Goal: Transaction & Acquisition: Purchase product/service

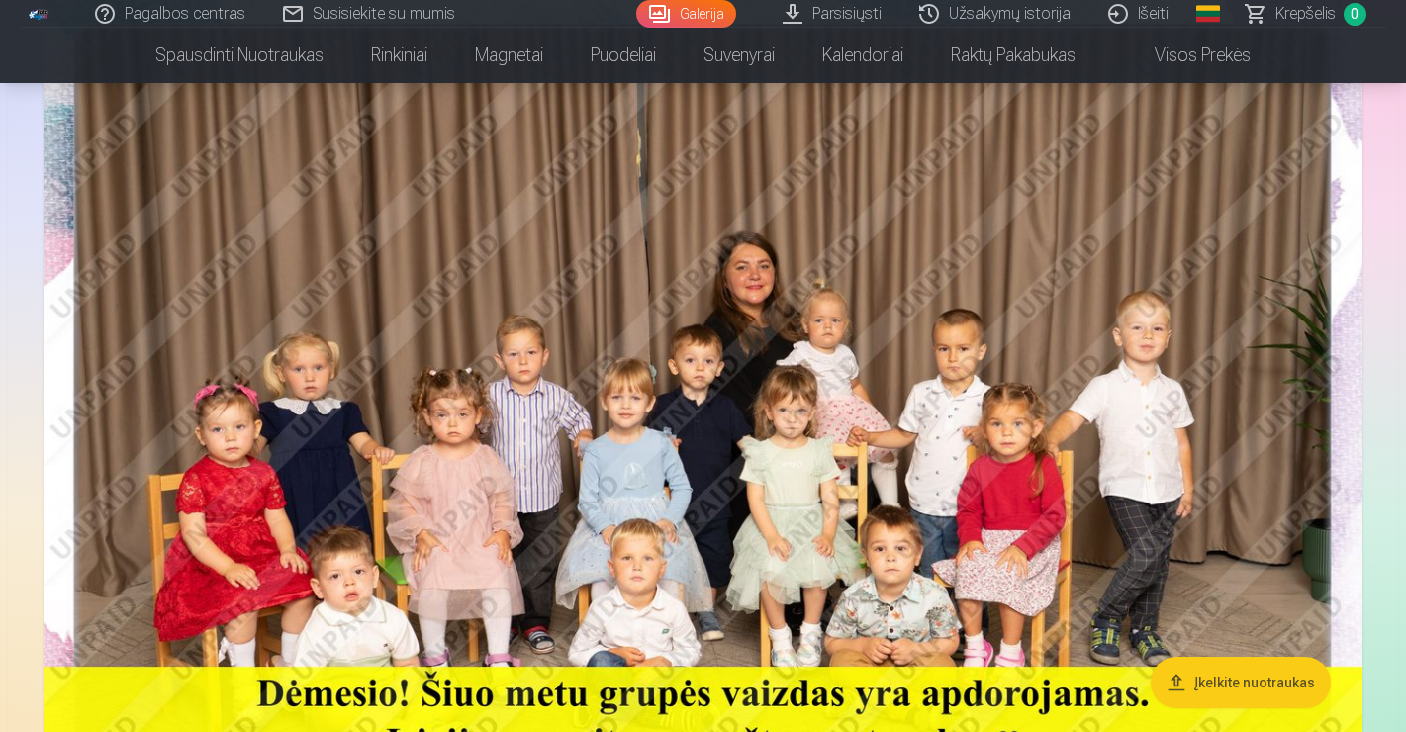
scroll to position [235, 0]
click at [755, 351] on img at bounding box center [703, 422] width 1319 height 880
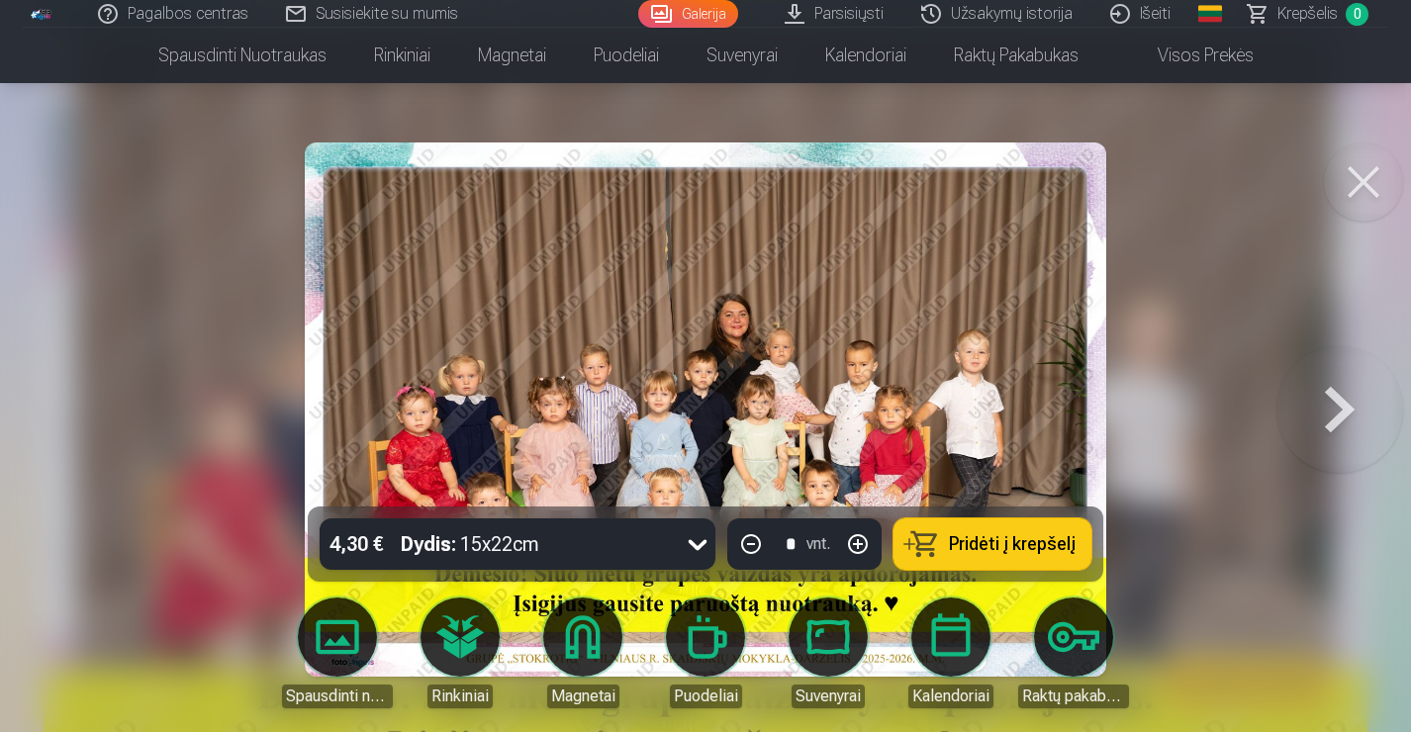
click at [977, 556] on button "Pridėti į krepšelį" at bounding box center [992, 543] width 198 height 51
click at [1356, 181] on button at bounding box center [1363, 181] width 79 height 79
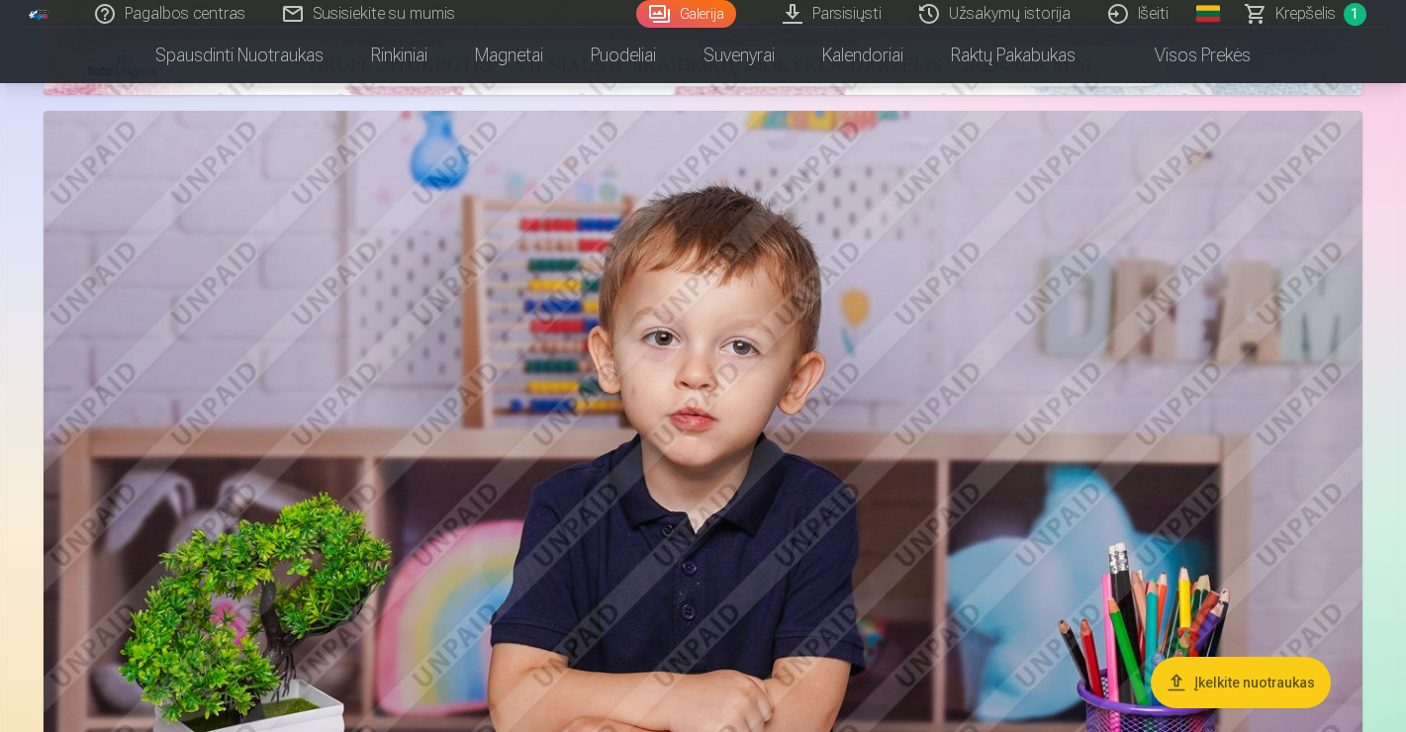
scroll to position [1060, 0]
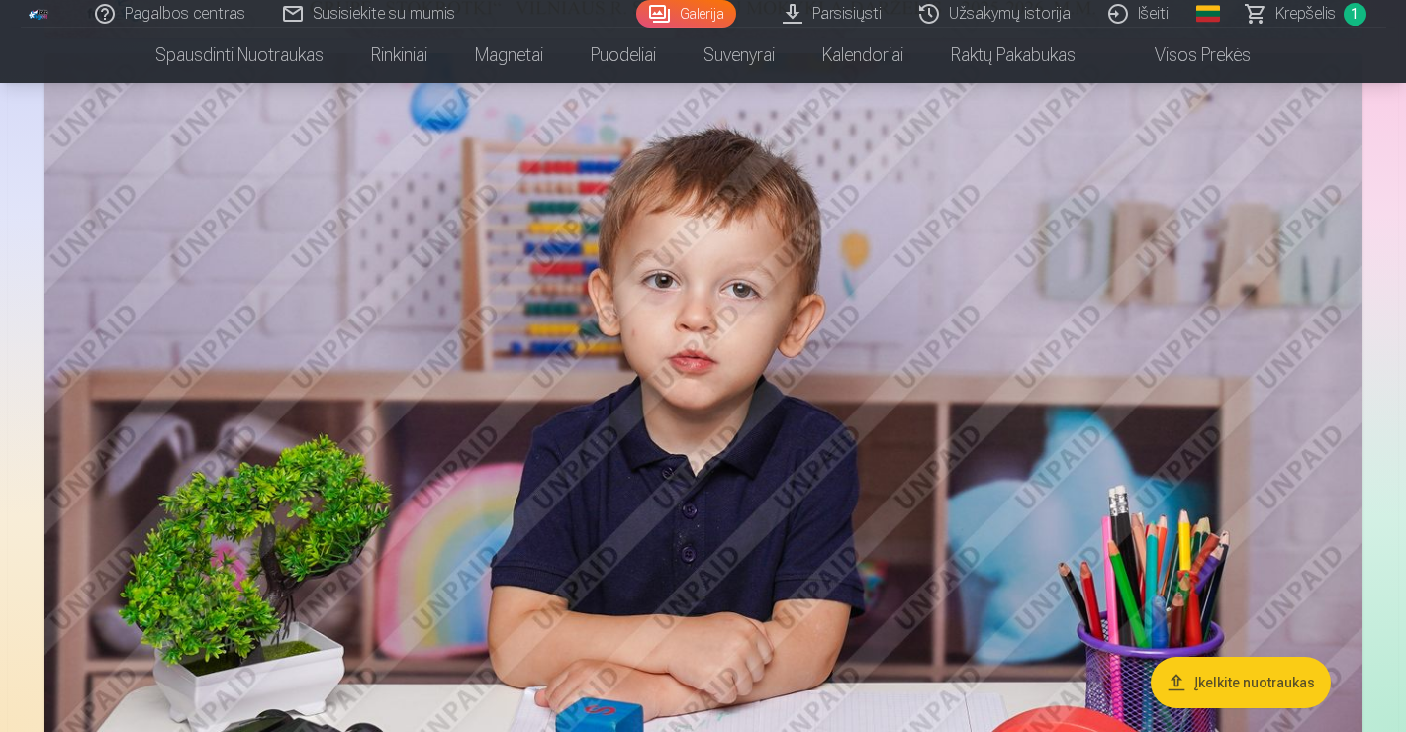
click at [779, 357] on img at bounding box center [703, 492] width 1319 height 879
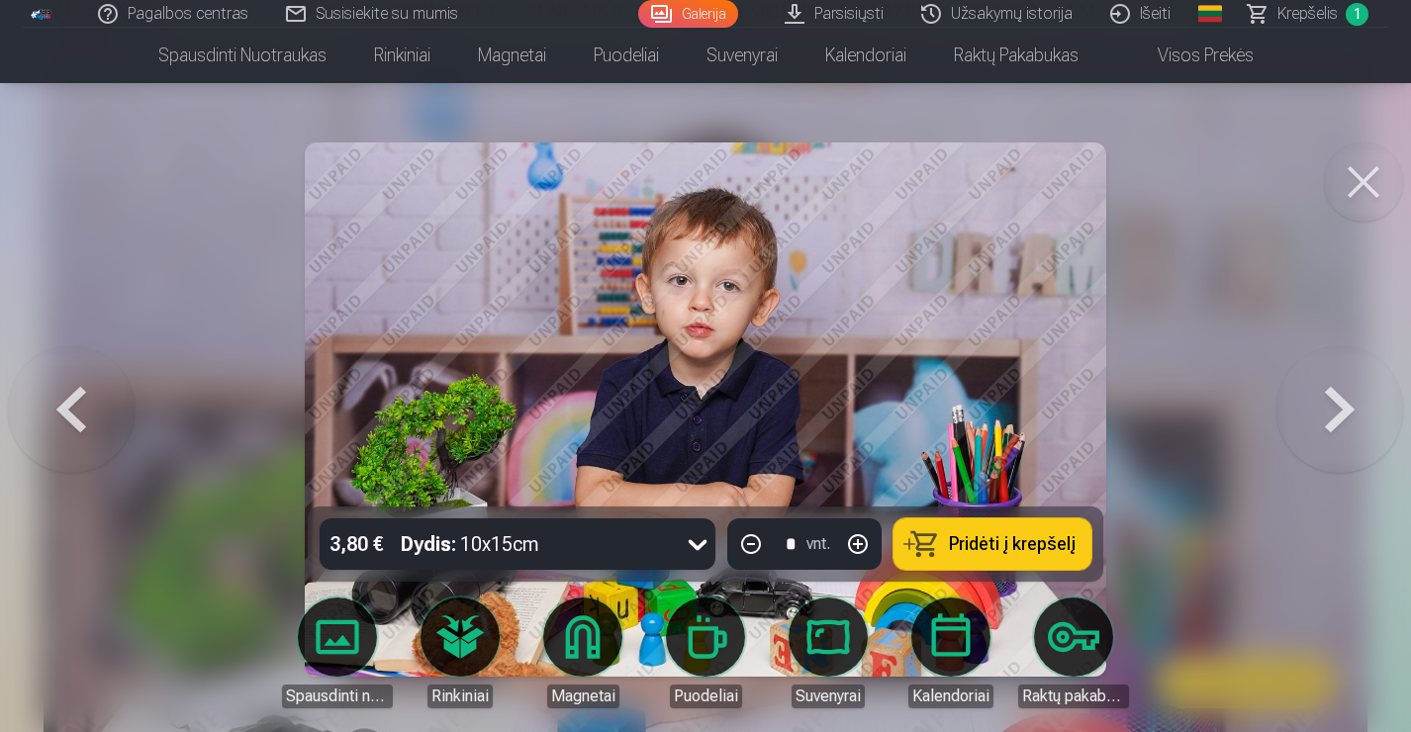
click at [1324, 398] on button at bounding box center [1339, 409] width 127 height 154
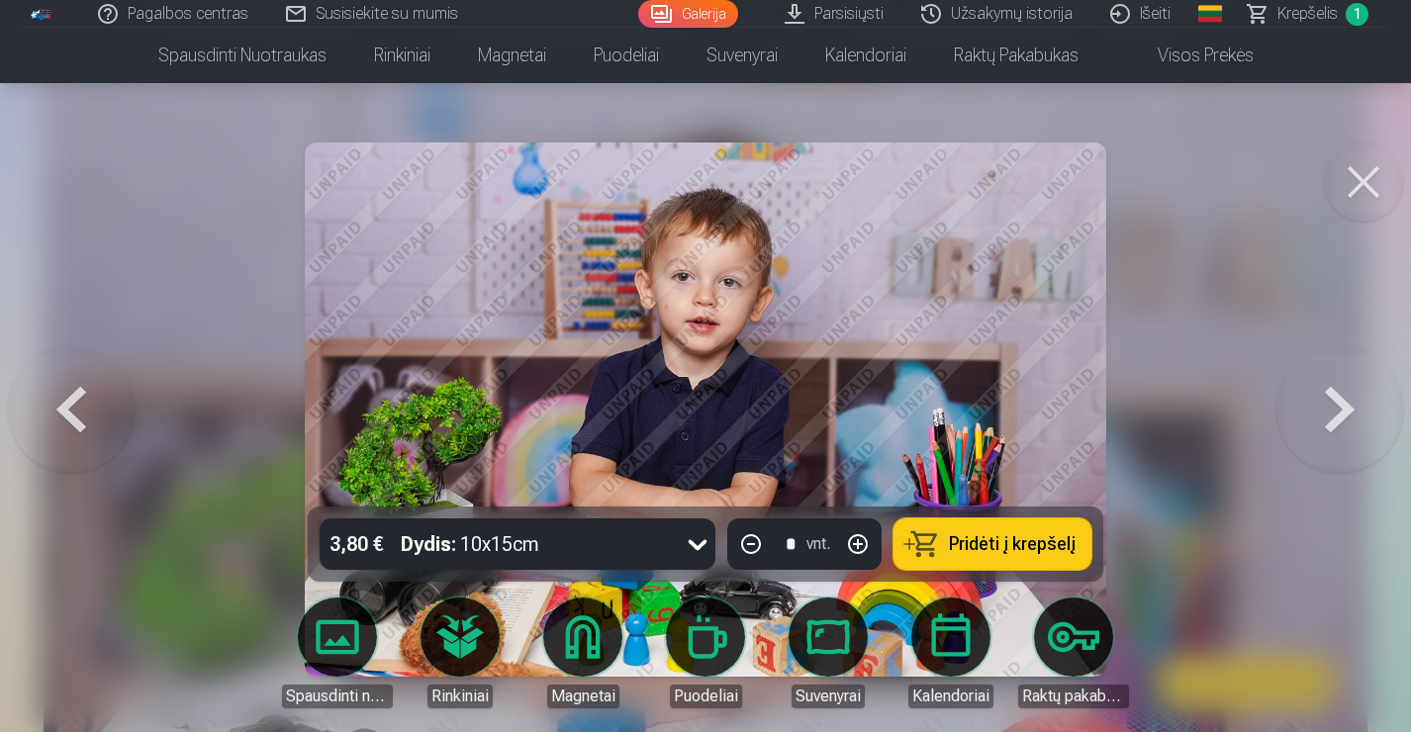
click at [1324, 398] on button at bounding box center [1339, 409] width 127 height 154
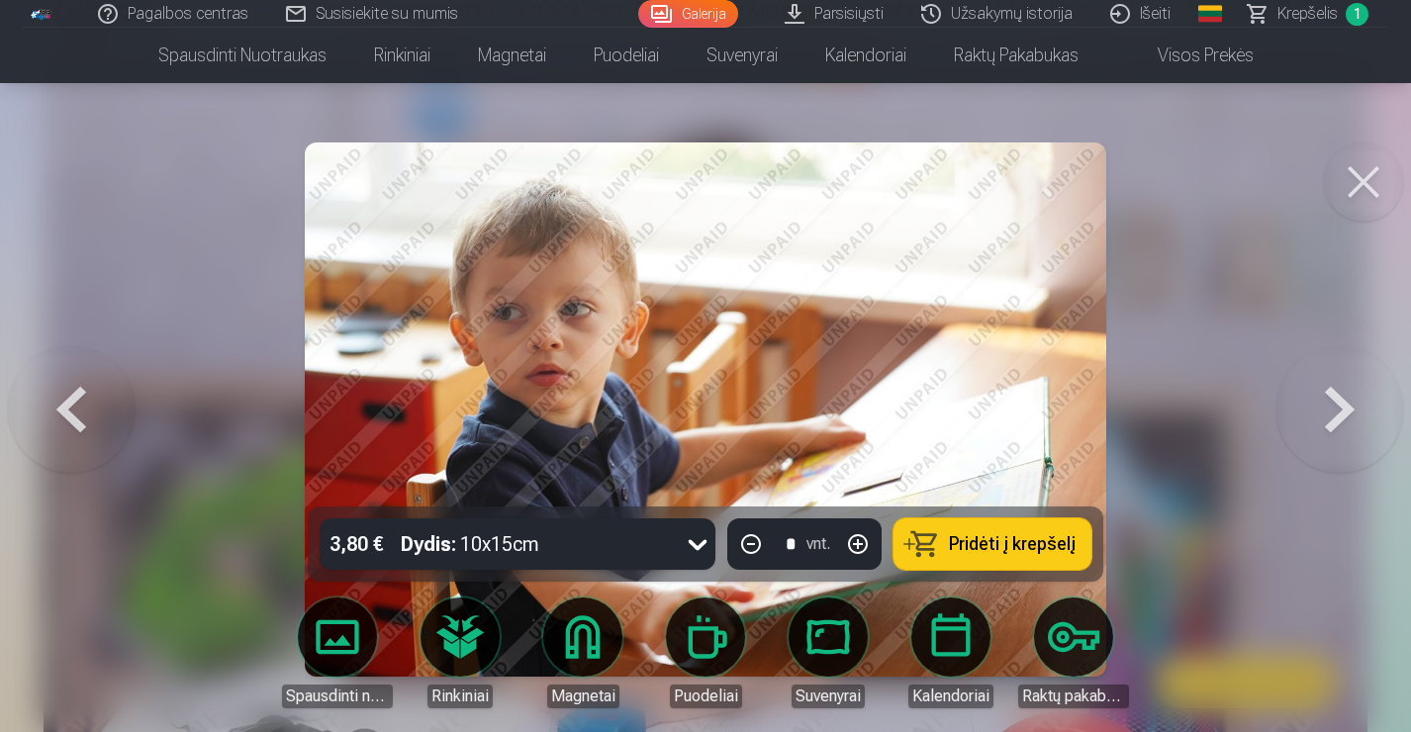
click at [1324, 398] on button at bounding box center [1339, 409] width 127 height 154
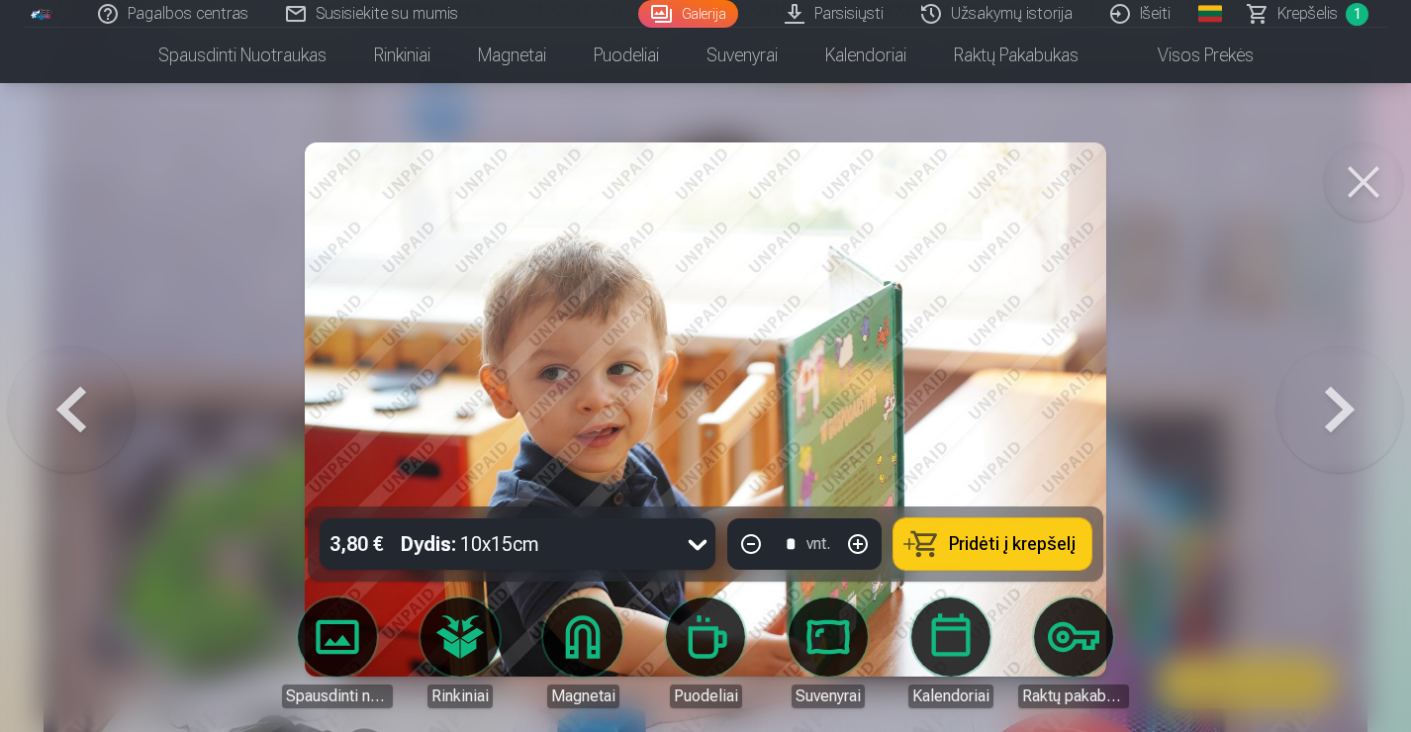
click at [1324, 398] on button at bounding box center [1339, 409] width 127 height 154
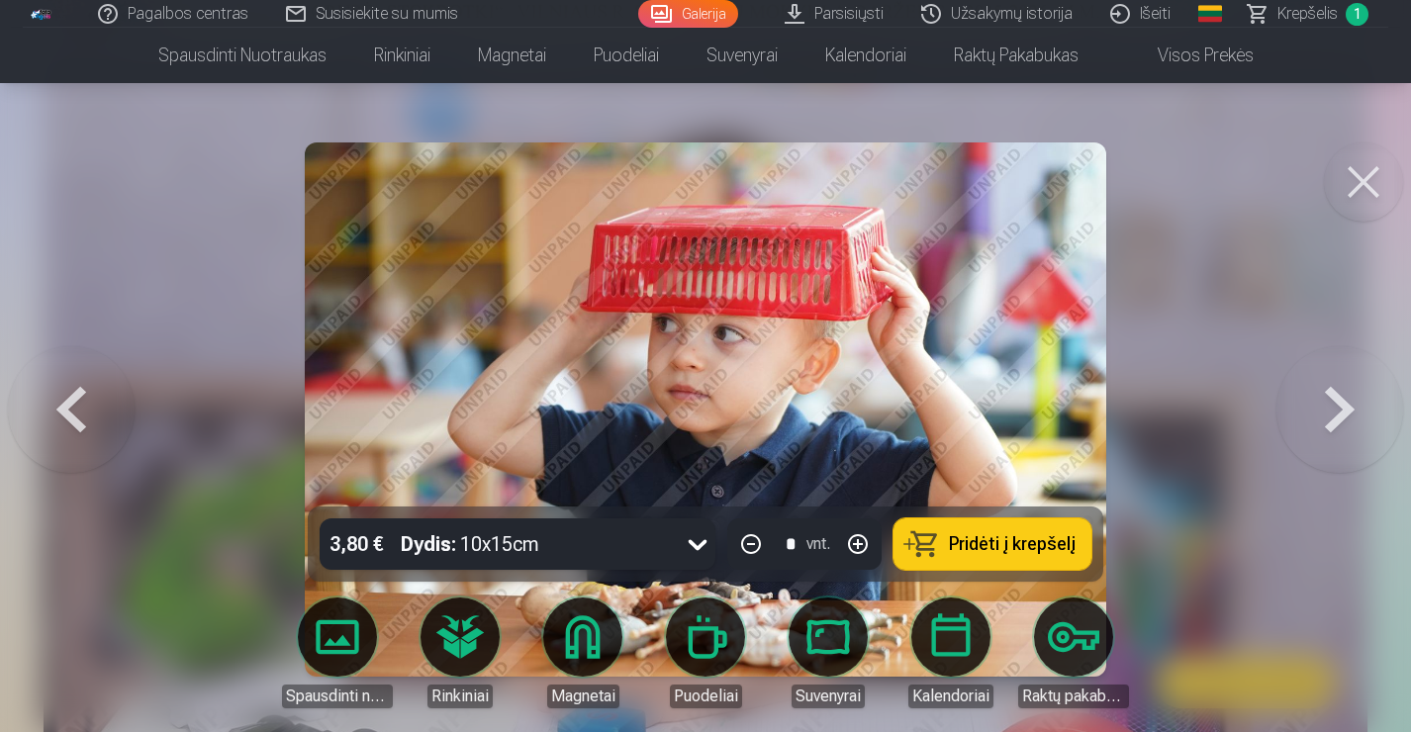
click at [995, 543] on span "Pridėti į krepšelį" at bounding box center [1012, 544] width 127 height 18
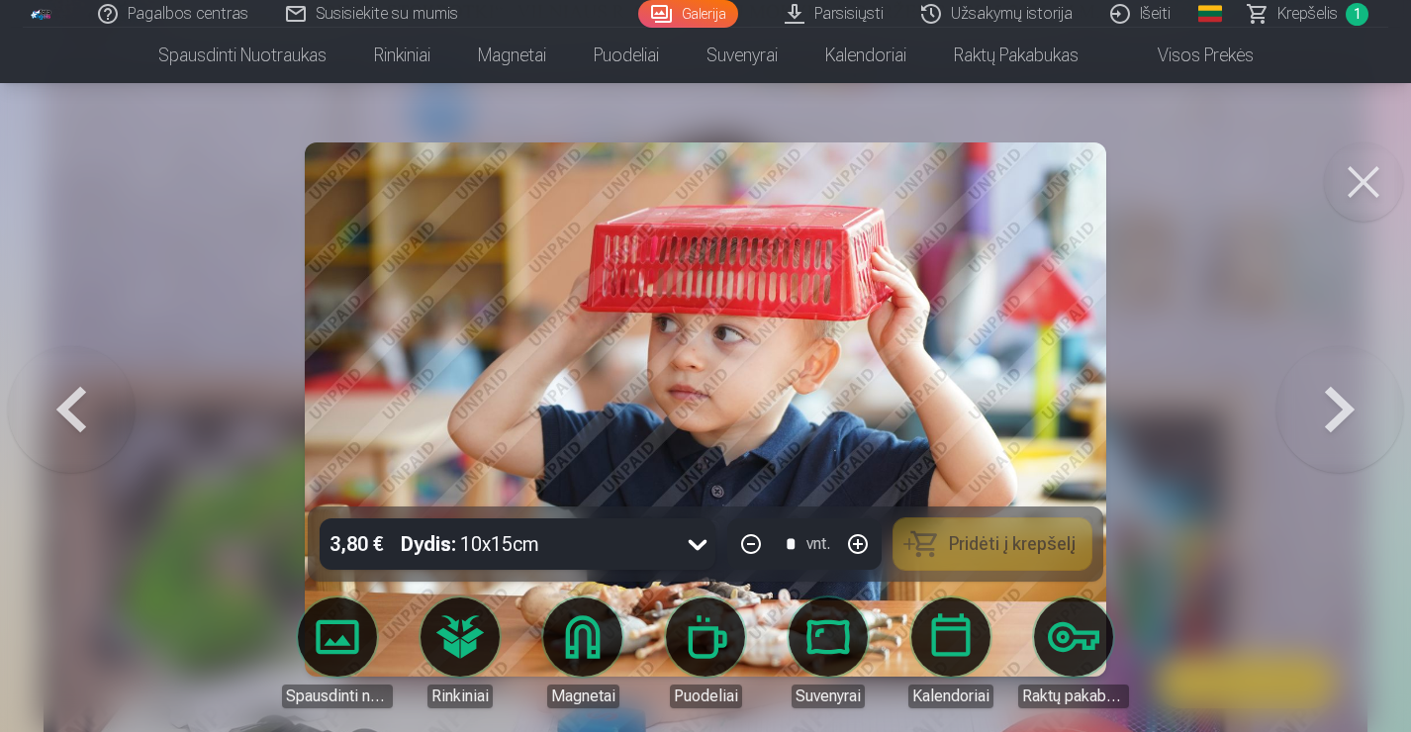
click at [1330, 411] on button at bounding box center [1339, 409] width 127 height 154
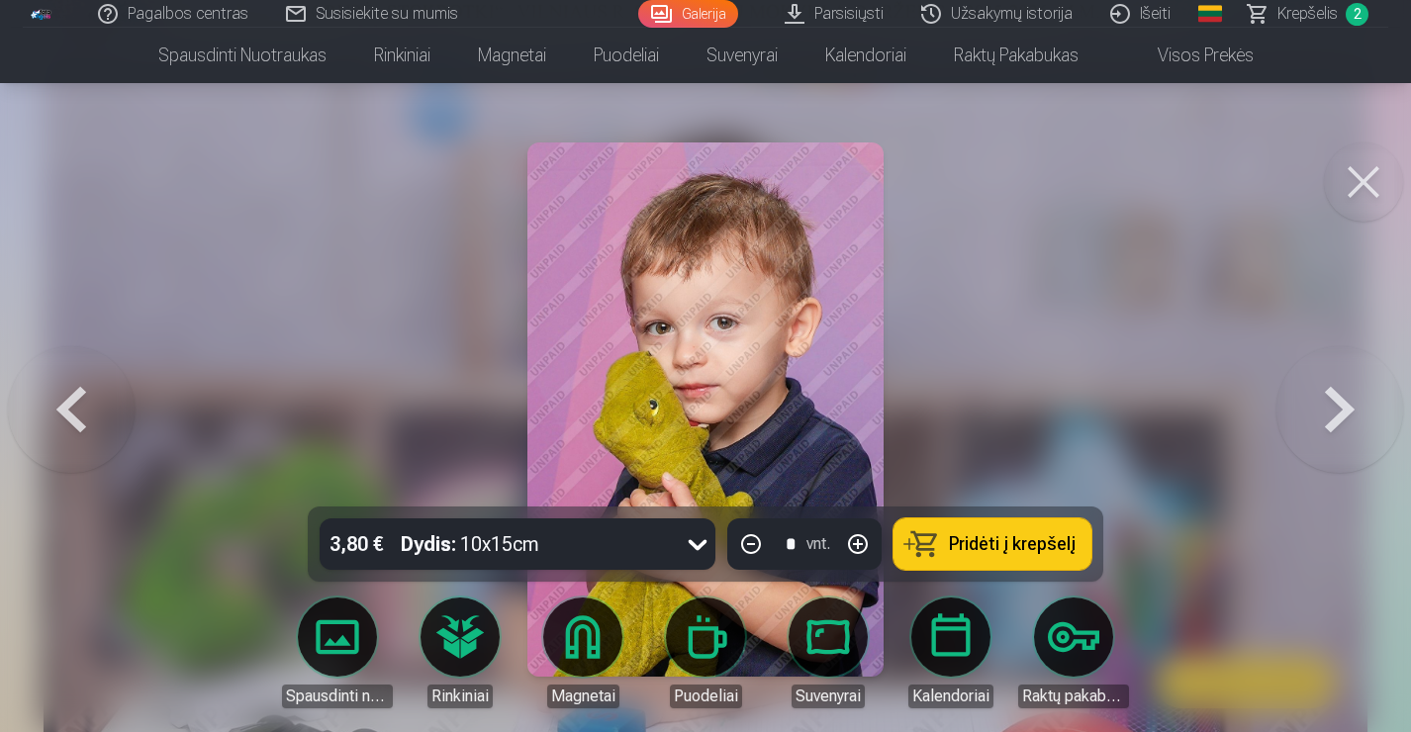
click at [1330, 411] on button at bounding box center [1339, 409] width 127 height 154
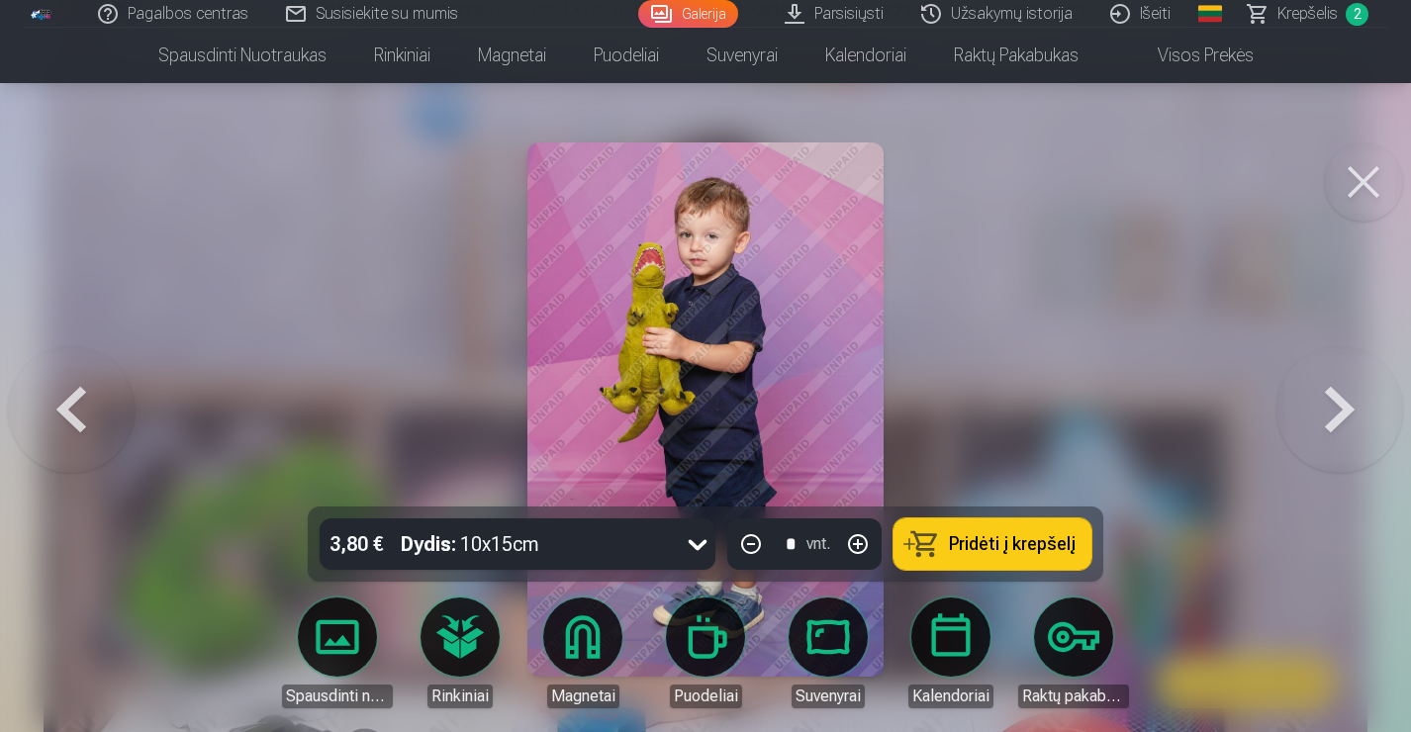
click at [1330, 411] on button at bounding box center [1339, 409] width 127 height 154
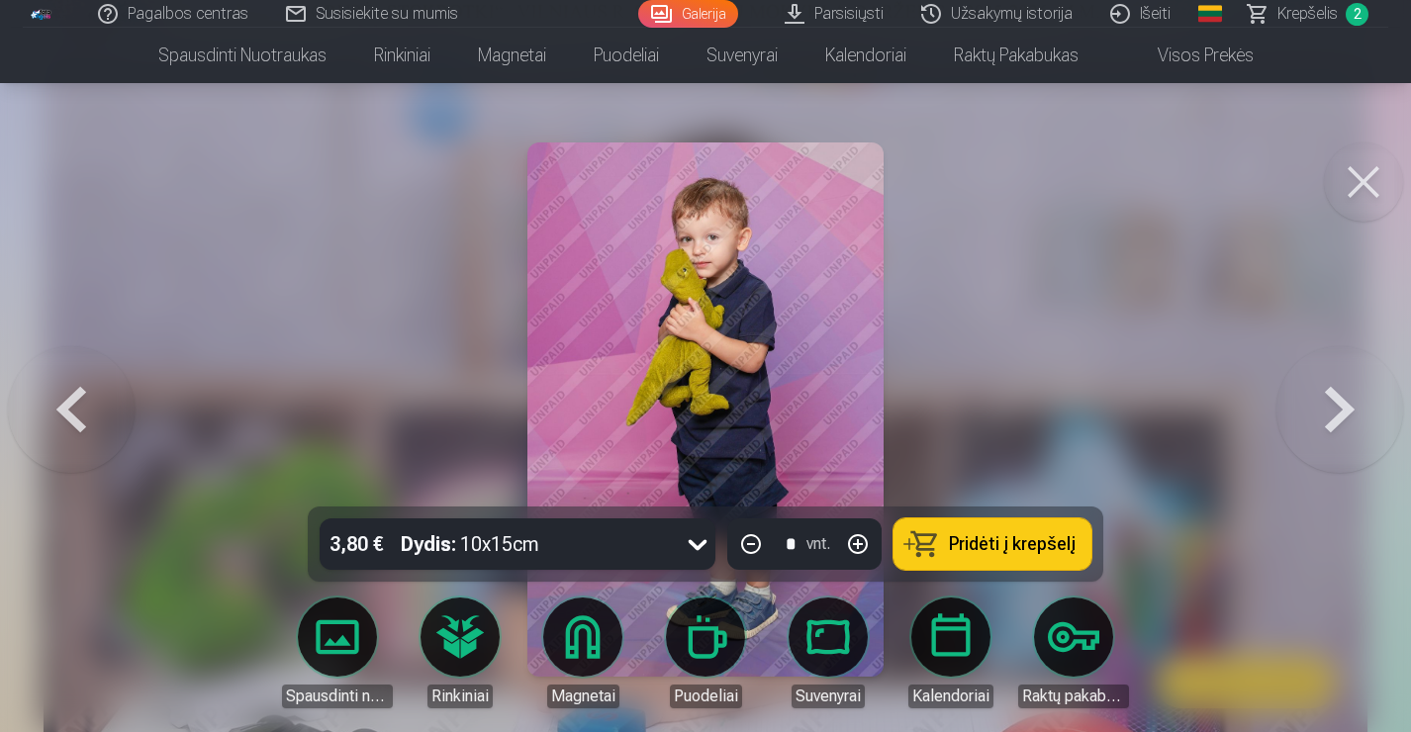
click at [1330, 411] on button at bounding box center [1339, 409] width 127 height 154
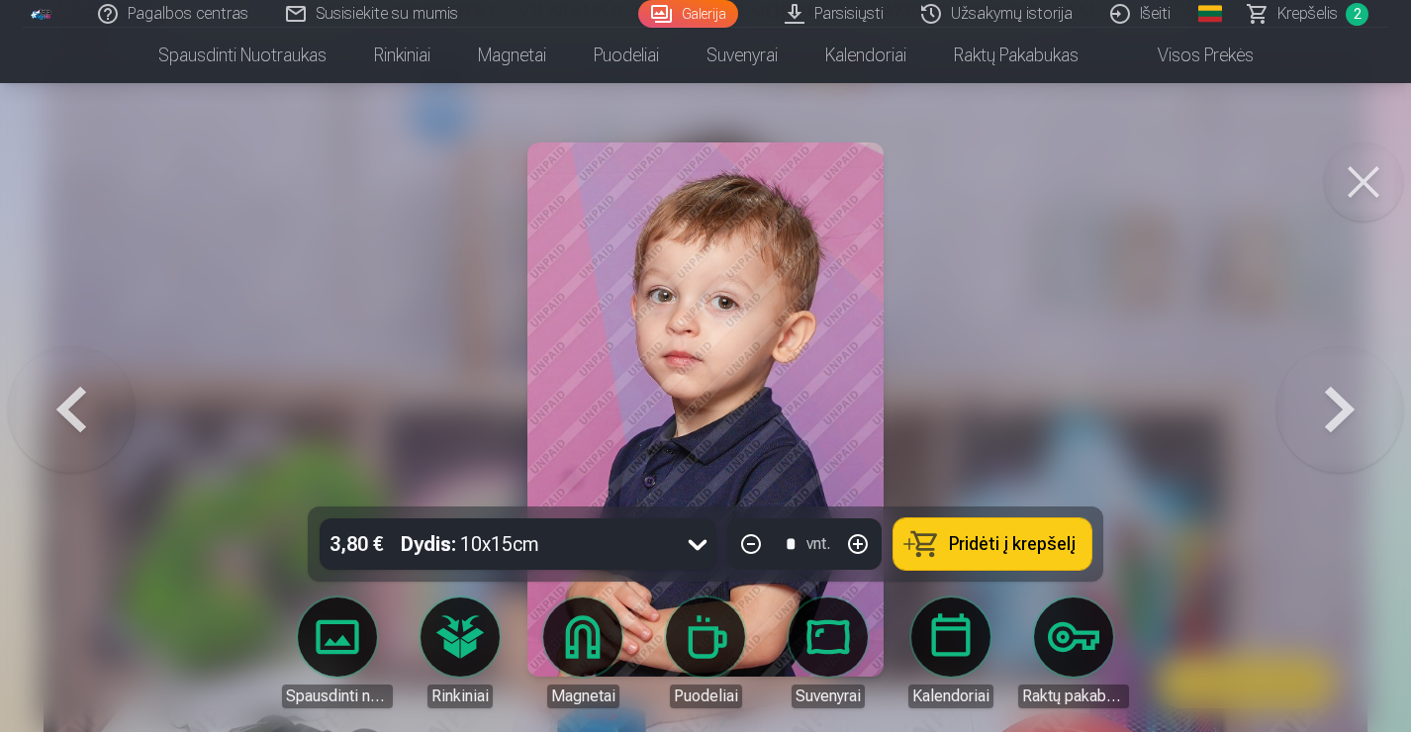
click at [853, 545] on button "button" at bounding box center [857, 543] width 47 height 47
click at [997, 530] on button "Pridėti į krepšelį" at bounding box center [992, 543] width 198 height 51
type input "*"
click at [1338, 413] on button at bounding box center [1339, 409] width 127 height 154
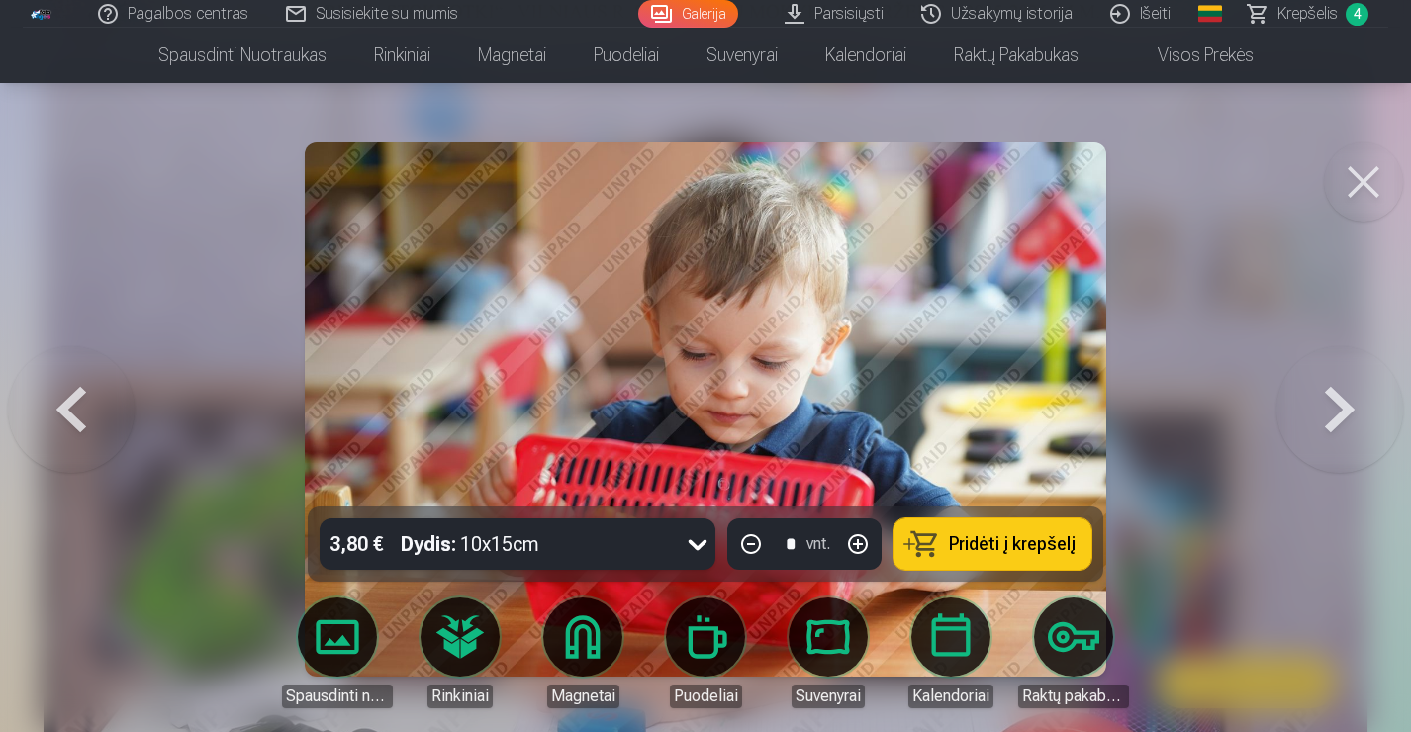
click at [1338, 413] on button at bounding box center [1339, 409] width 127 height 154
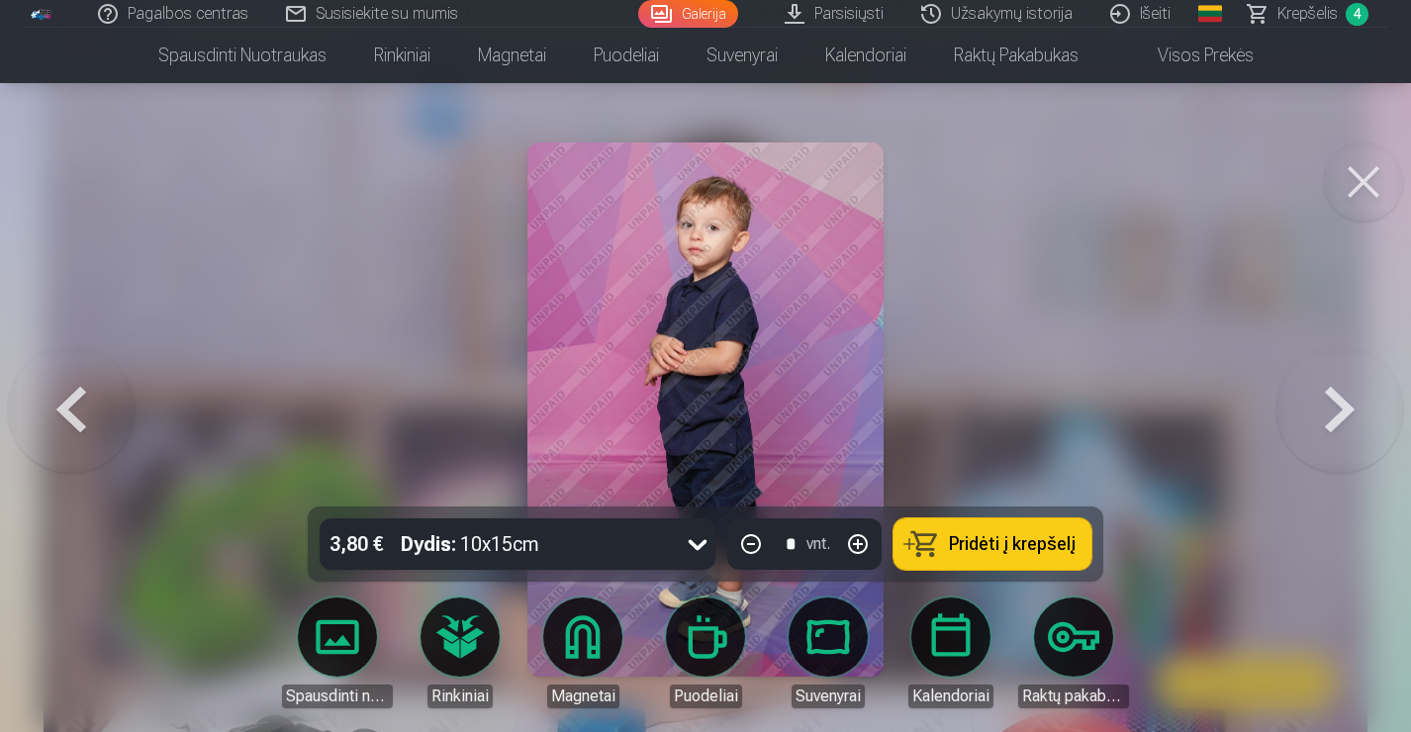
click at [1338, 413] on button at bounding box center [1339, 409] width 127 height 154
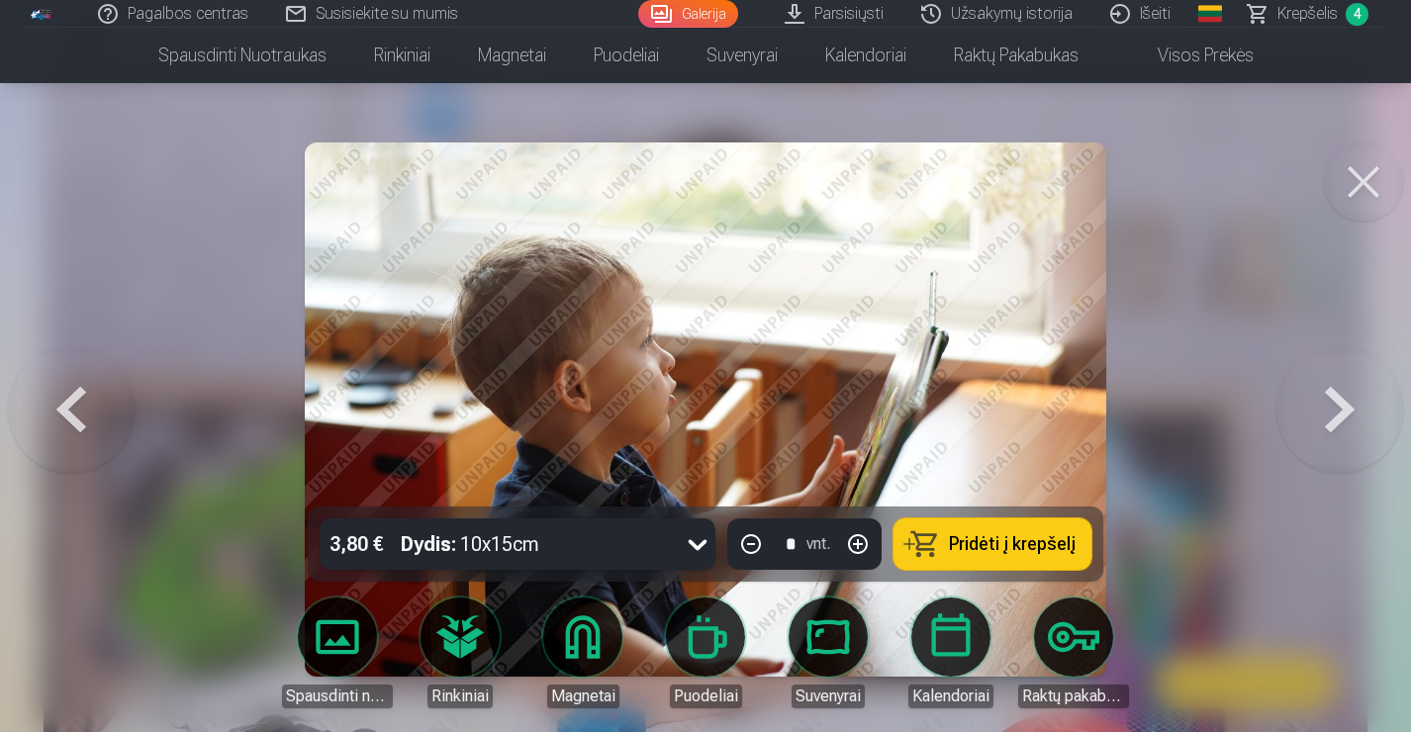
click at [1338, 413] on button at bounding box center [1339, 409] width 127 height 154
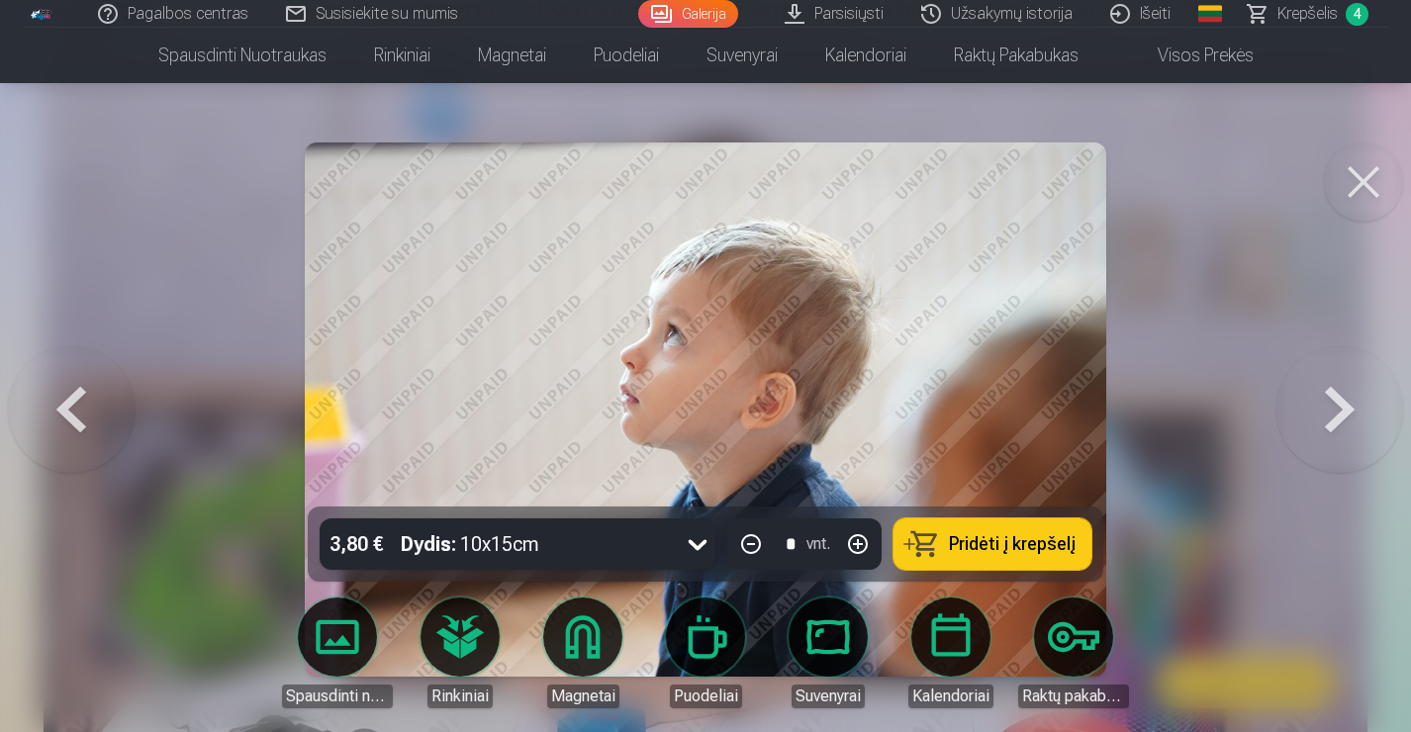
click at [1338, 413] on button at bounding box center [1339, 409] width 127 height 154
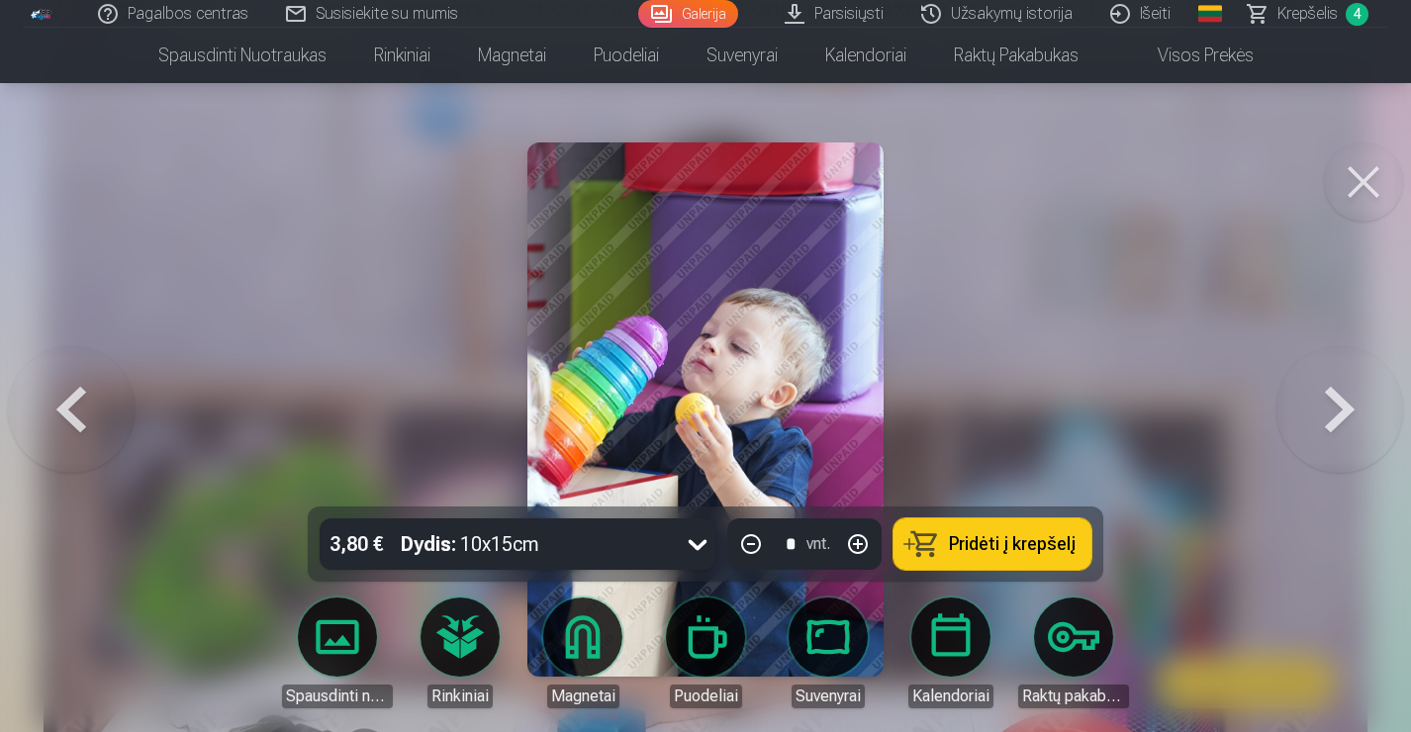
click at [1338, 413] on button at bounding box center [1339, 409] width 127 height 154
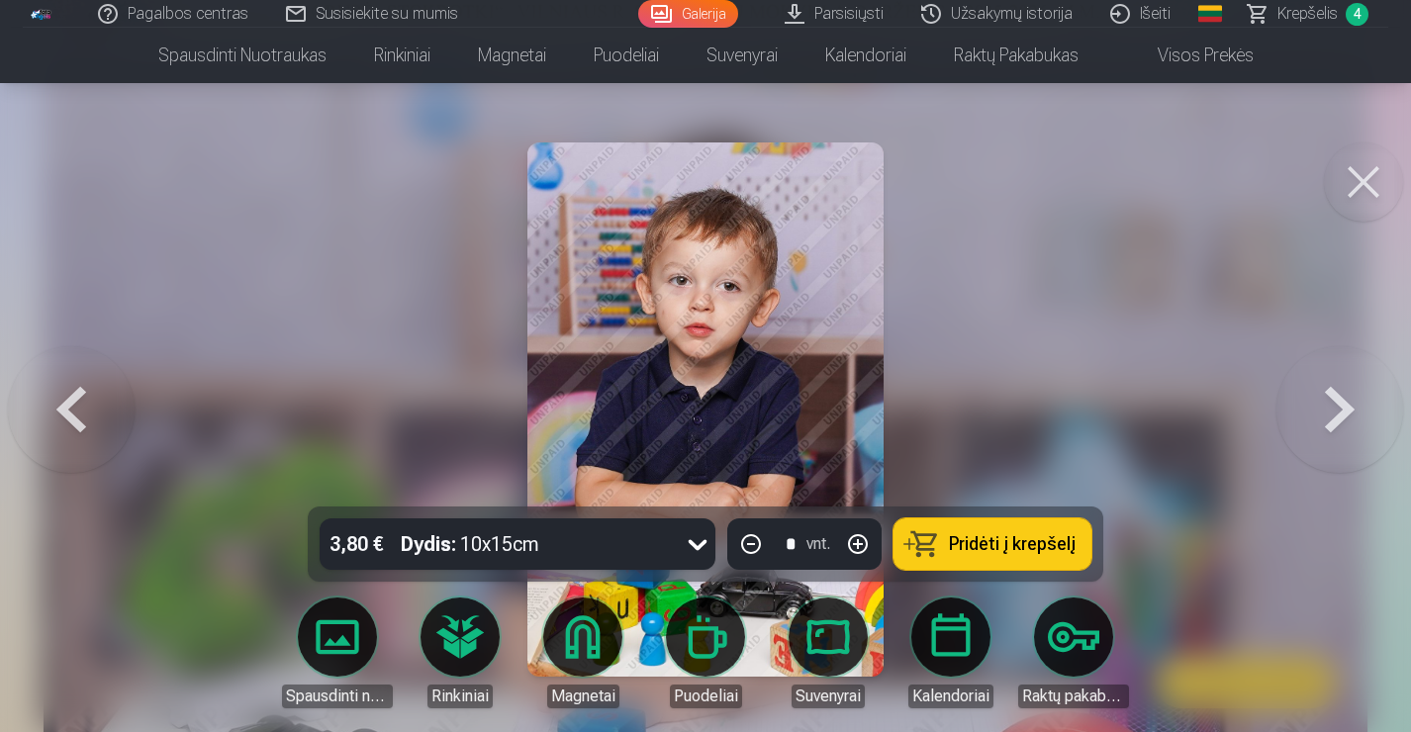
click at [73, 392] on button at bounding box center [71, 409] width 127 height 154
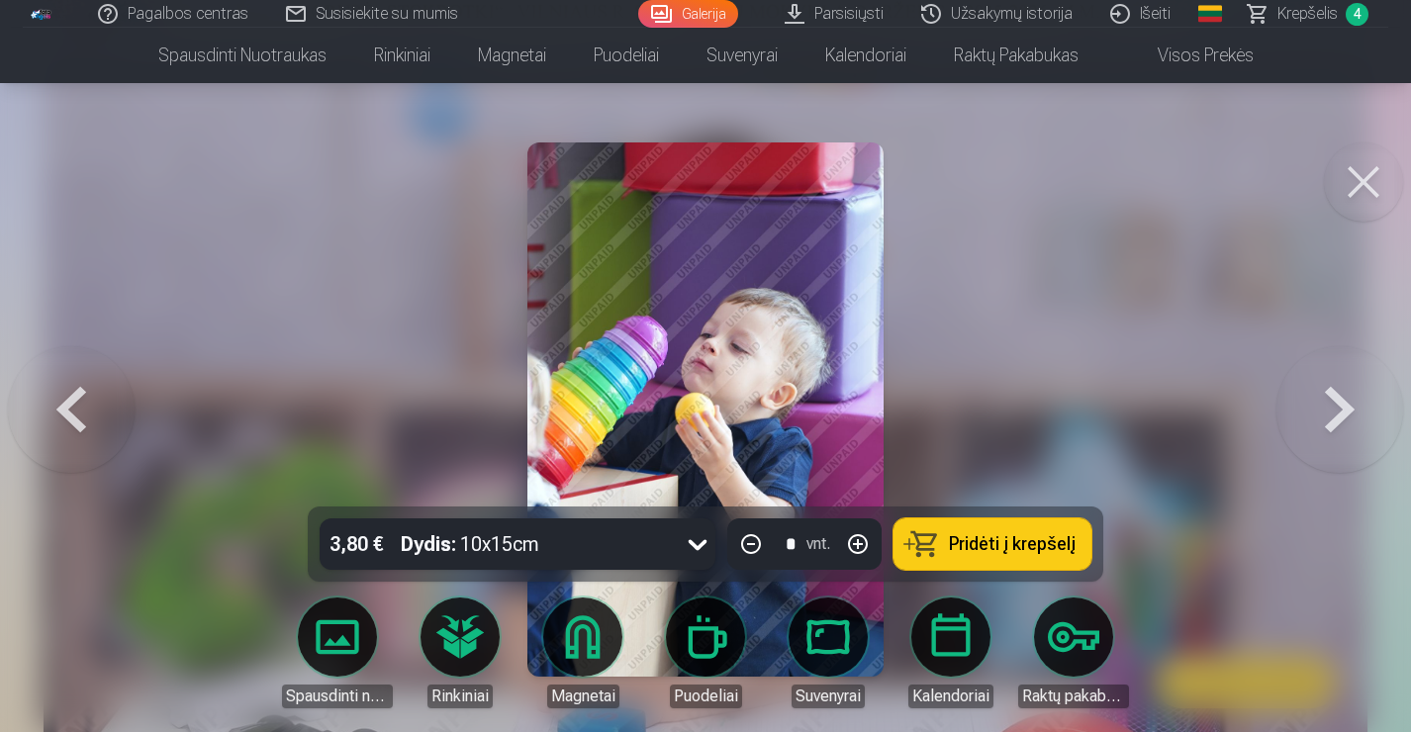
click at [73, 392] on button at bounding box center [71, 409] width 127 height 154
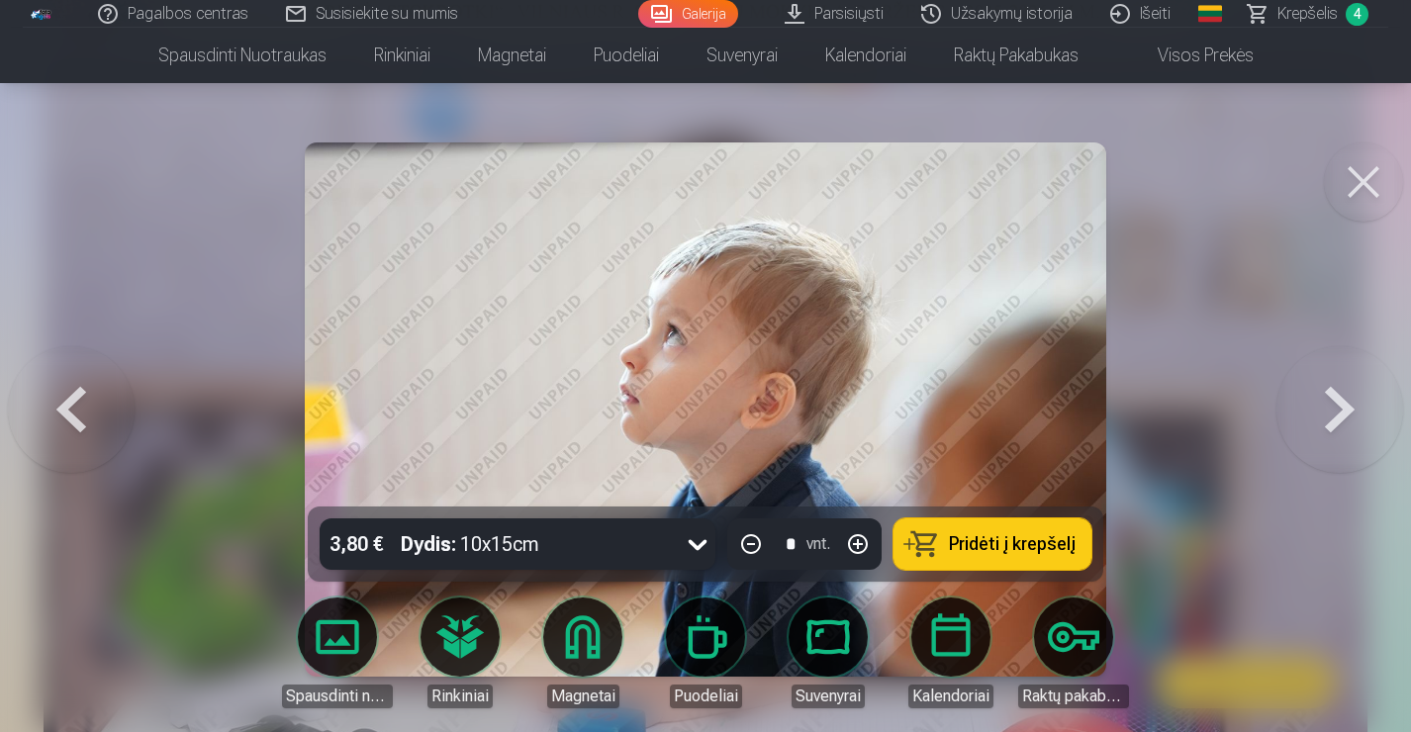
click at [1018, 532] on button "Pridėti į krepšelį" at bounding box center [992, 543] width 198 height 51
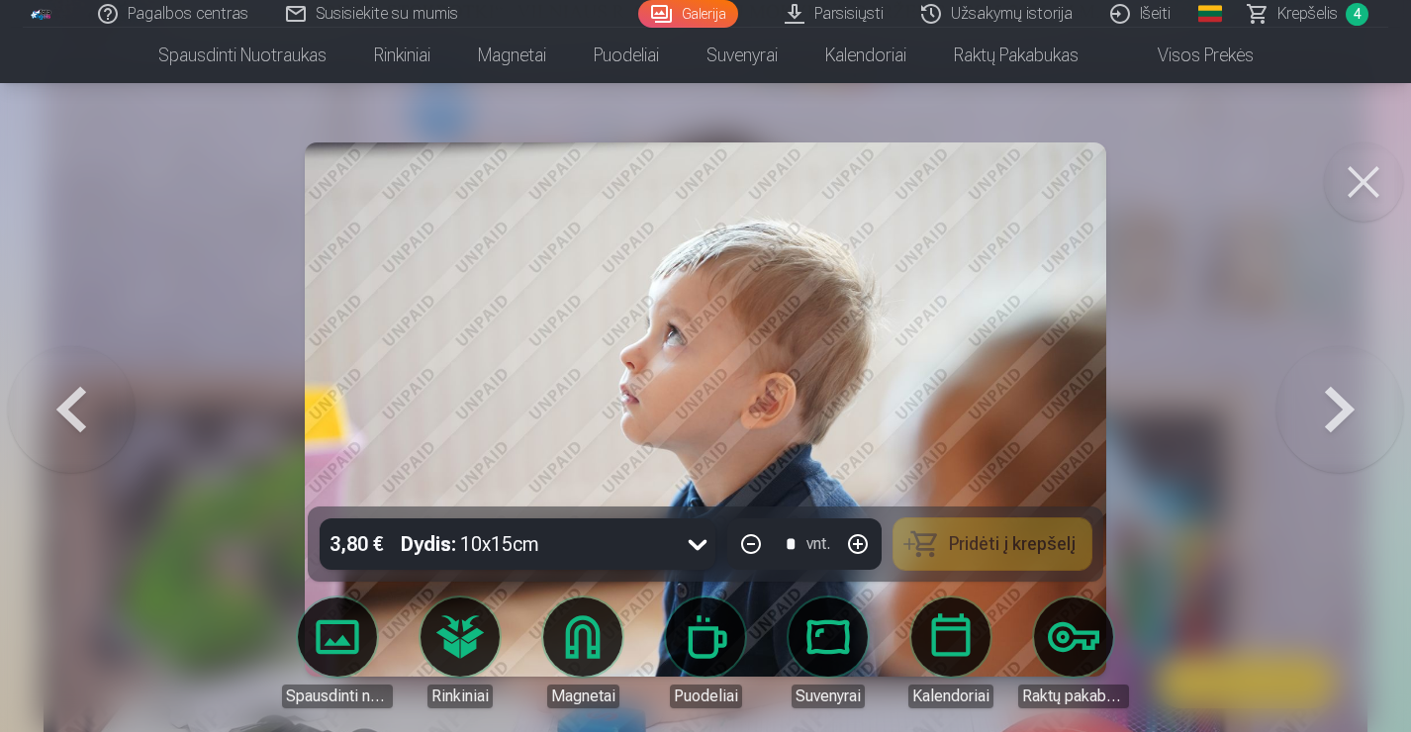
click at [1343, 403] on button at bounding box center [1339, 409] width 127 height 154
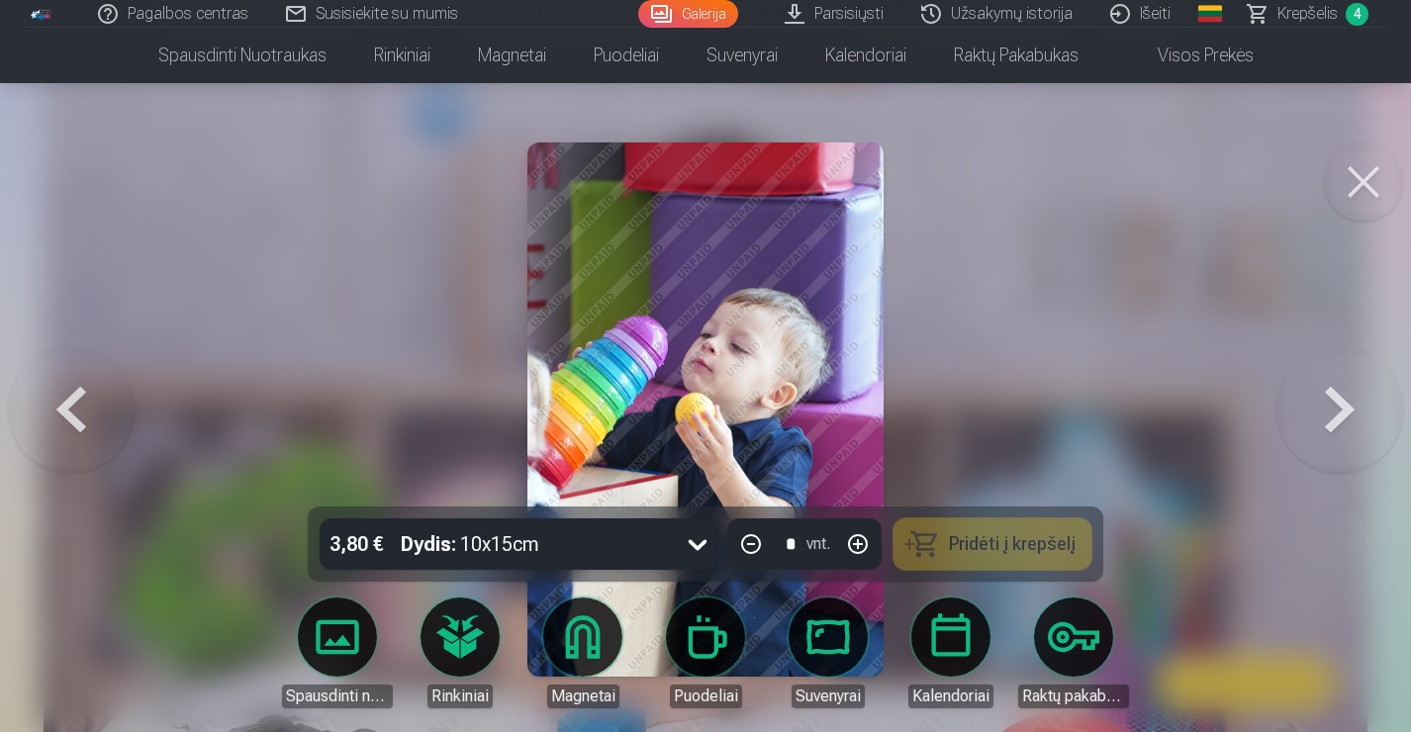
click at [1343, 403] on button at bounding box center [1339, 409] width 127 height 154
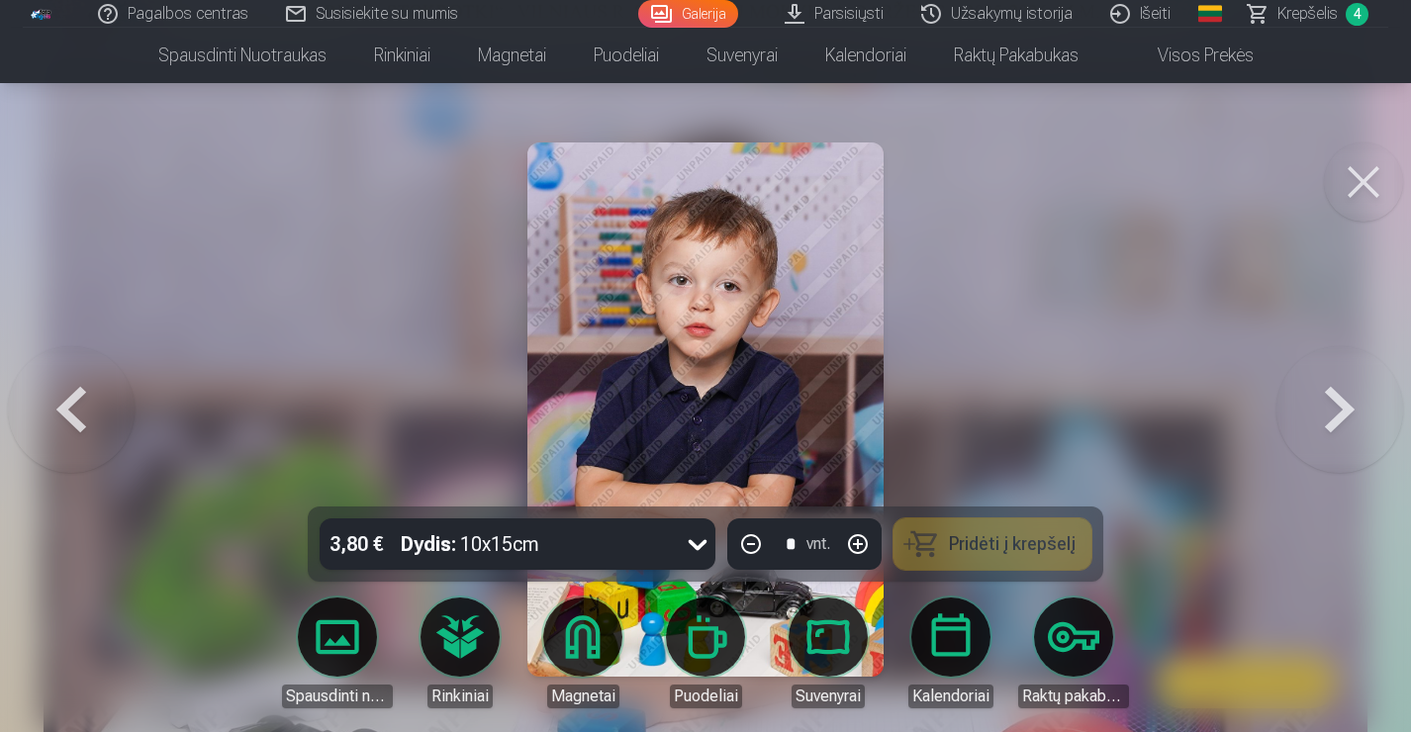
click at [1343, 403] on button at bounding box center [1339, 409] width 127 height 154
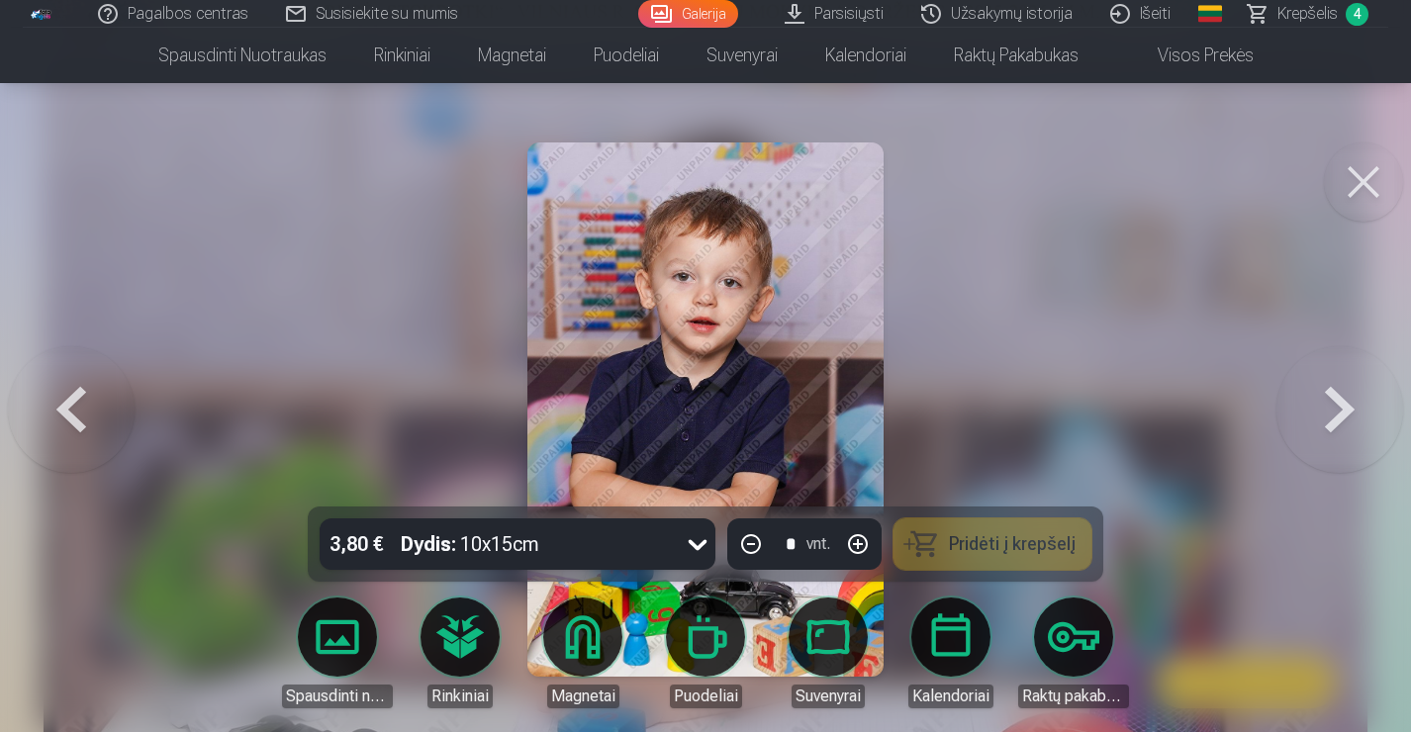
click at [1343, 403] on button at bounding box center [1339, 409] width 127 height 154
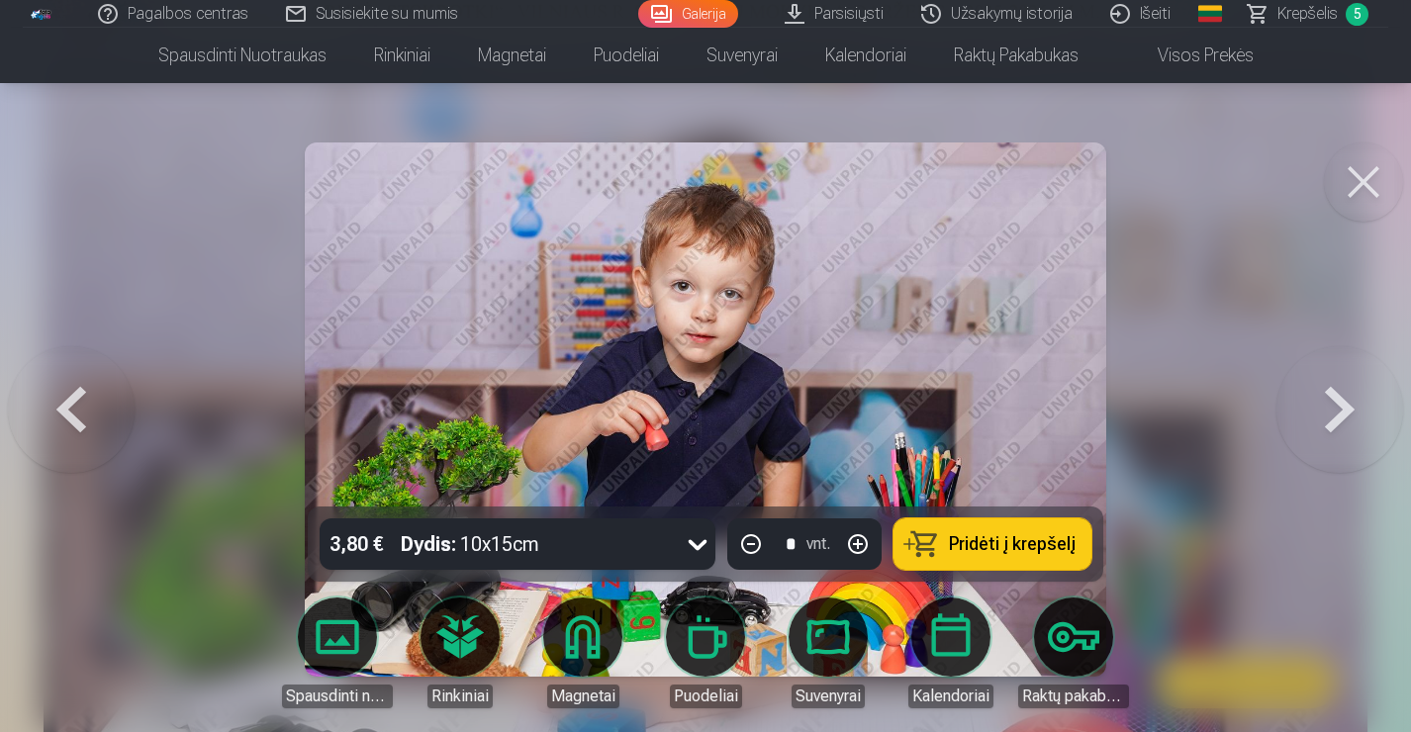
click at [1343, 403] on button at bounding box center [1339, 409] width 127 height 154
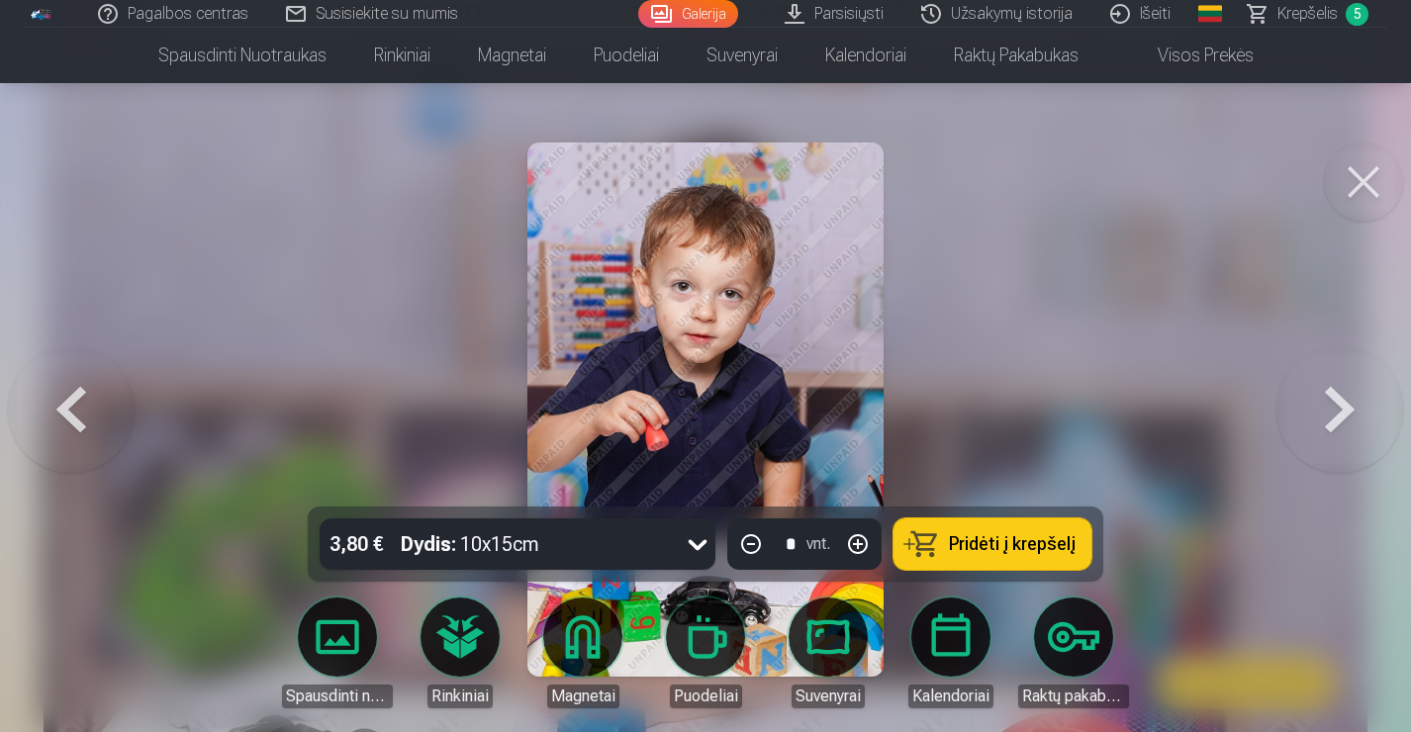
click at [1343, 403] on button at bounding box center [1339, 409] width 127 height 154
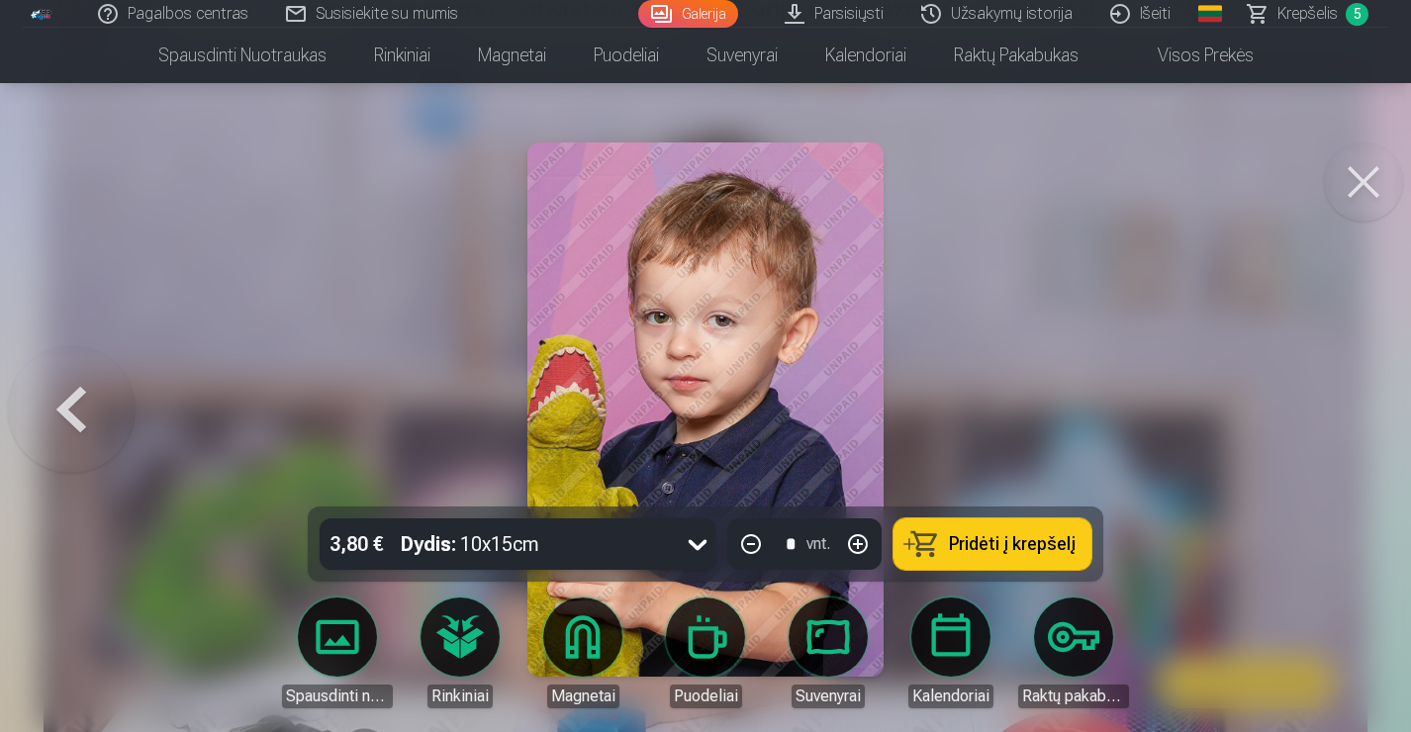
click at [1367, 179] on button at bounding box center [1363, 181] width 79 height 79
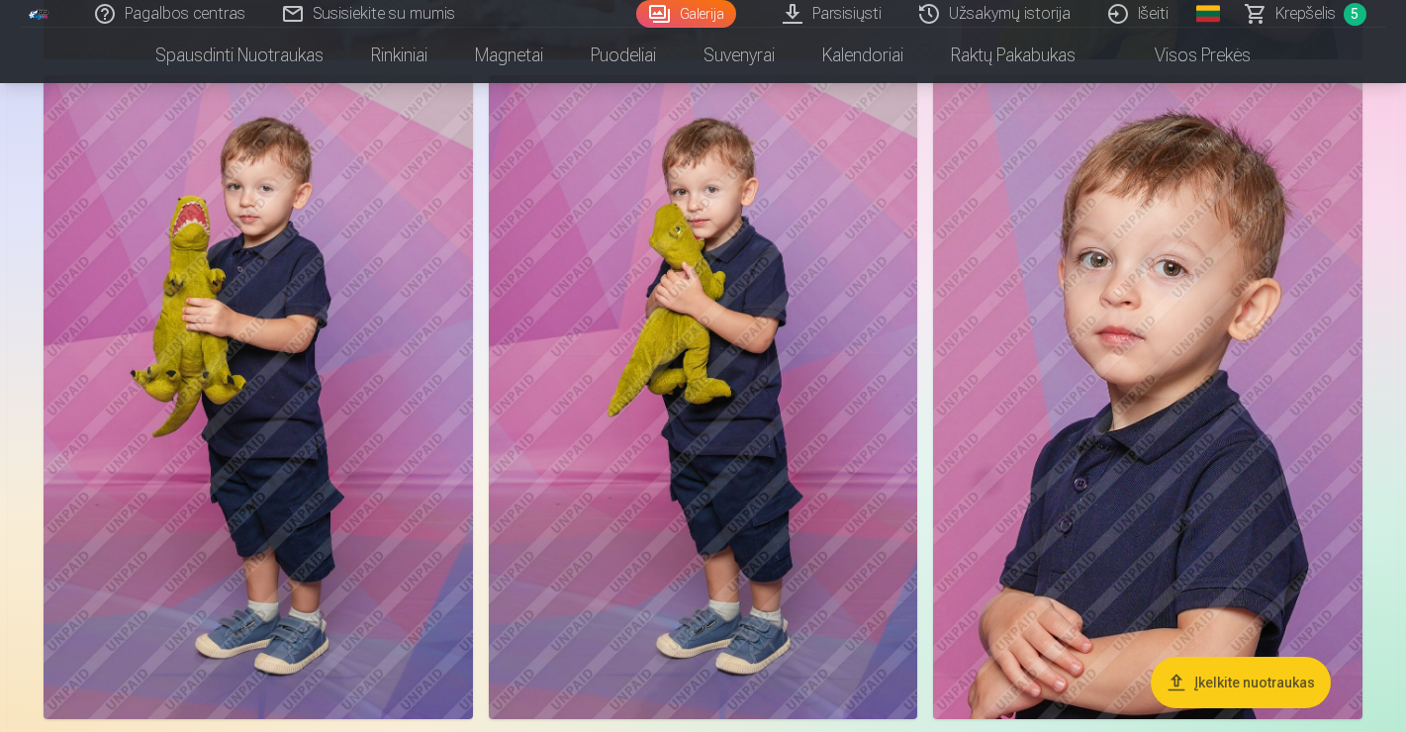
scroll to position [5215, 0]
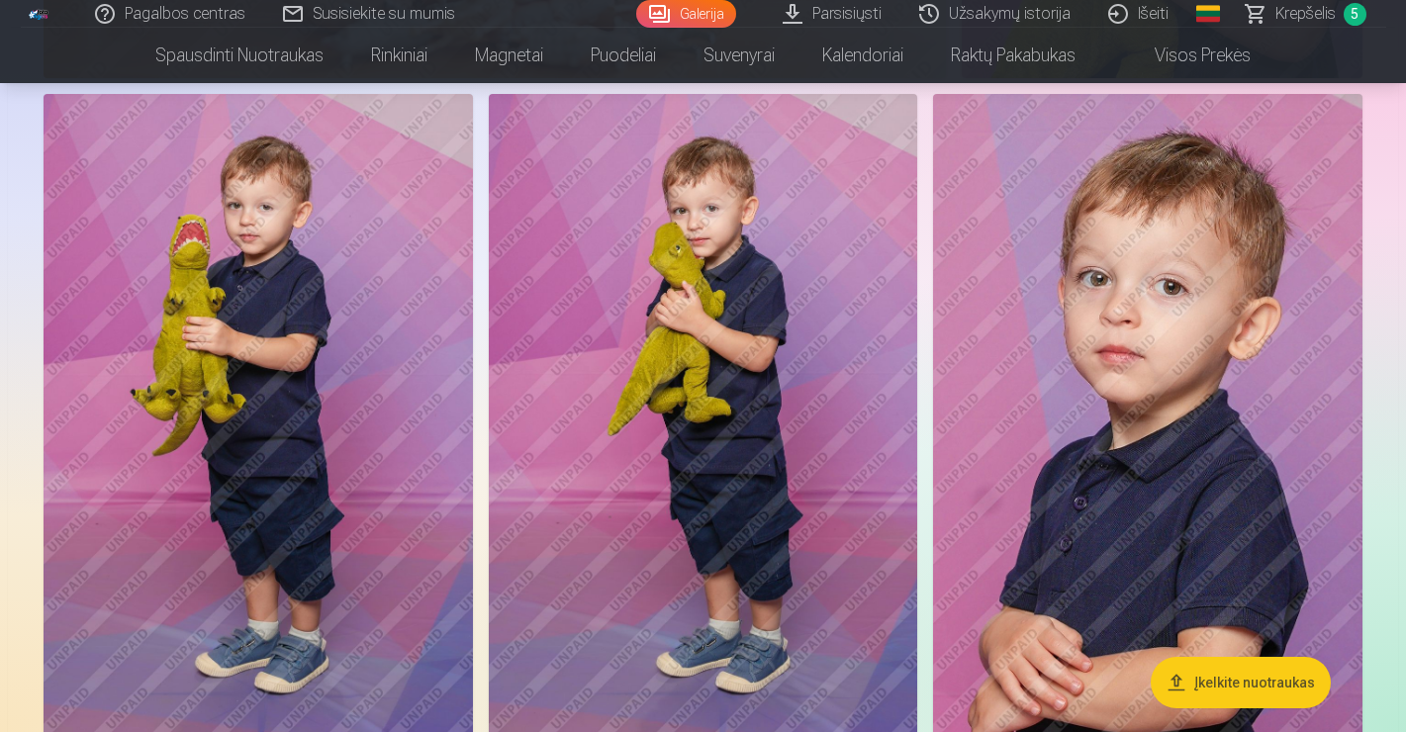
click at [705, 357] on img at bounding box center [703, 416] width 429 height 644
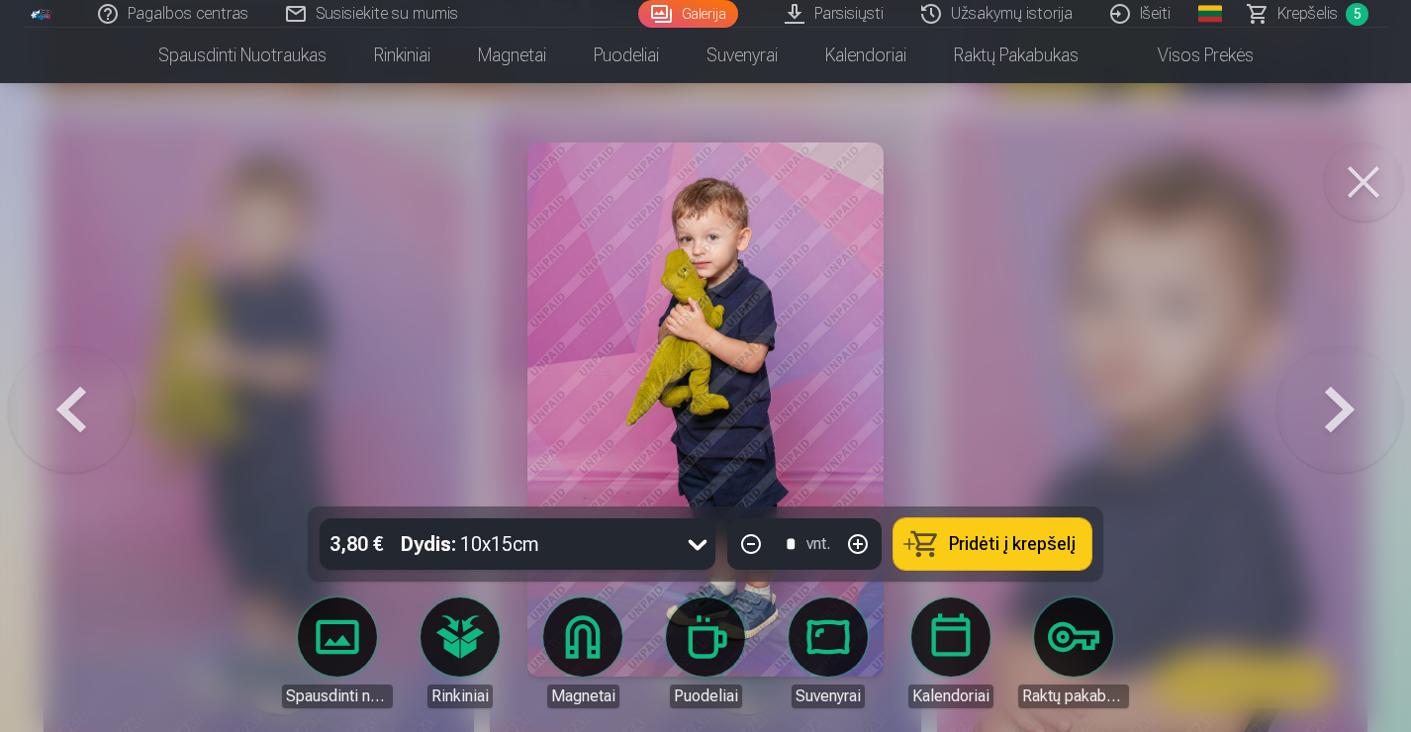
click at [1363, 199] on button at bounding box center [1363, 181] width 79 height 79
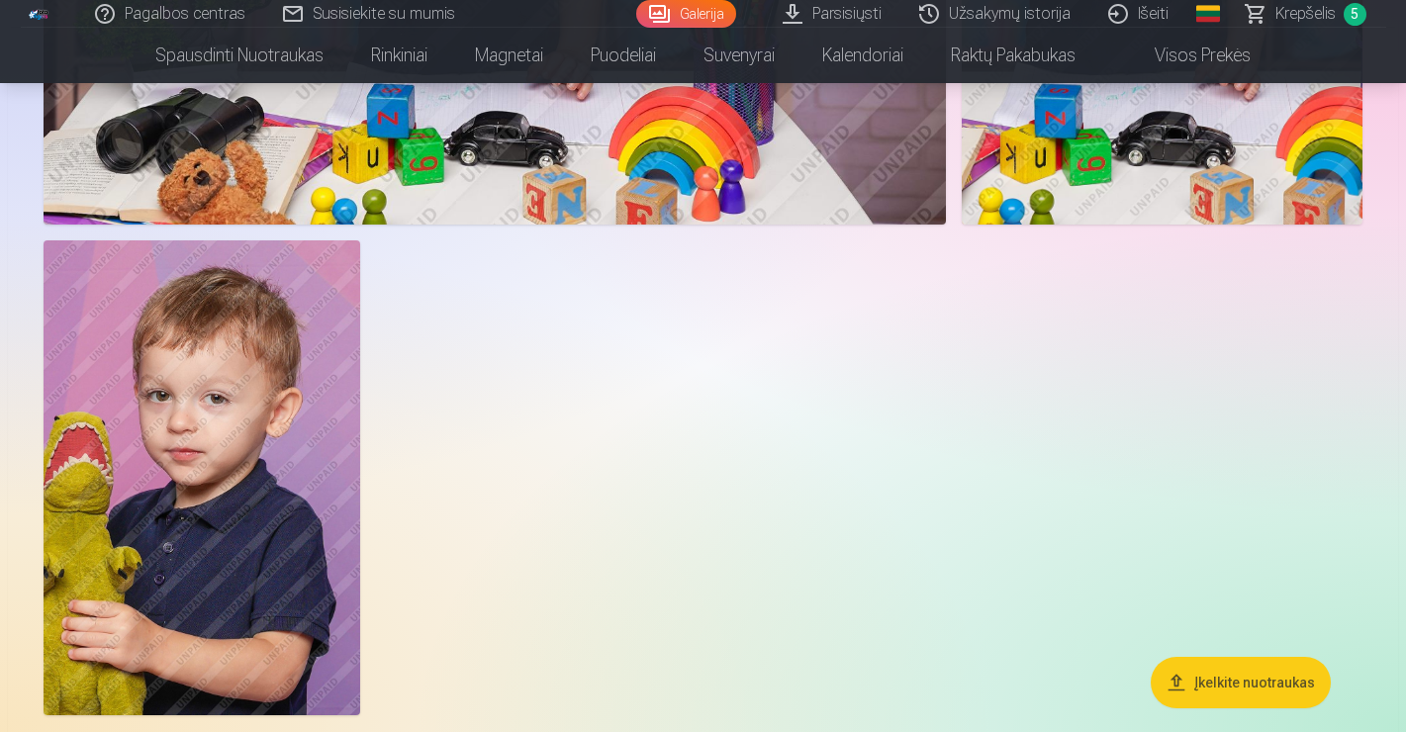
scroll to position [9497, 0]
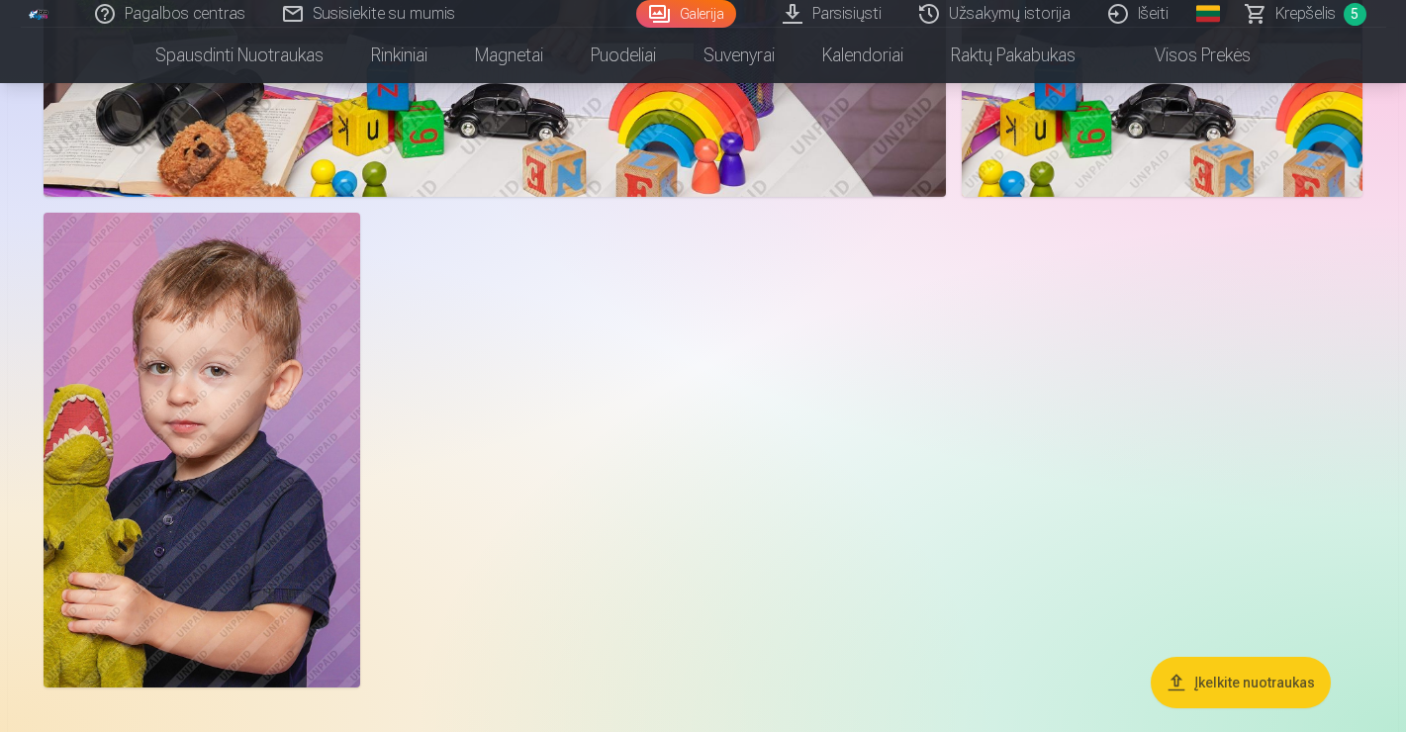
click at [226, 384] on img at bounding box center [202, 450] width 317 height 475
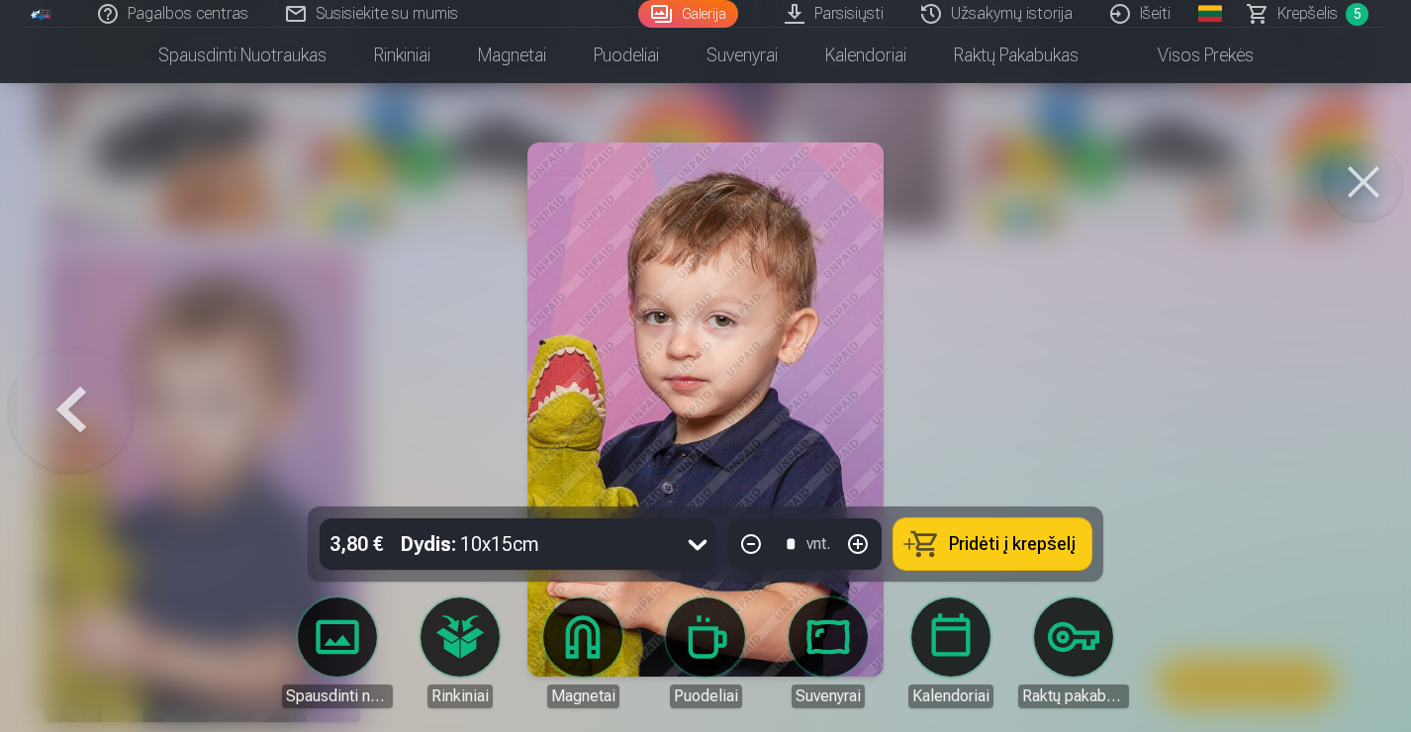
click at [1356, 188] on button at bounding box center [1363, 181] width 79 height 79
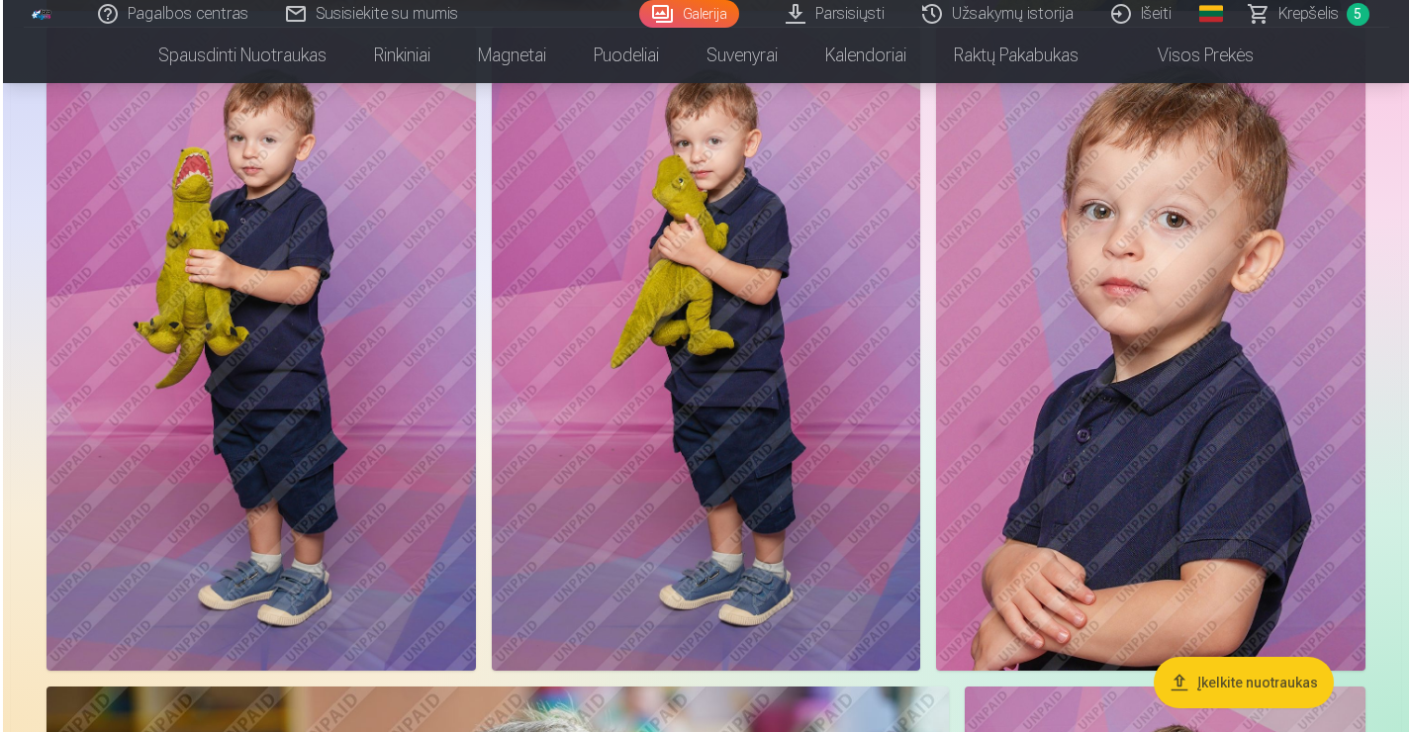
scroll to position [5250, 0]
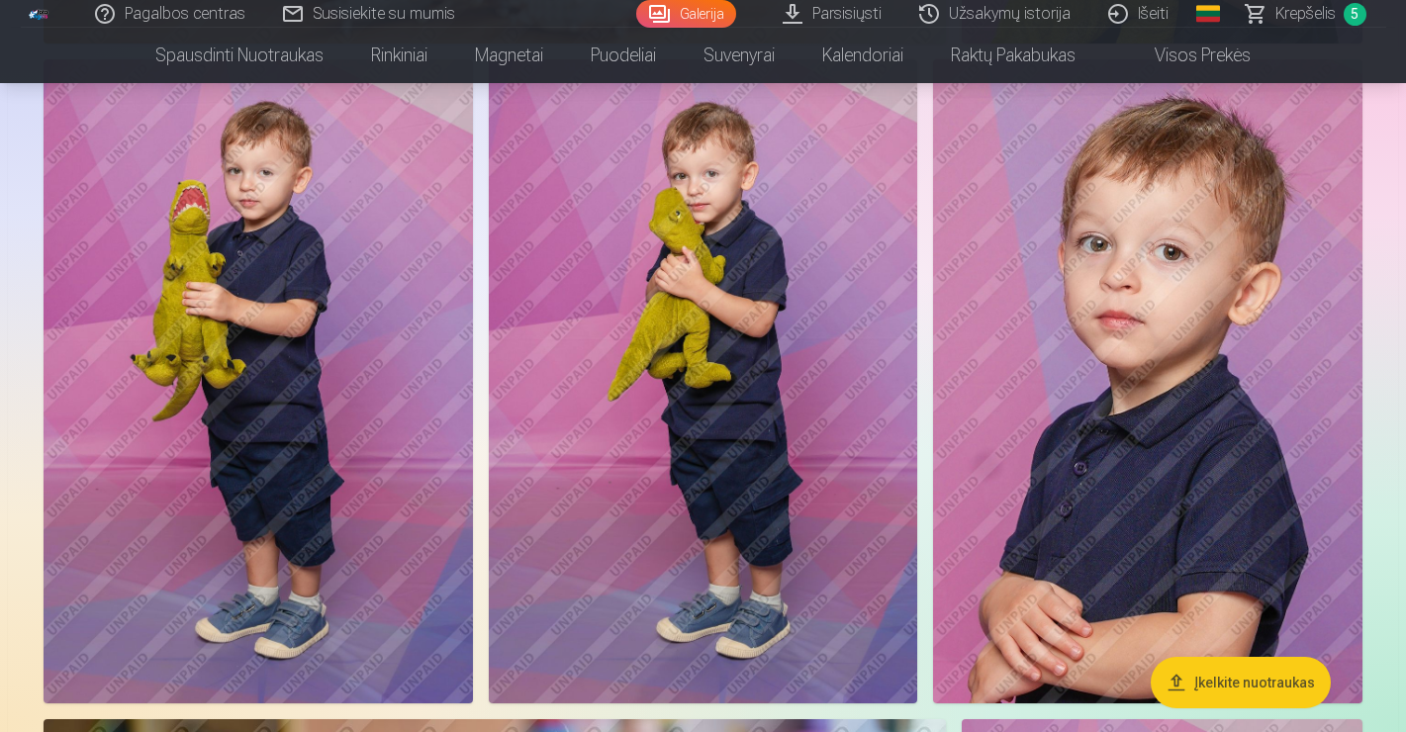
click at [640, 315] on img at bounding box center [703, 381] width 429 height 644
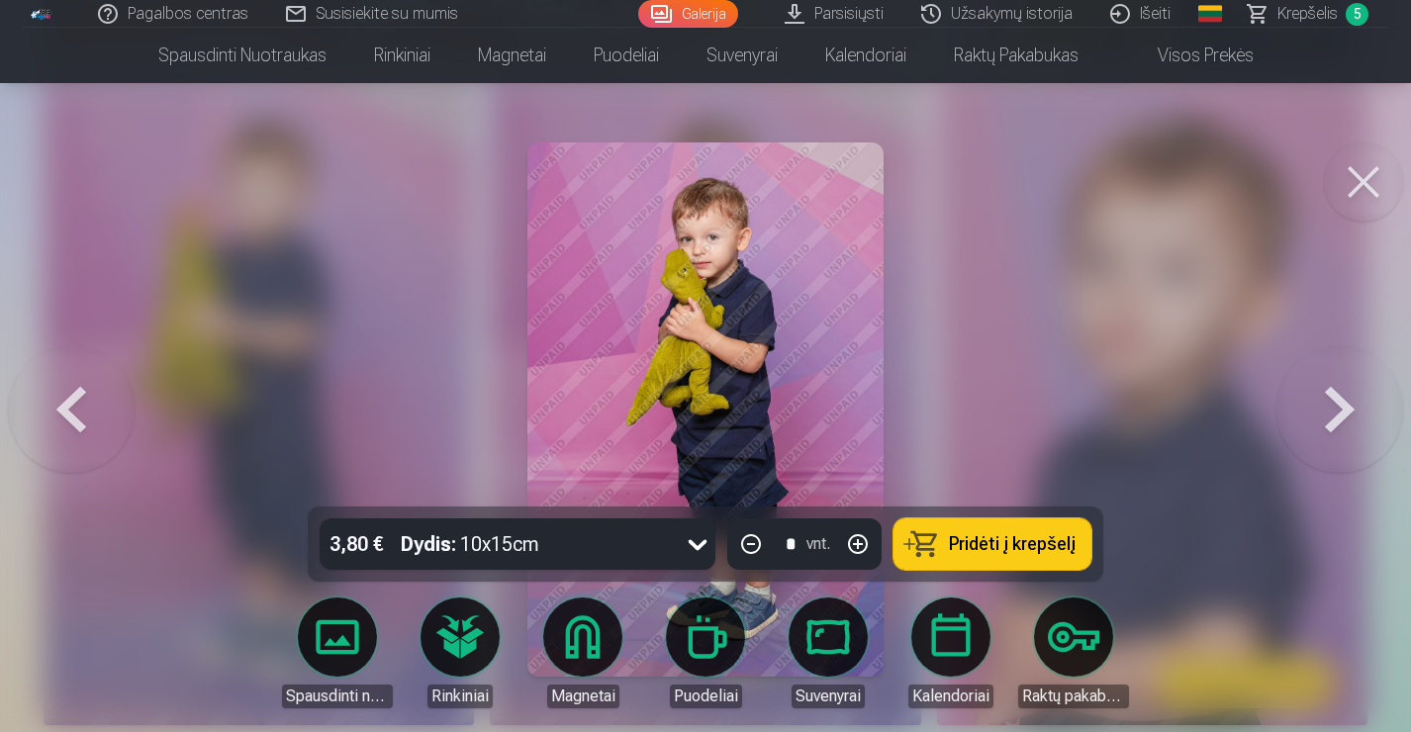
click at [999, 536] on span "Pridėti į krepšelį" at bounding box center [1012, 544] width 127 height 18
click at [1308, 18] on span "Krepšelis" at bounding box center [1307, 14] width 60 height 24
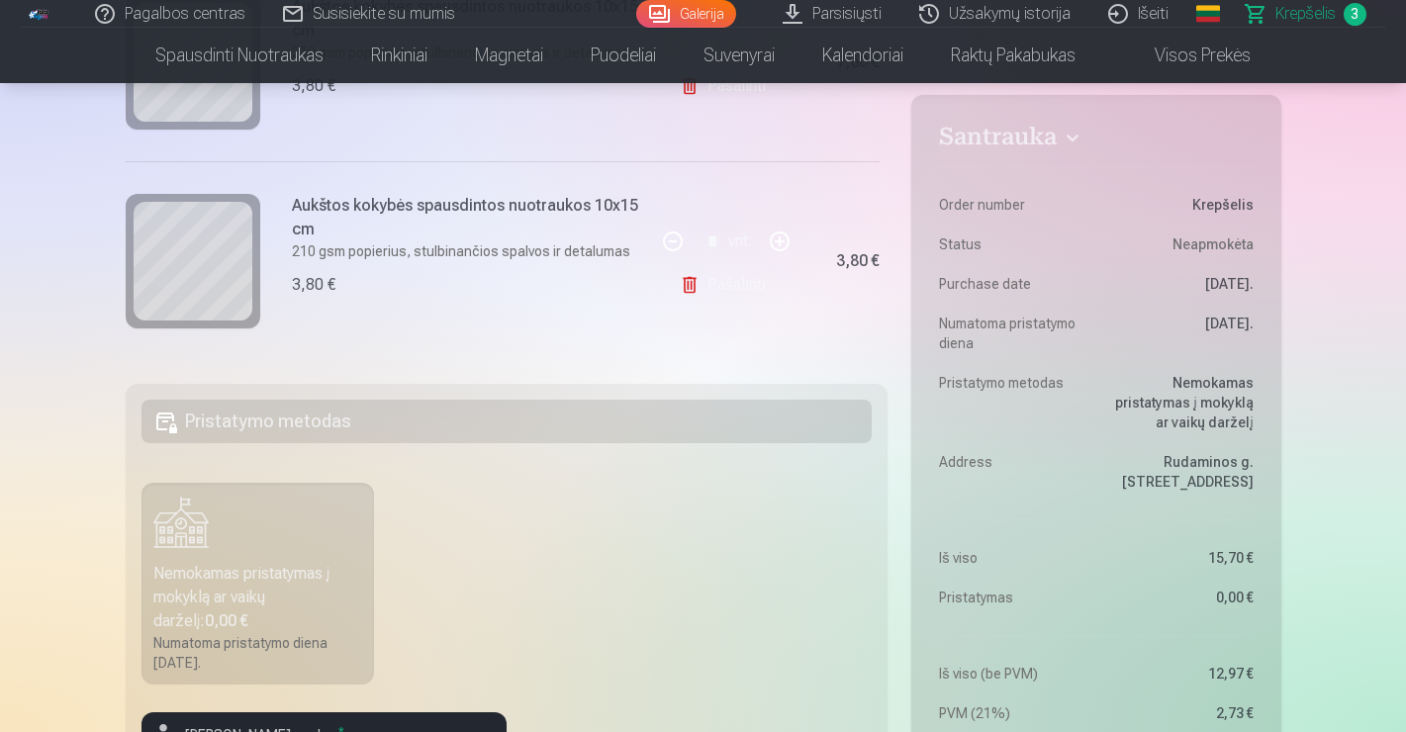
scroll to position [273, 0]
click at [310, 588] on div "Nemokamas pristatymas į mokyklą ar vaikų darželį : 0,00 €" at bounding box center [258, 595] width 210 height 71
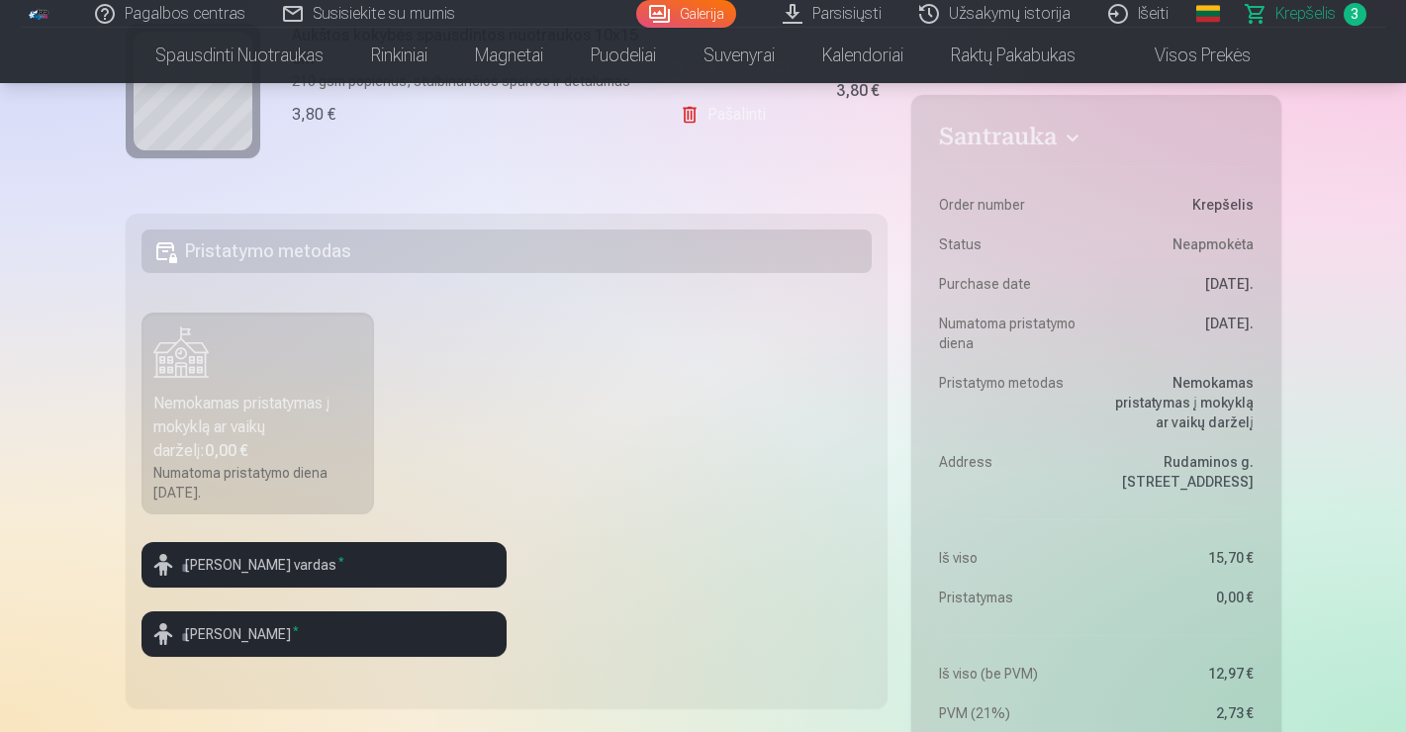
scroll to position [458, 0]
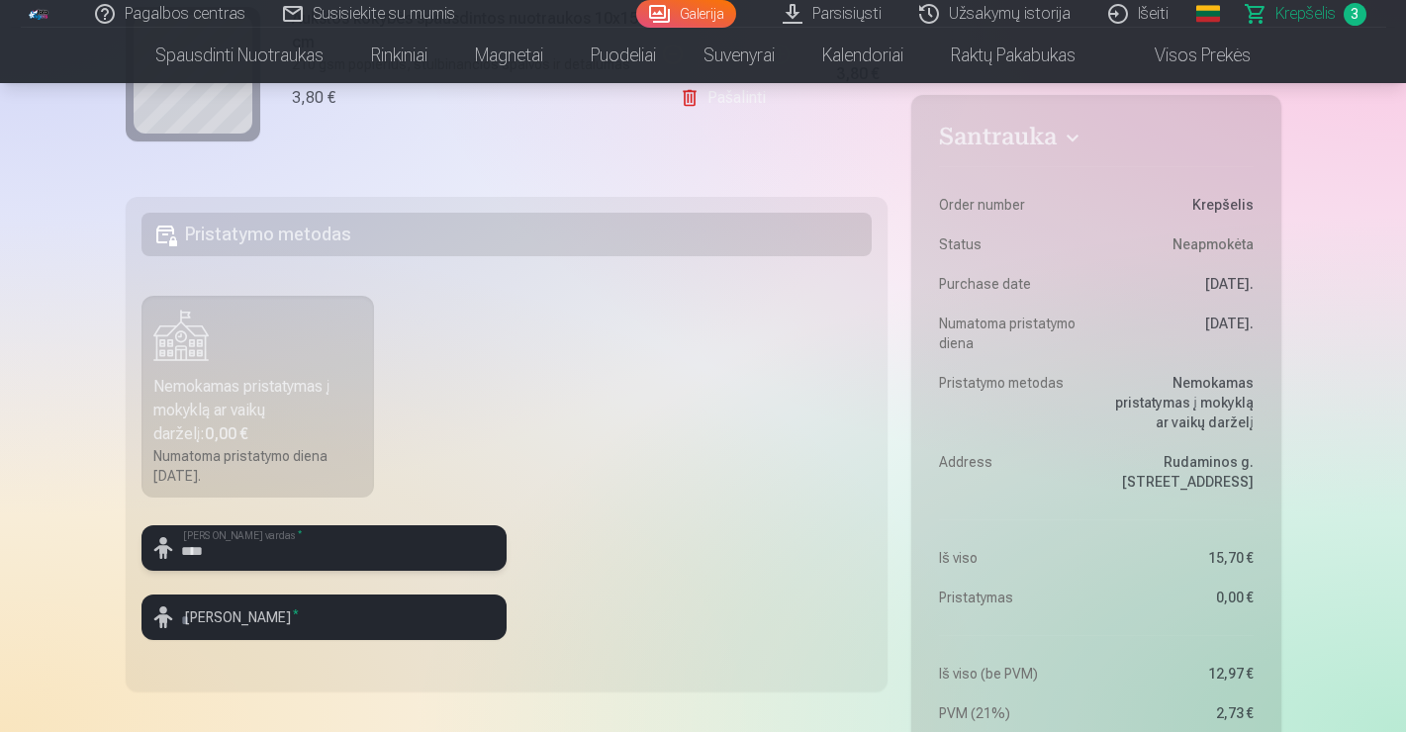
type input "****"
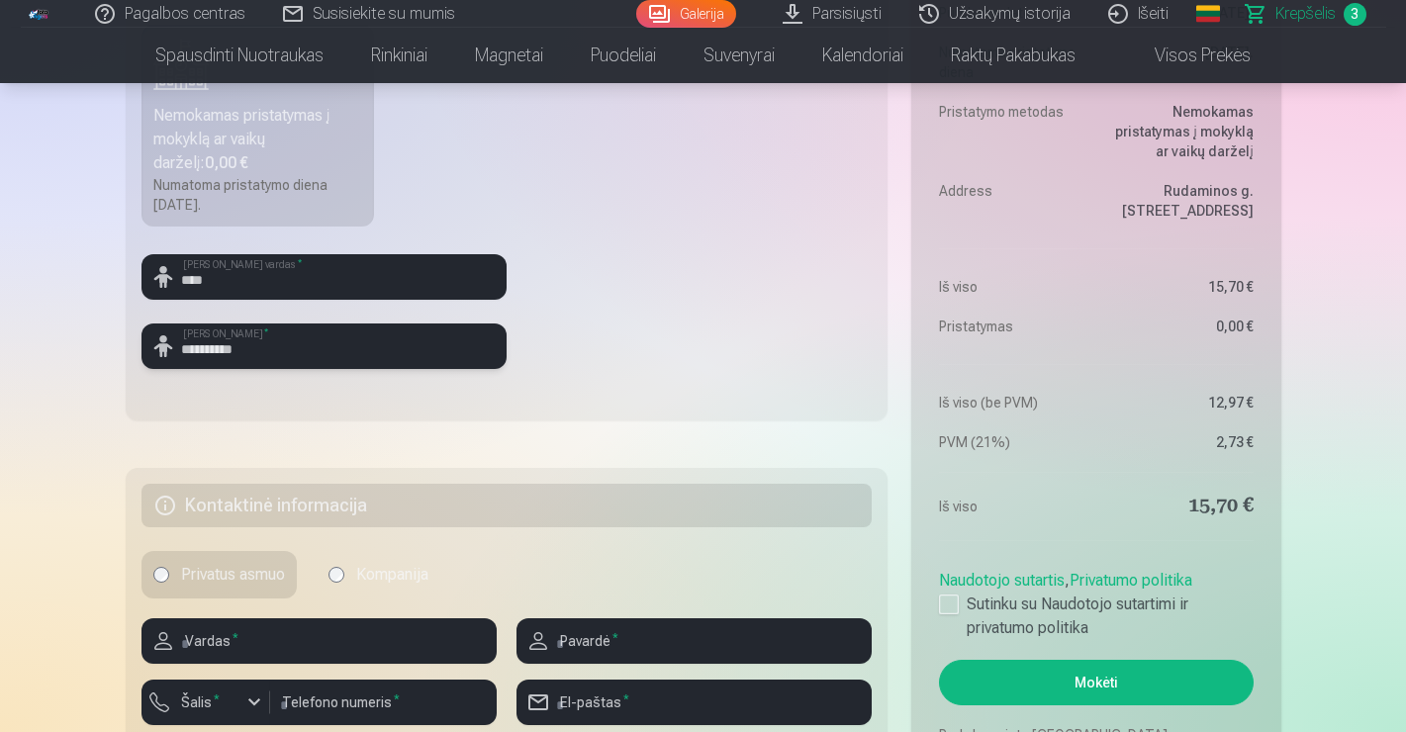
scroll to position [739, 0]
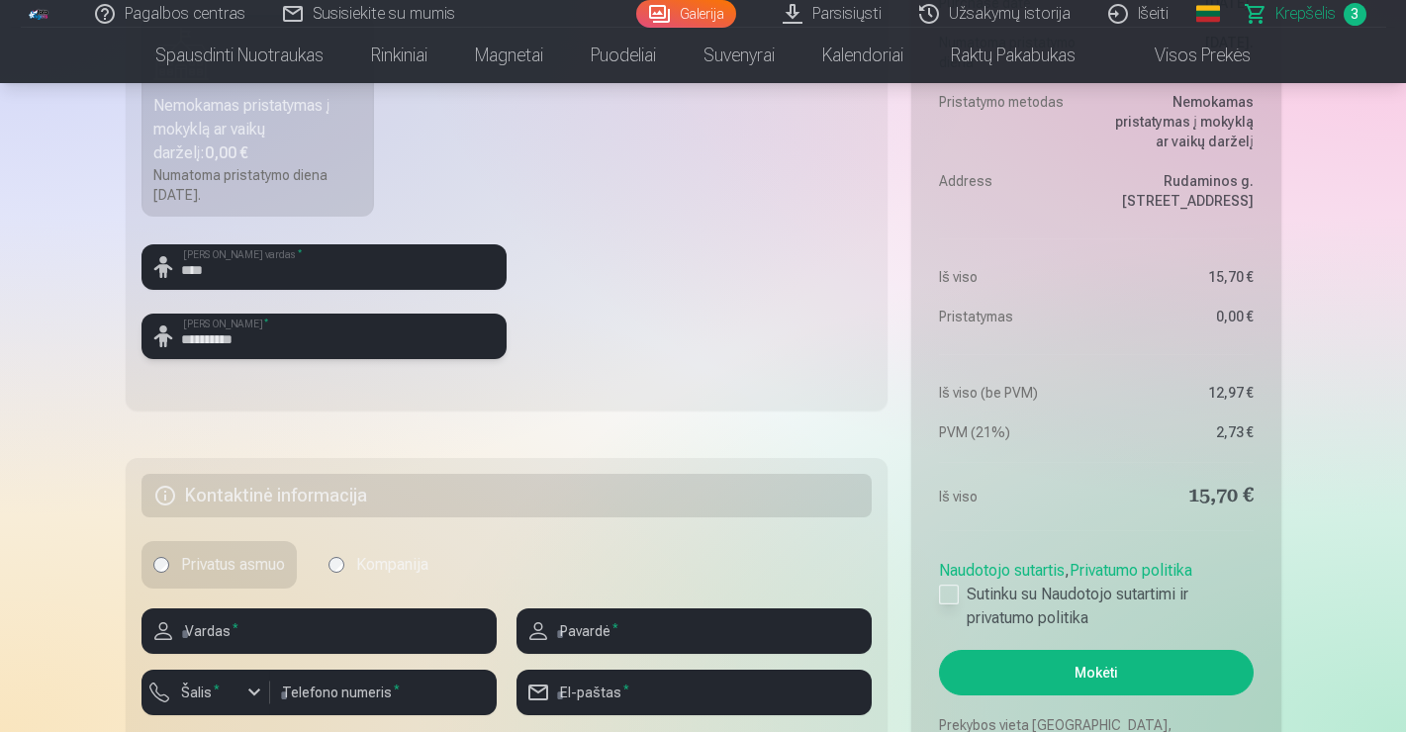
type input "**********"
click at [951, 597] on div at bounding box center [949, 595] width 20 height 20
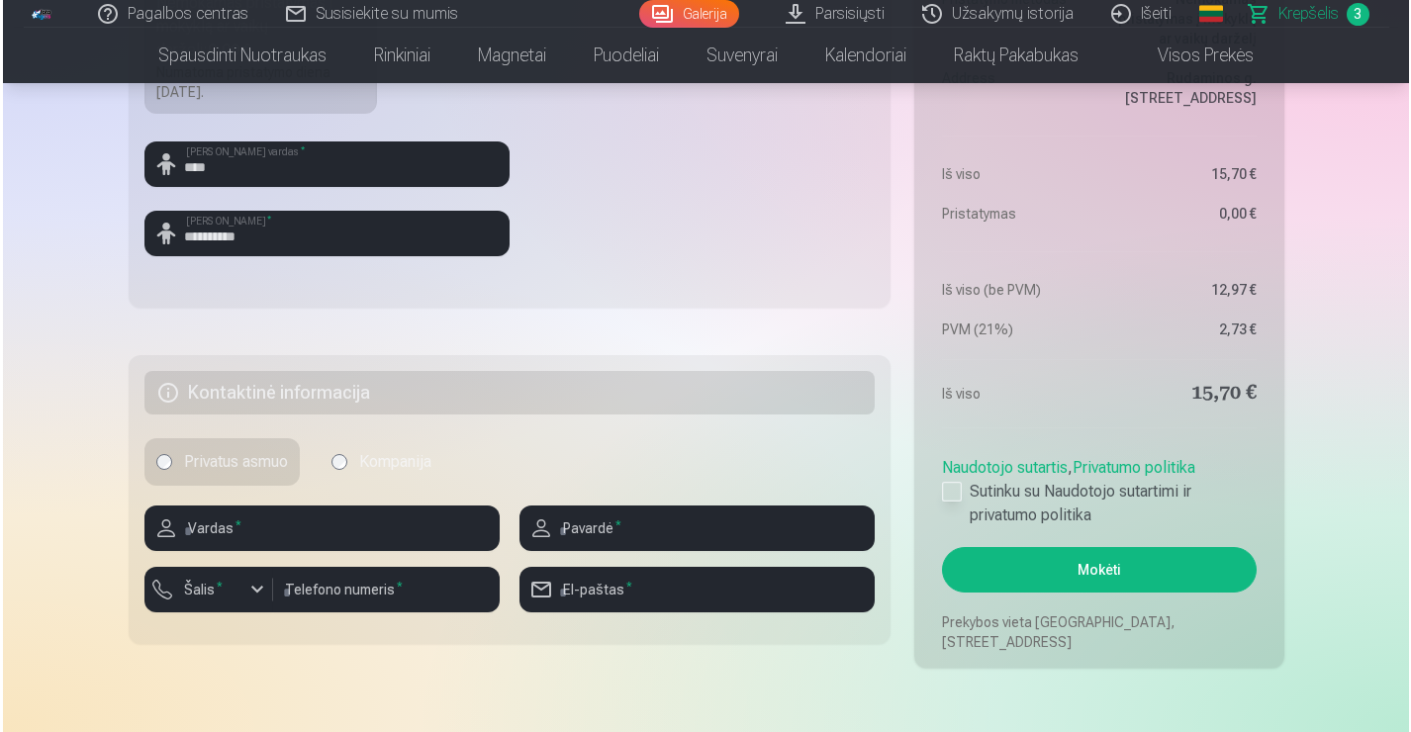
scroll to position [846, 0]
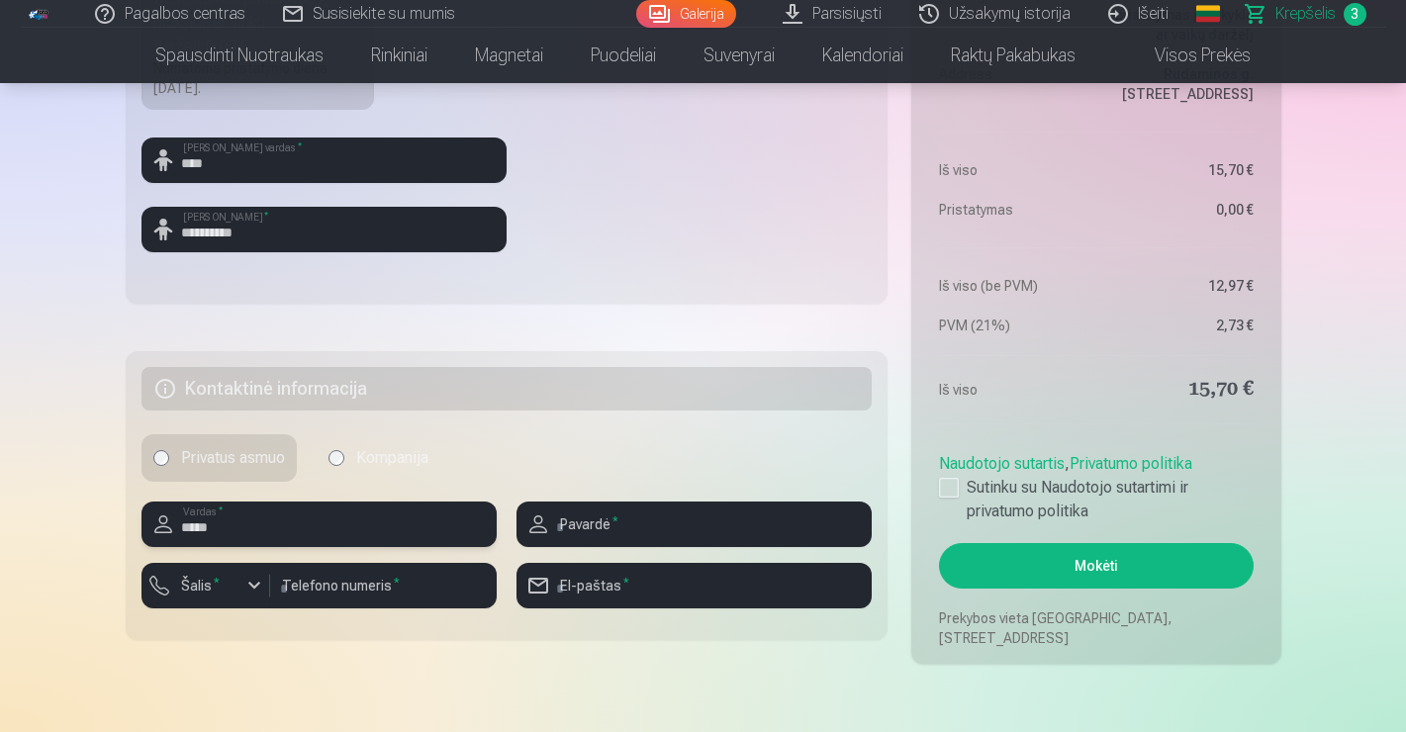
type input "*****"
type input "**********"
click at [251, 592] on div "button" at bounding box center [254, 586] width 24 height 24
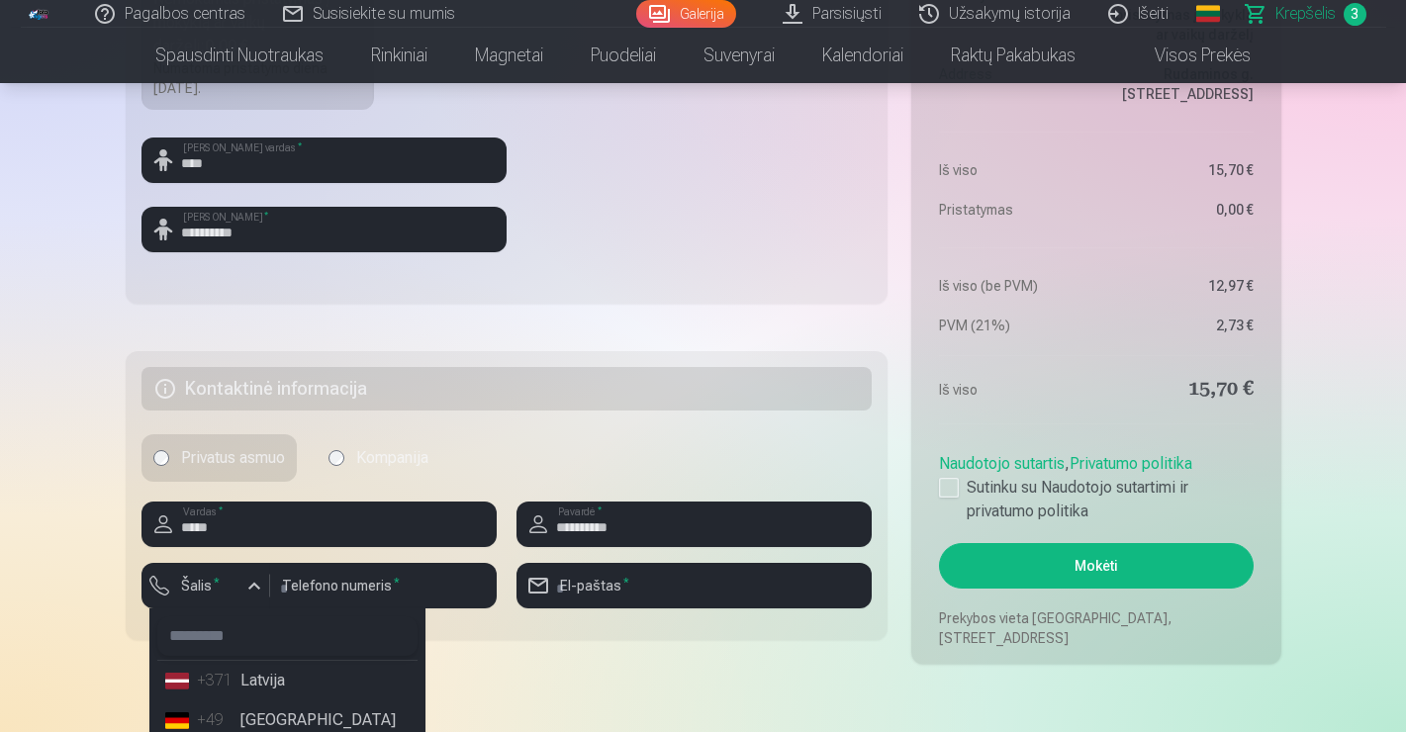
click at [256, 631] on input "text" at bounding box center [287, 636] width 260 height 40
type input "***"
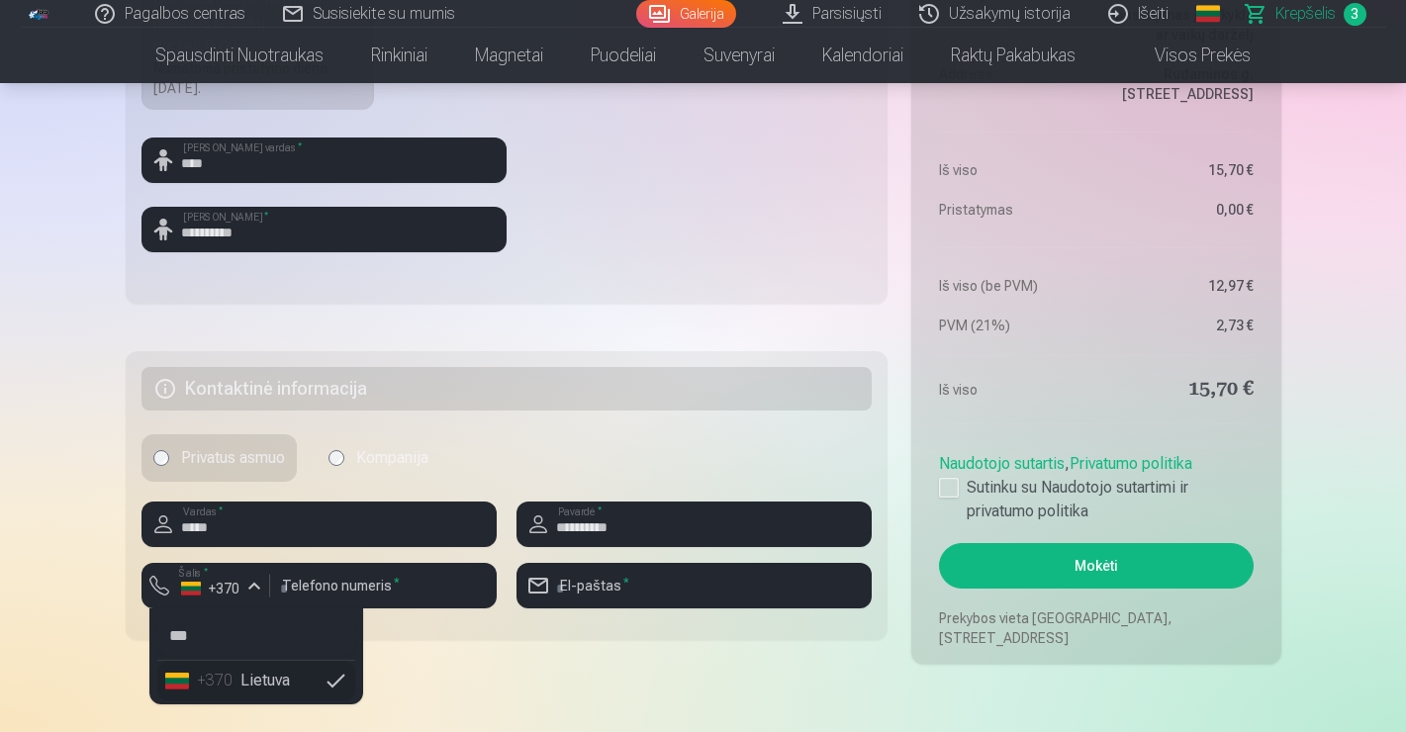
click at [304, 680] on li "+370 Lietuva" at bounding box center [256, 681] width 198 height 40
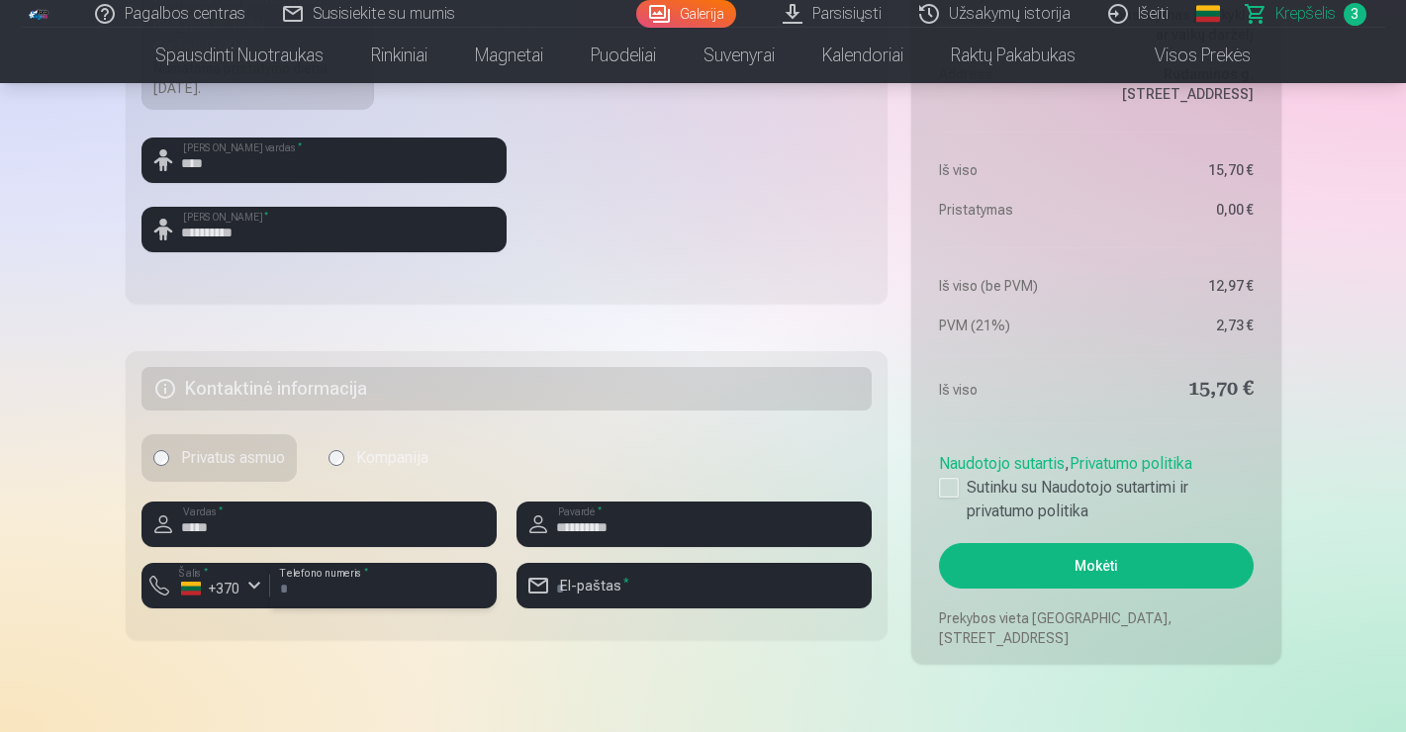
click at [412, 588] on input "number" at bounding box center [383, 586] width 227 height 46
type input "********"
click at [667, 590] on input "email" at bounding box center [693, 586] width 355 height 46
type input "**********"
click at [1079, 550] on button "Mokėti" at bounding box center [1096, 566] width 314 height 46
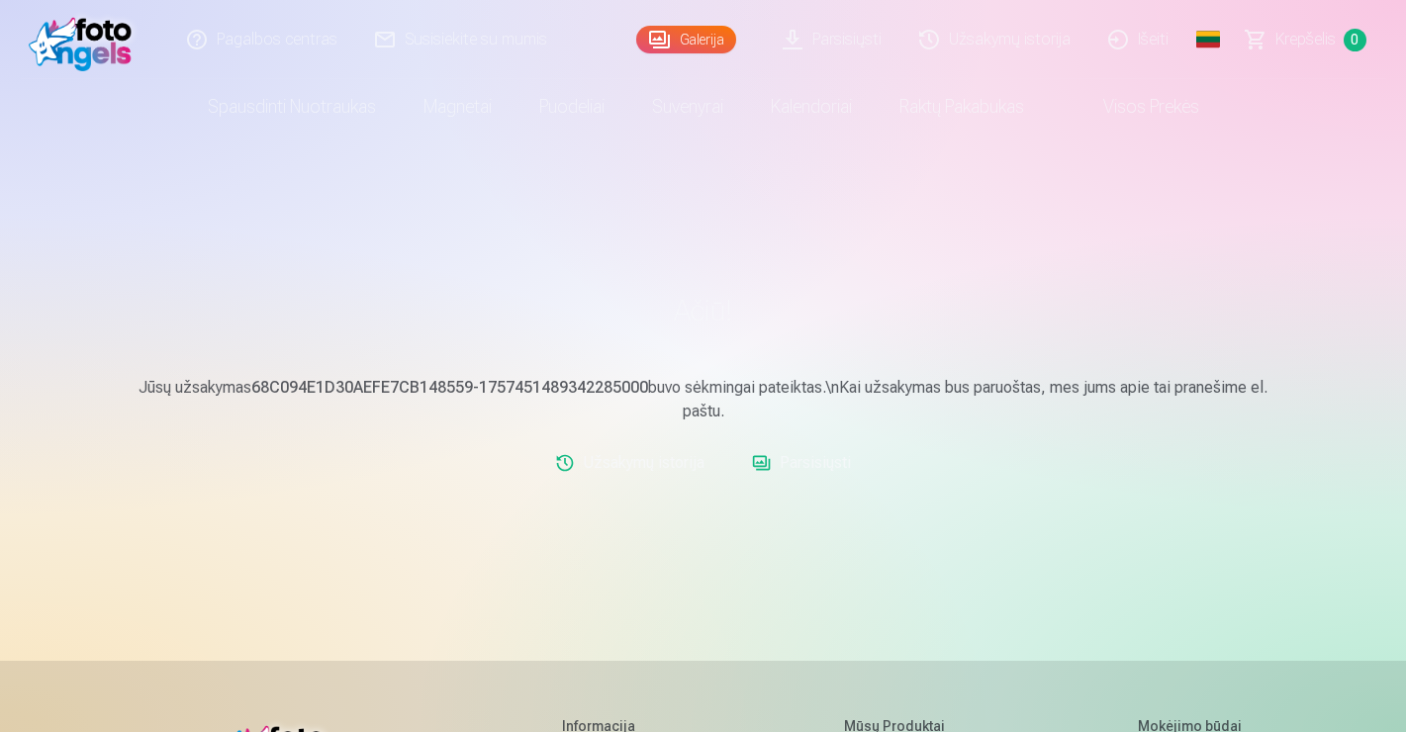
click at [824, 36] on link "Parsisiųsti" at bounding box center [833, 39] width 137 height 79
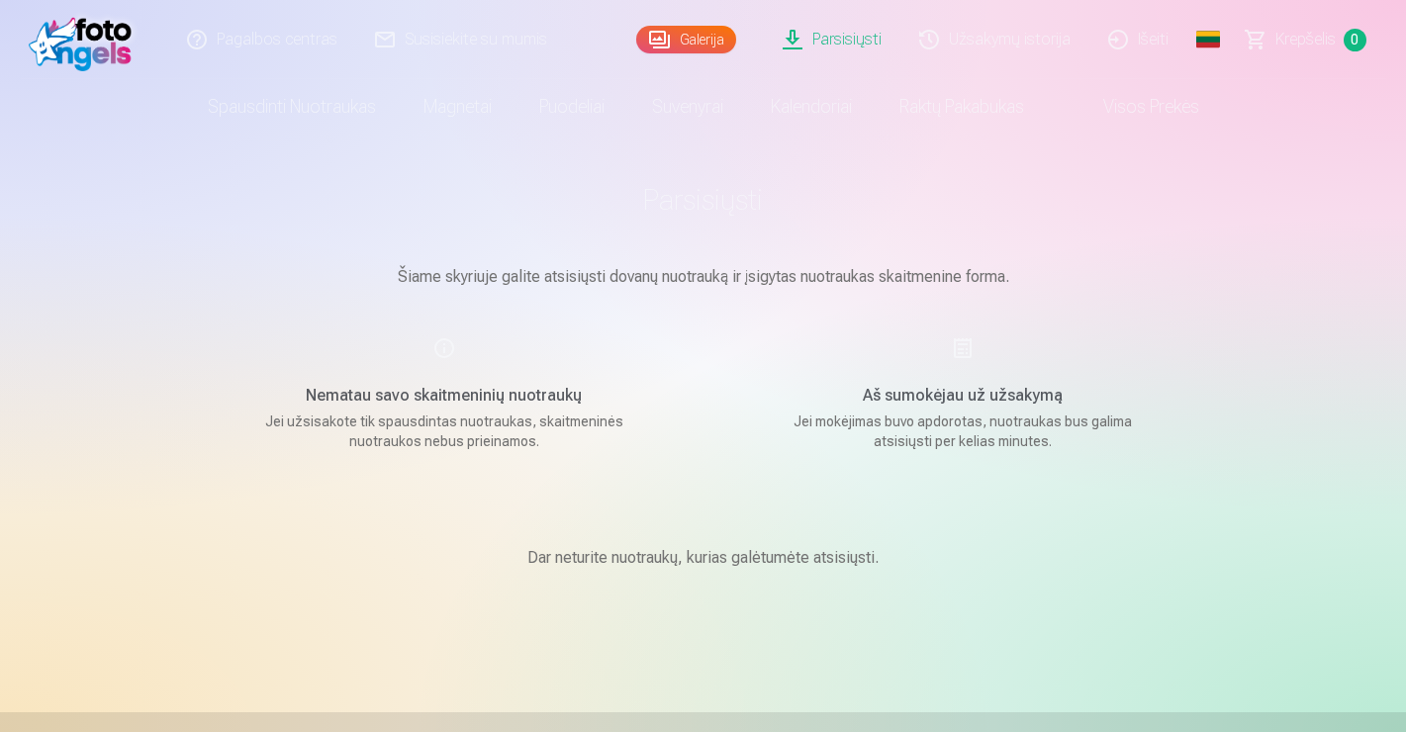
click at [444, 346] on div "Nematau savo skaitmeninių nuotraukų Jei užsisakote tik spausdintas nuotraukas, …" at bounding box center [444, 393] width 471 height 115
click at [987, 47] on link "Užsakymų istorija" at bounding box center [995, 39] width 189 height 79
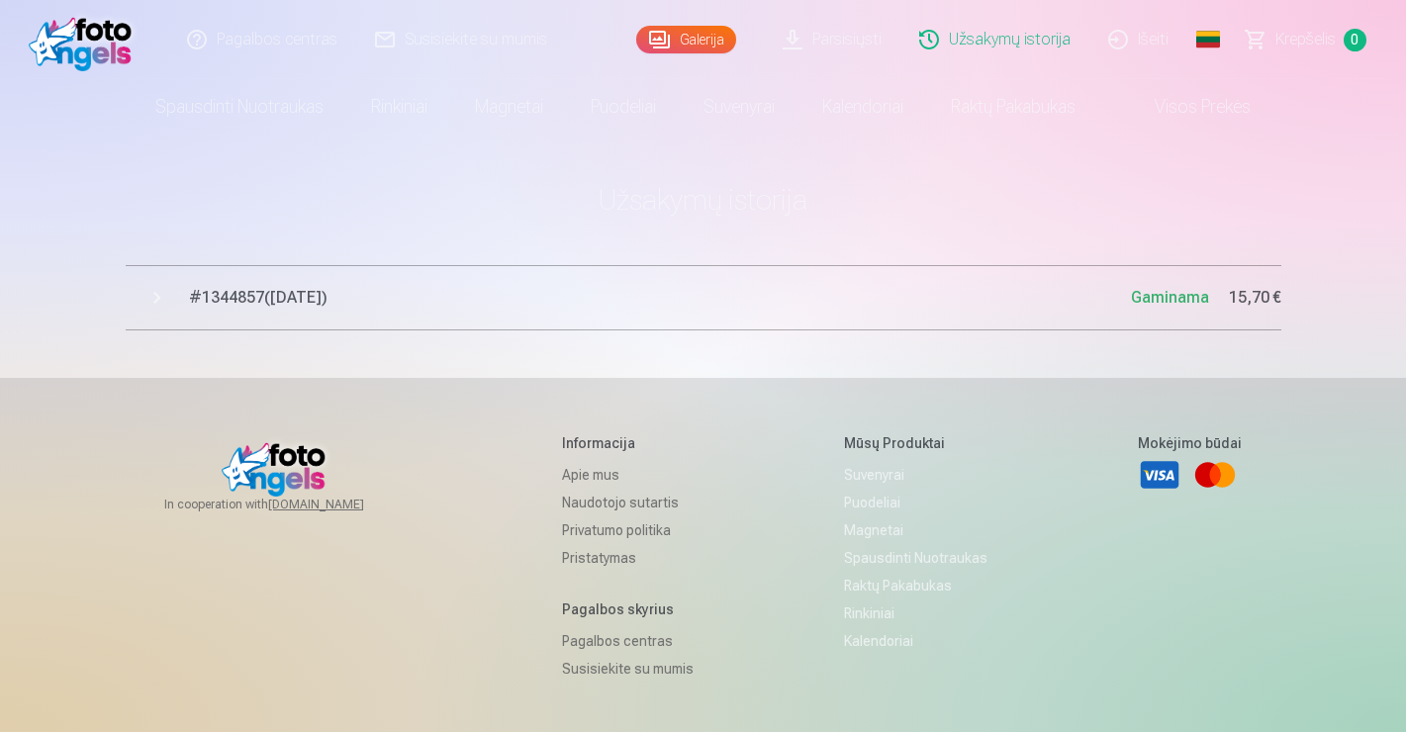
click at [259, 296] on span "# 1344857 ( 9.09.2025 )" at bounding box center [660, 298] width 942 height 24
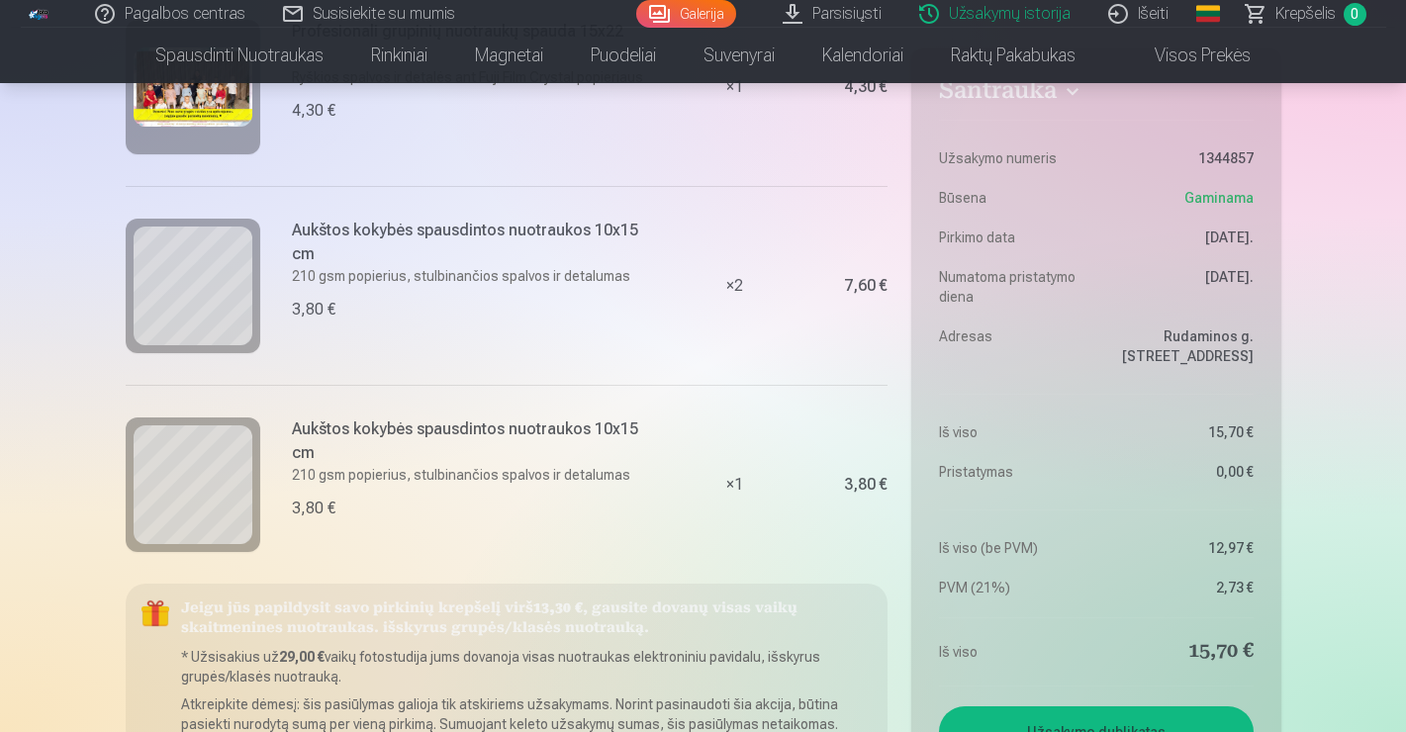
scroll to position [445, 0]
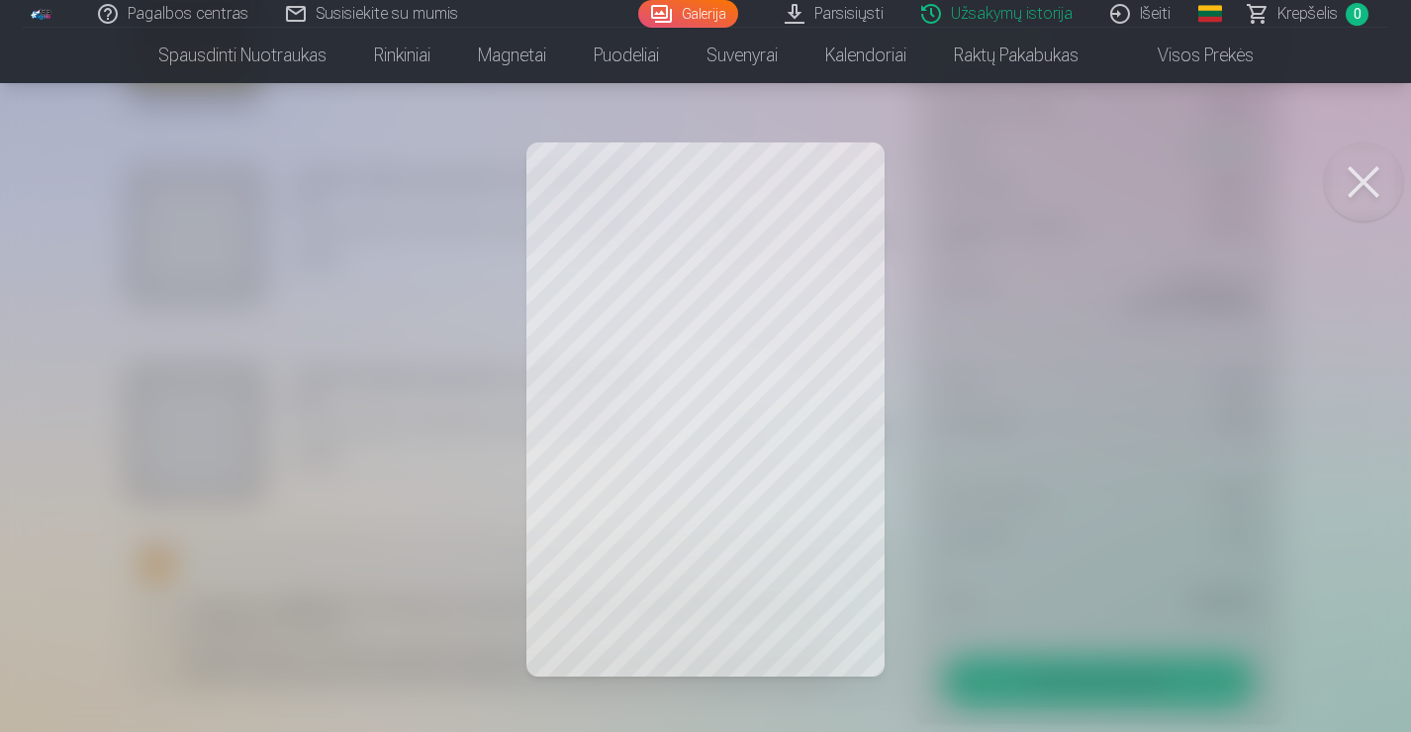
click at [1366, 164] on button at bounding box center [1363, 181] width 79 height 79
click at [1345, 213] on button at bounding box center [1363, 181] width 79 height 79
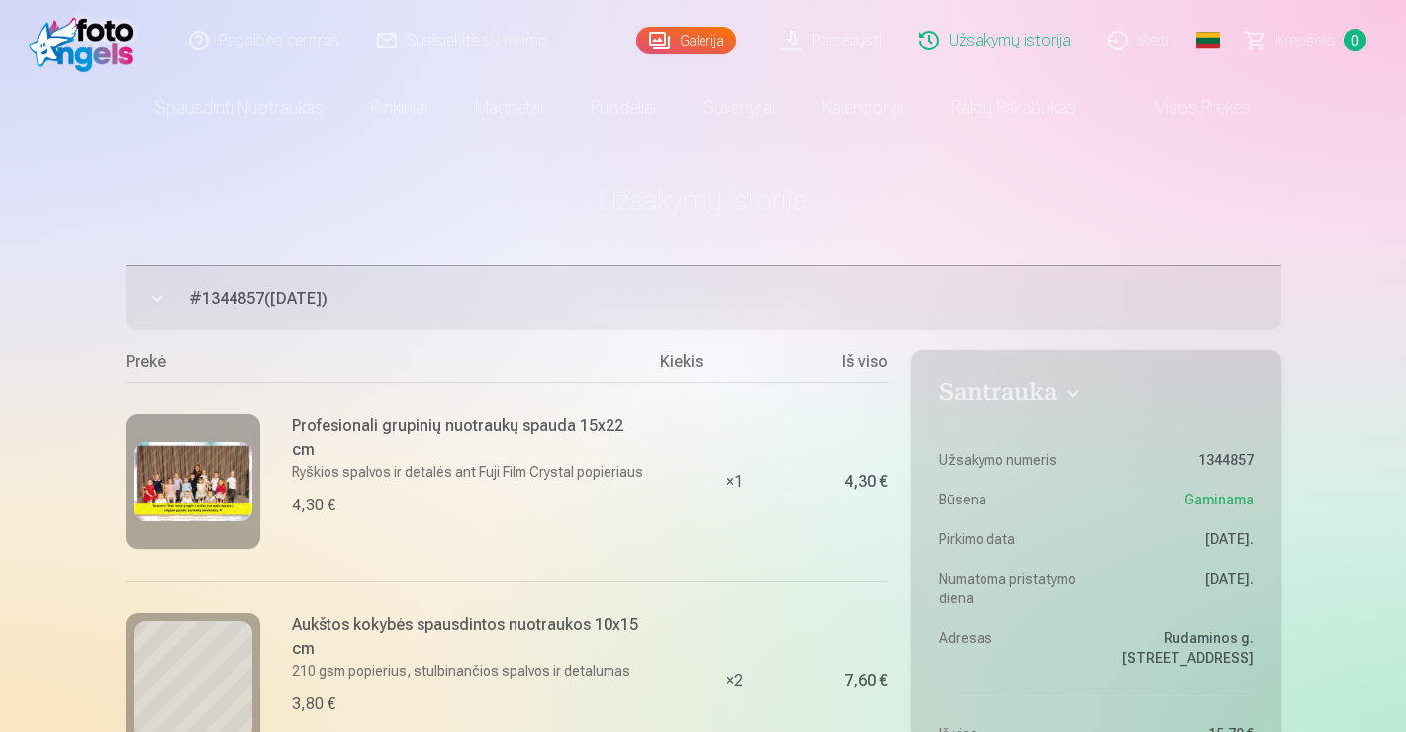
scroll to position [0, 0]
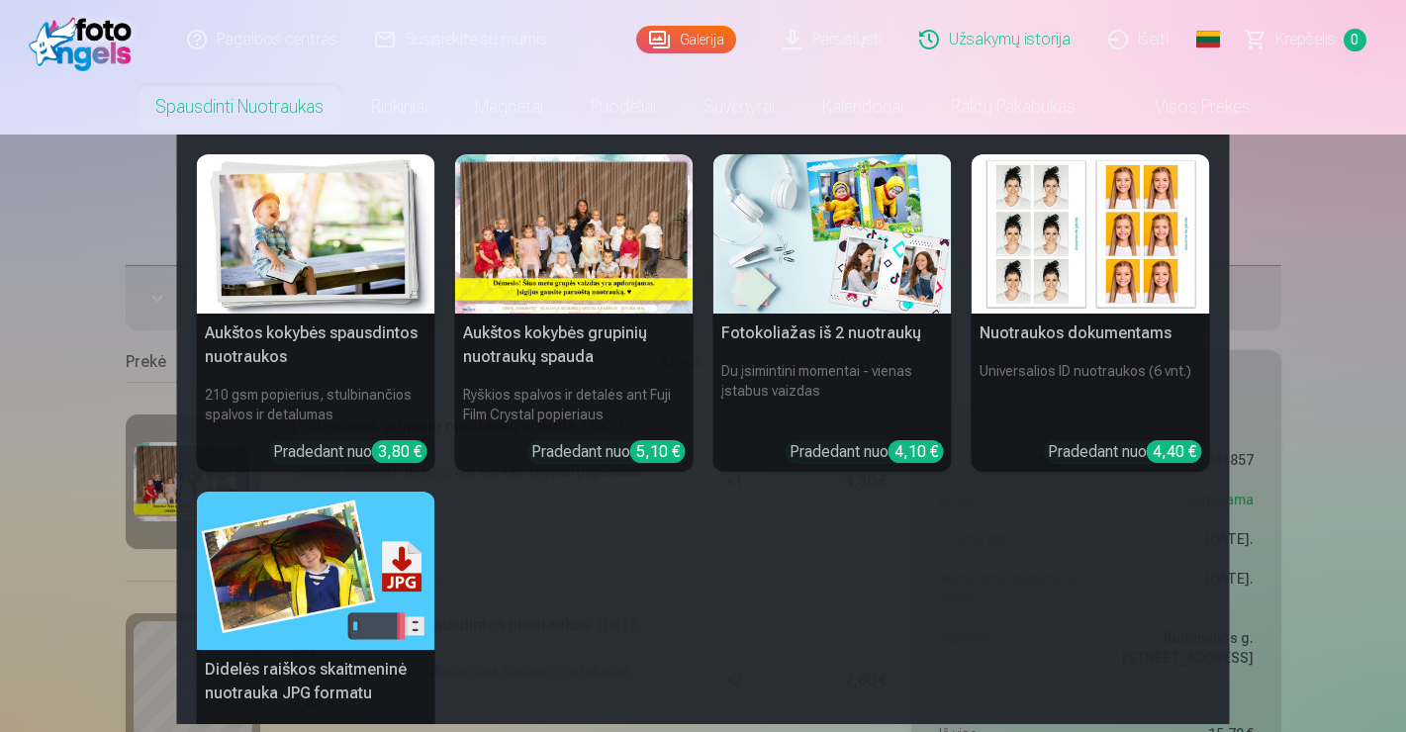
click at [300, 101] on link "Spausdinti nuotraukas" at bounding box center [240, 106] width 216 height 55
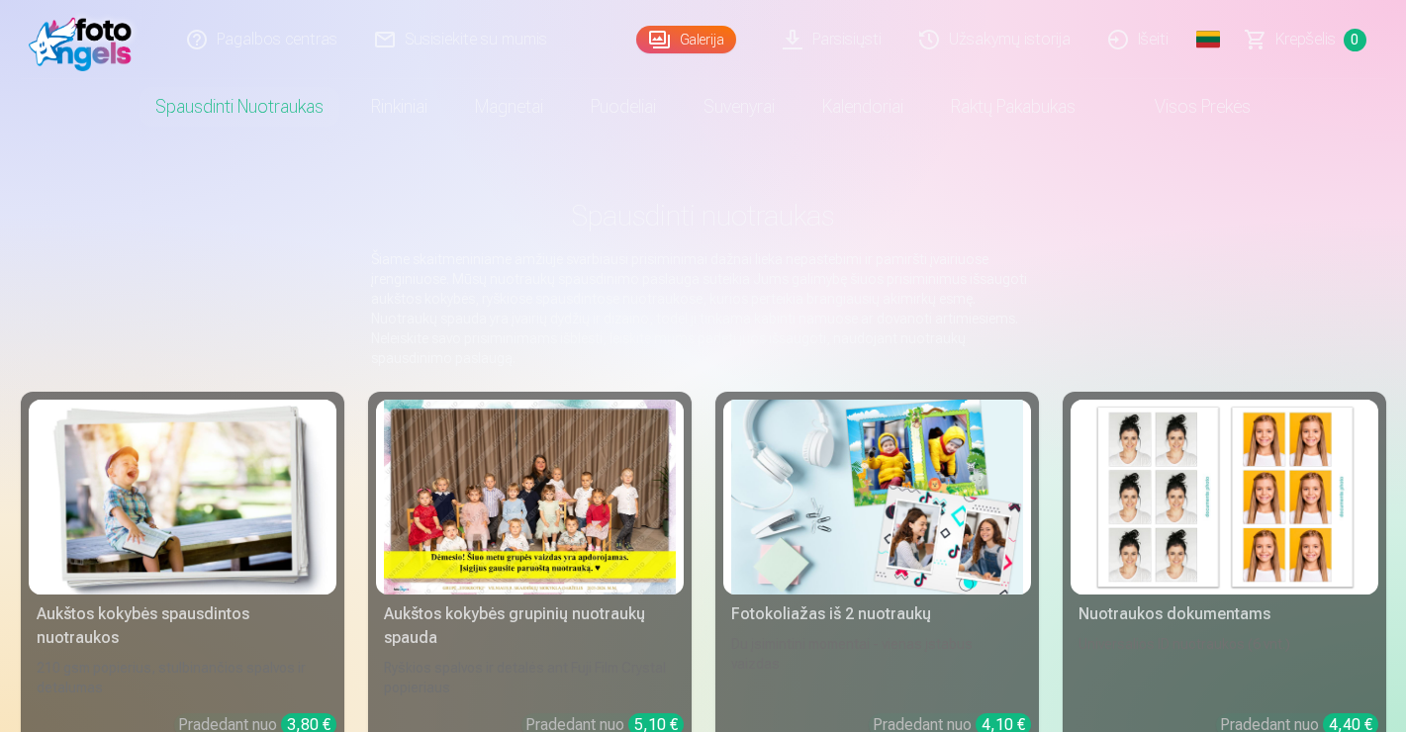
click at [520, 498] on div at bounding box center [530, 497] width 292 height 195
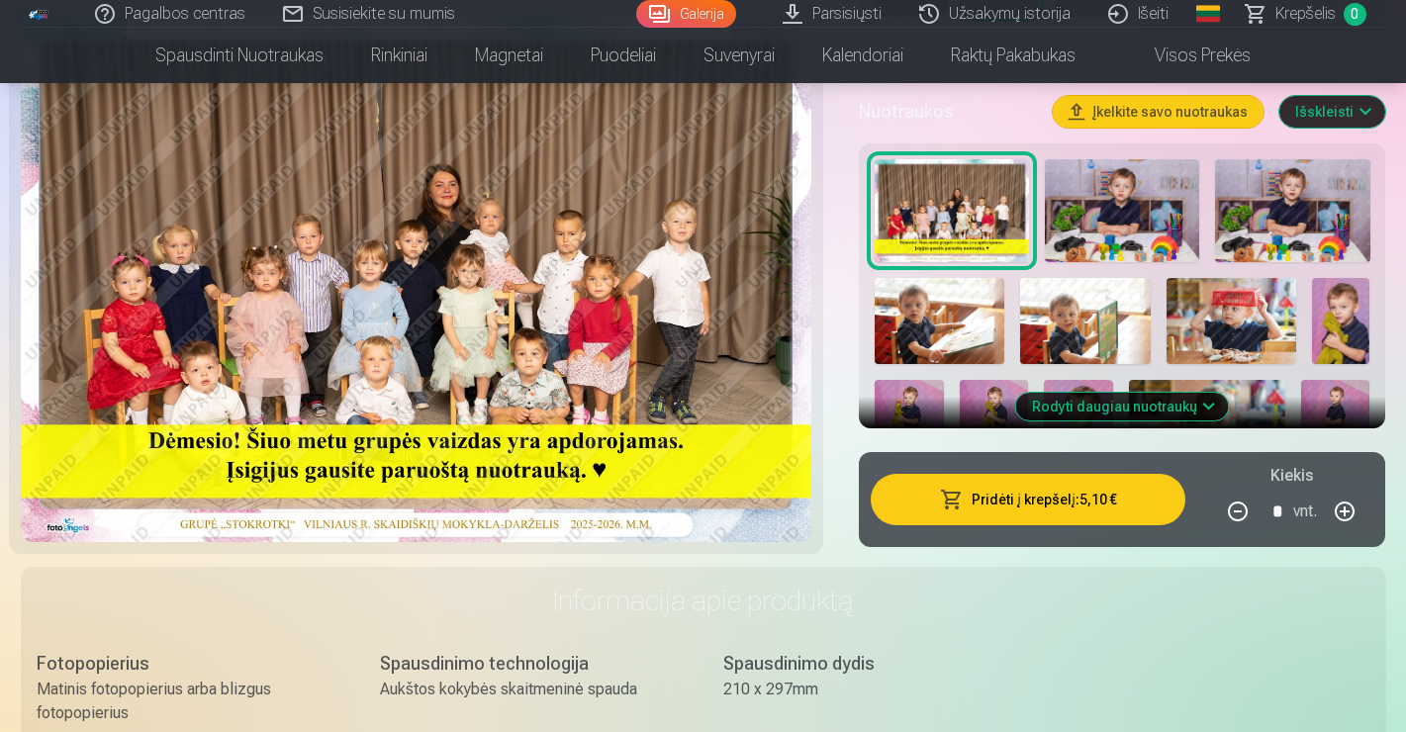
scroll to position [704, 0]
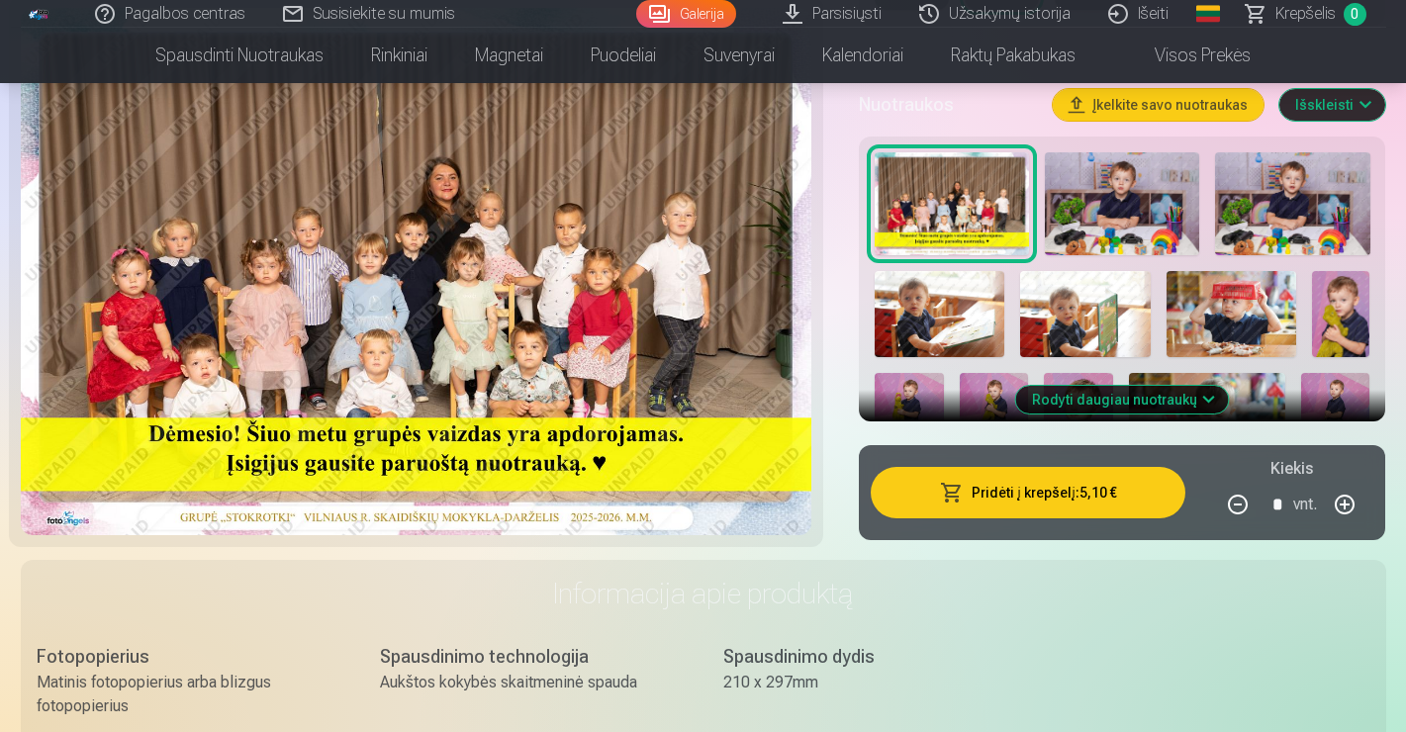
click at [1162, 206] on img at bounding box center [1122, 203] width 154 height 103
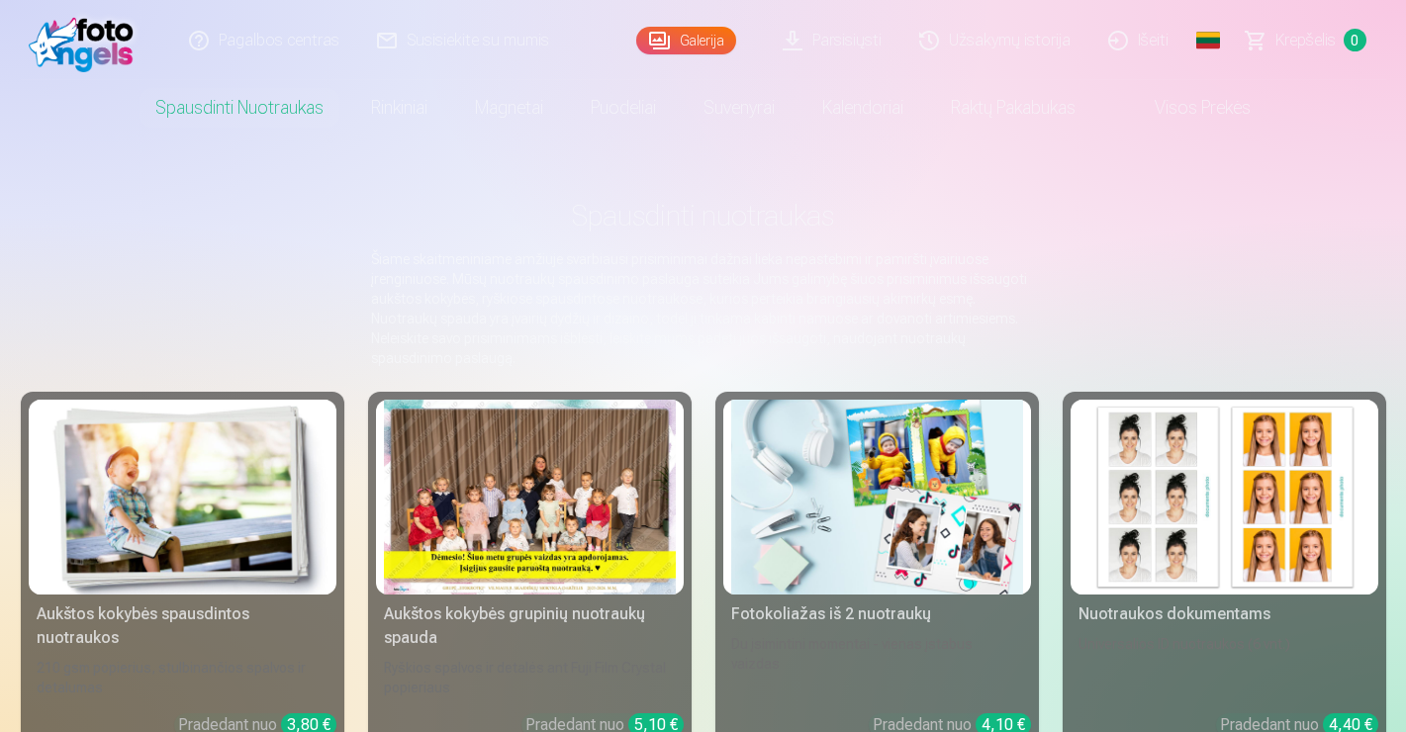
click at [553, 563] on div at bounding box center [530, 497] width 292 height 195
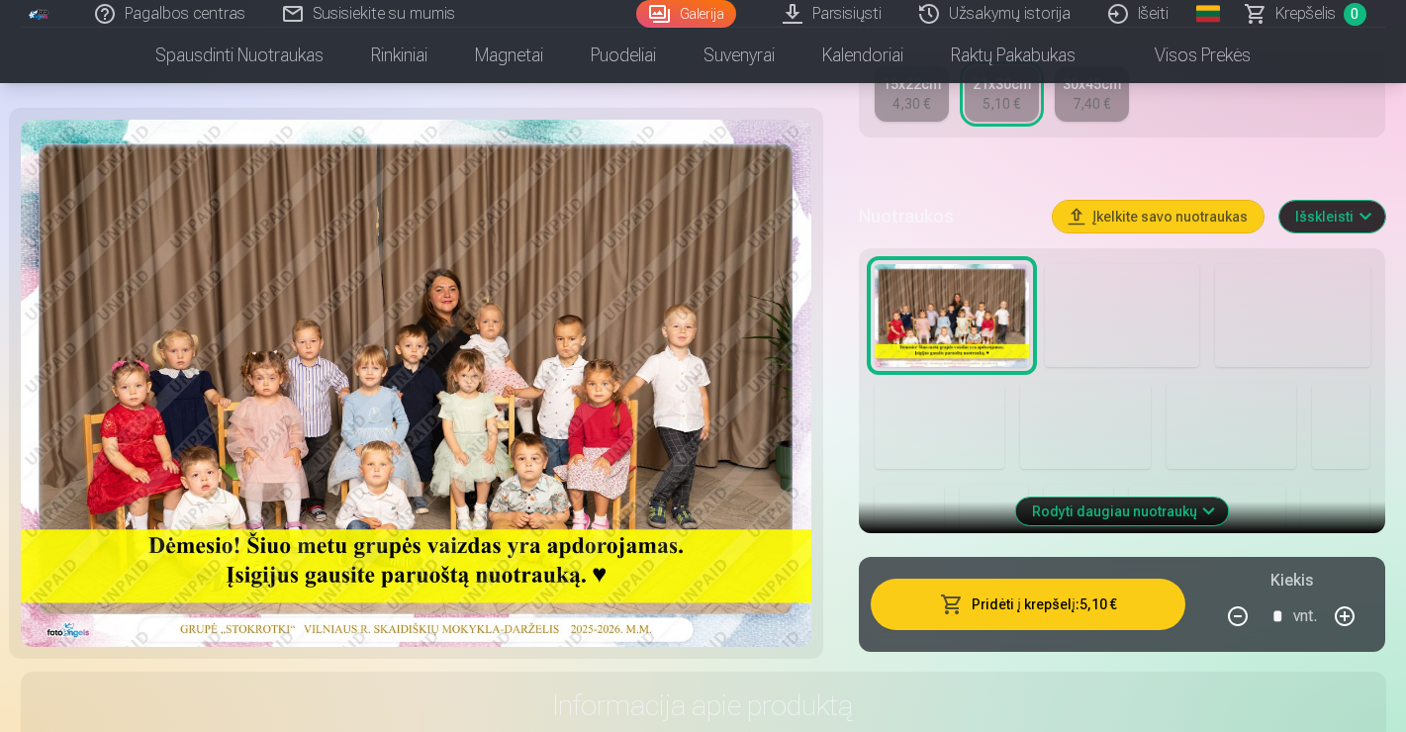
scroll to position [653, 0]
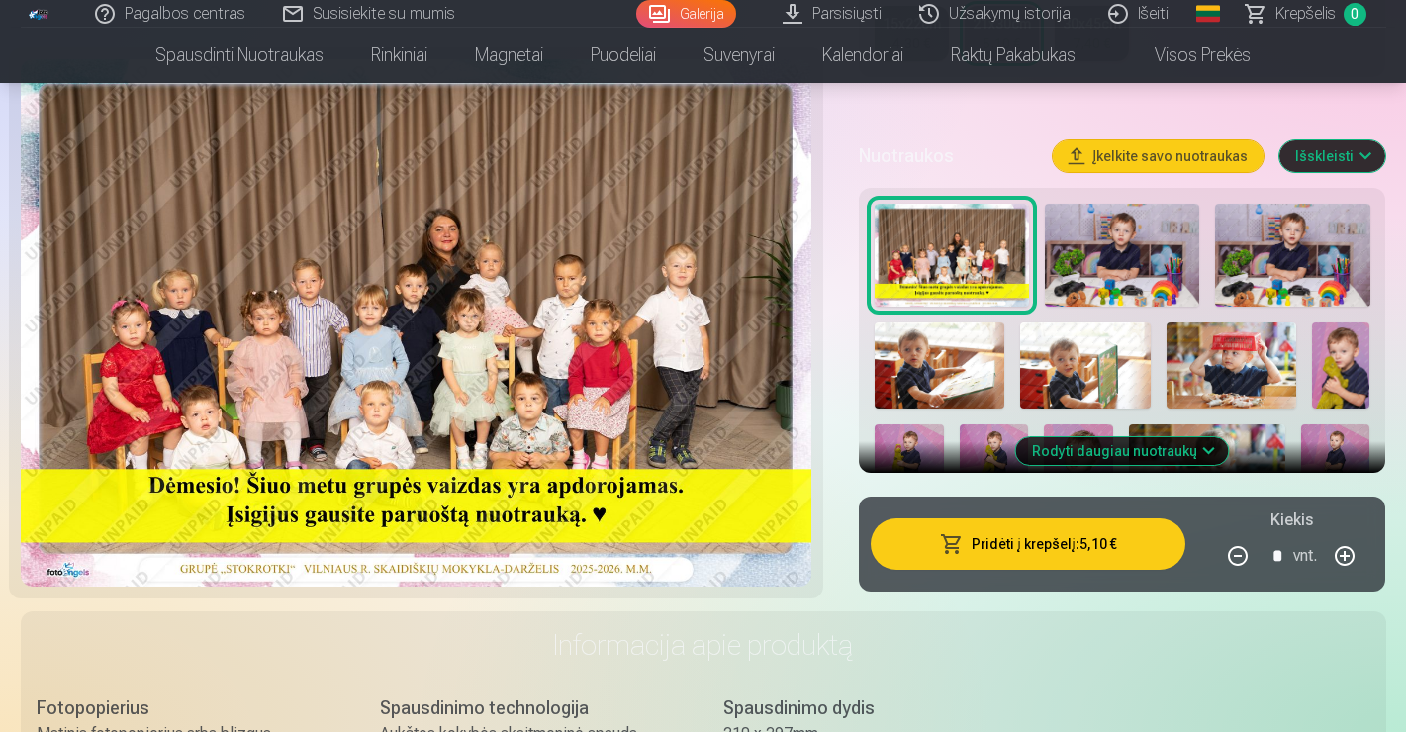
click at [1149, 280] on img at bounding box center [1122, 255] width 154 height 103
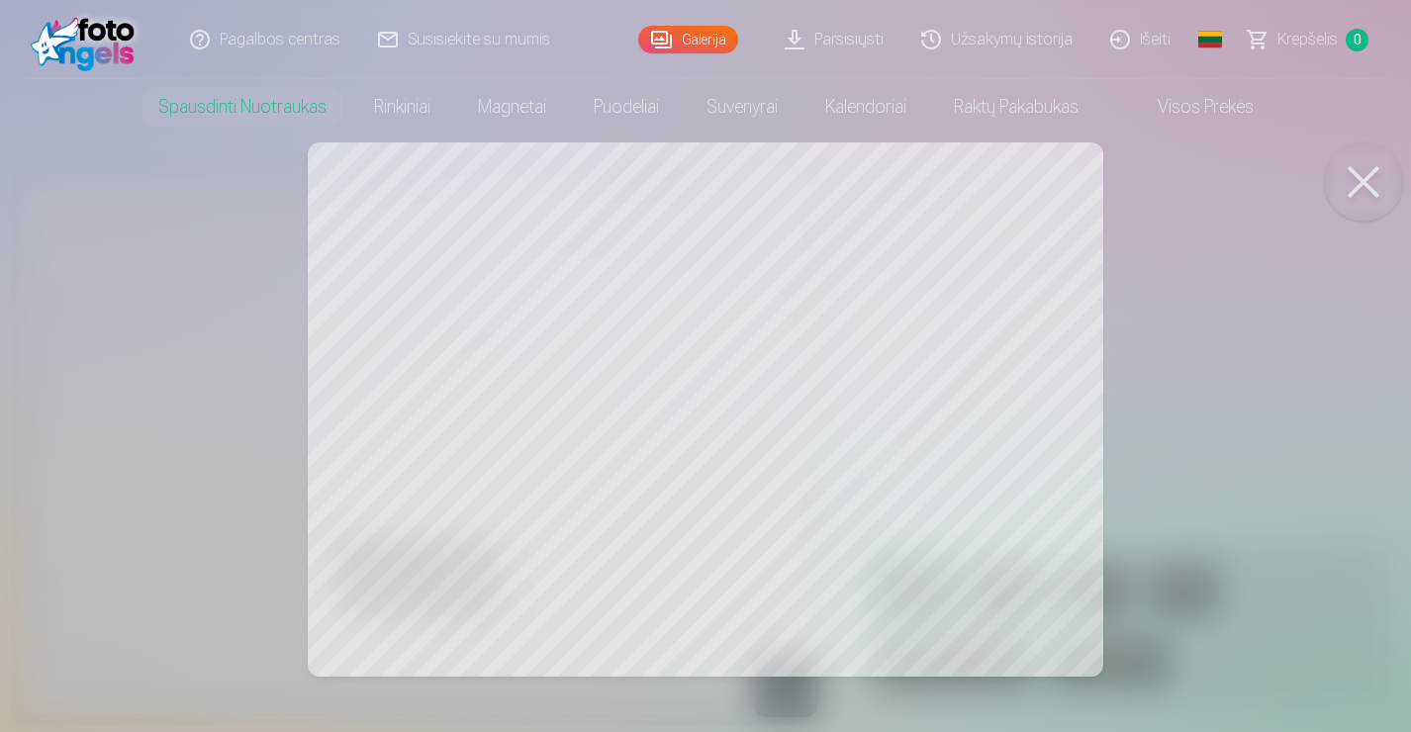
click at [1354, 177] on button at bounding box center [1363, 181] width 79 height 79
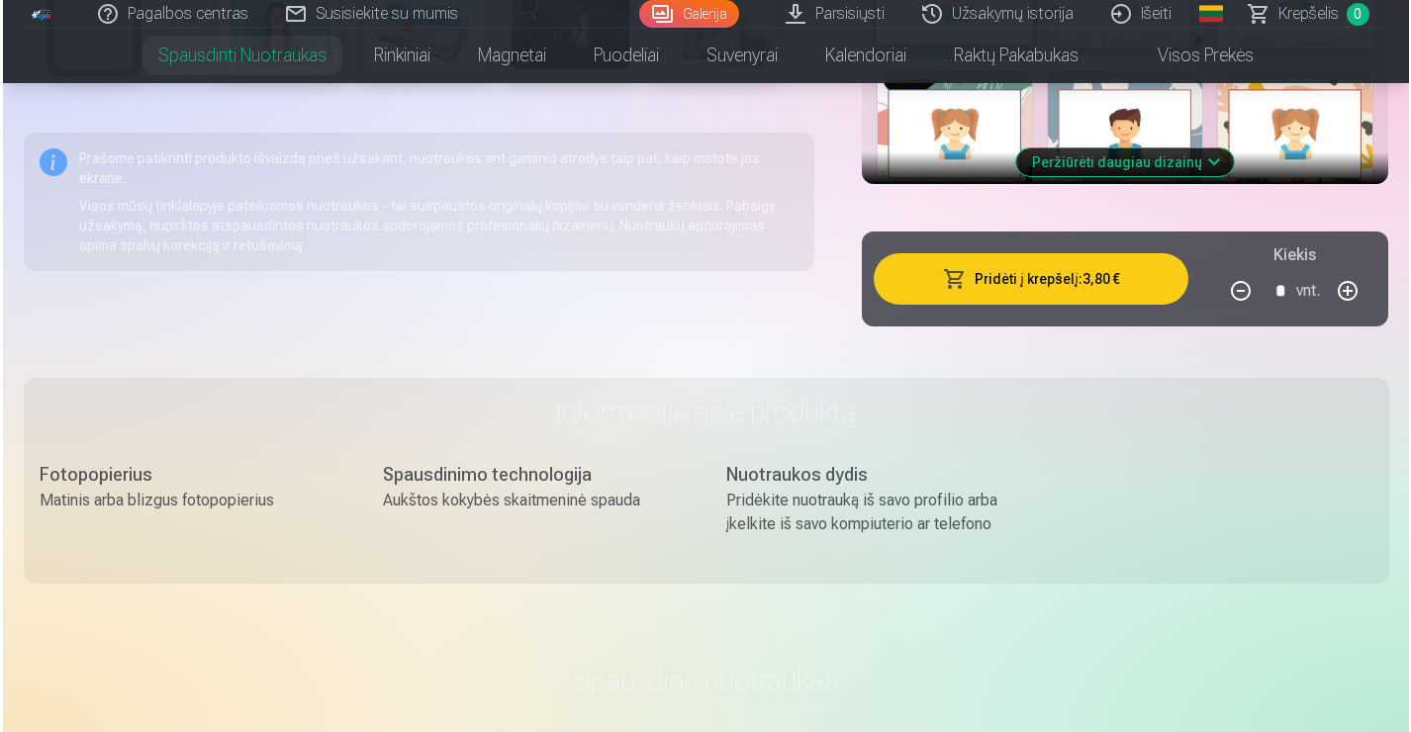
scroll to position [1486, 0]
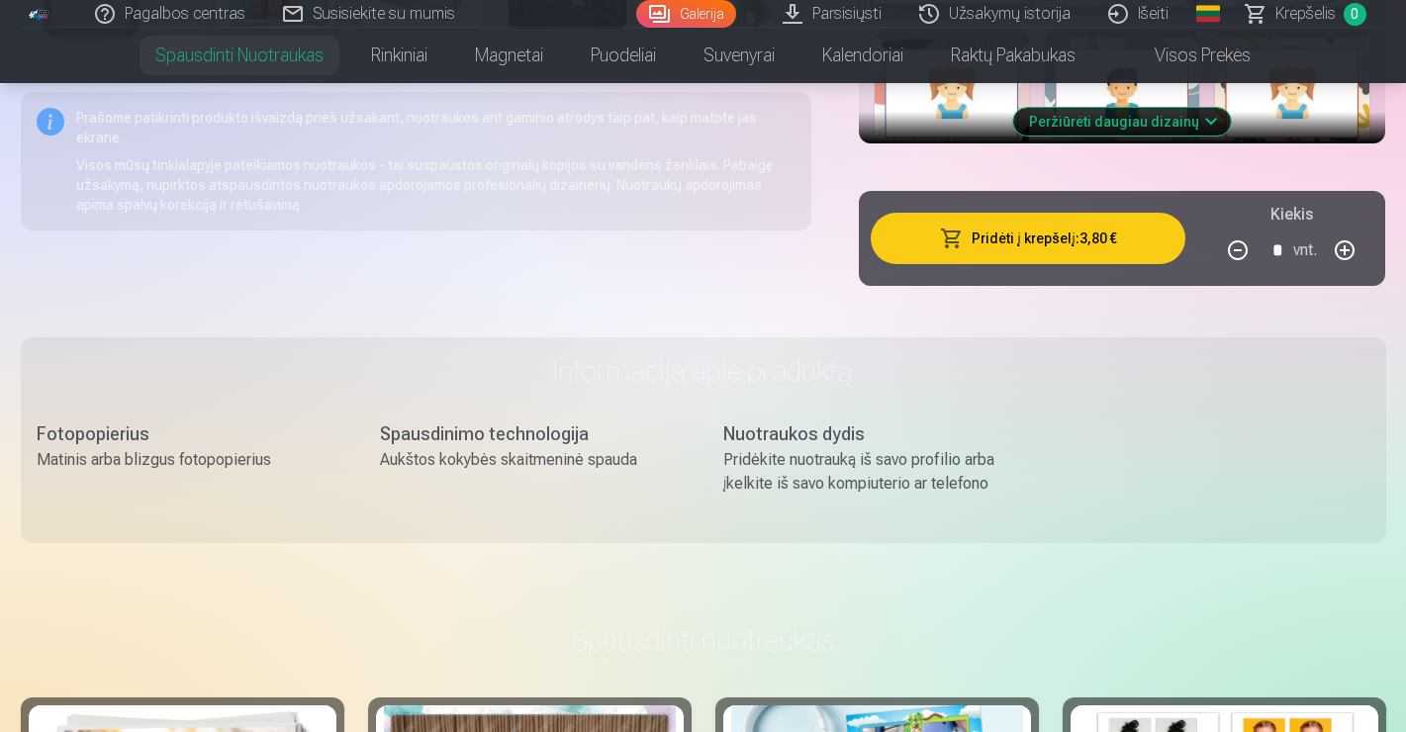
click at [1032, 236] on button "Pridėti į krepšelį : 3,80 €" at bounding box center [1029, 238] width 316 height 51
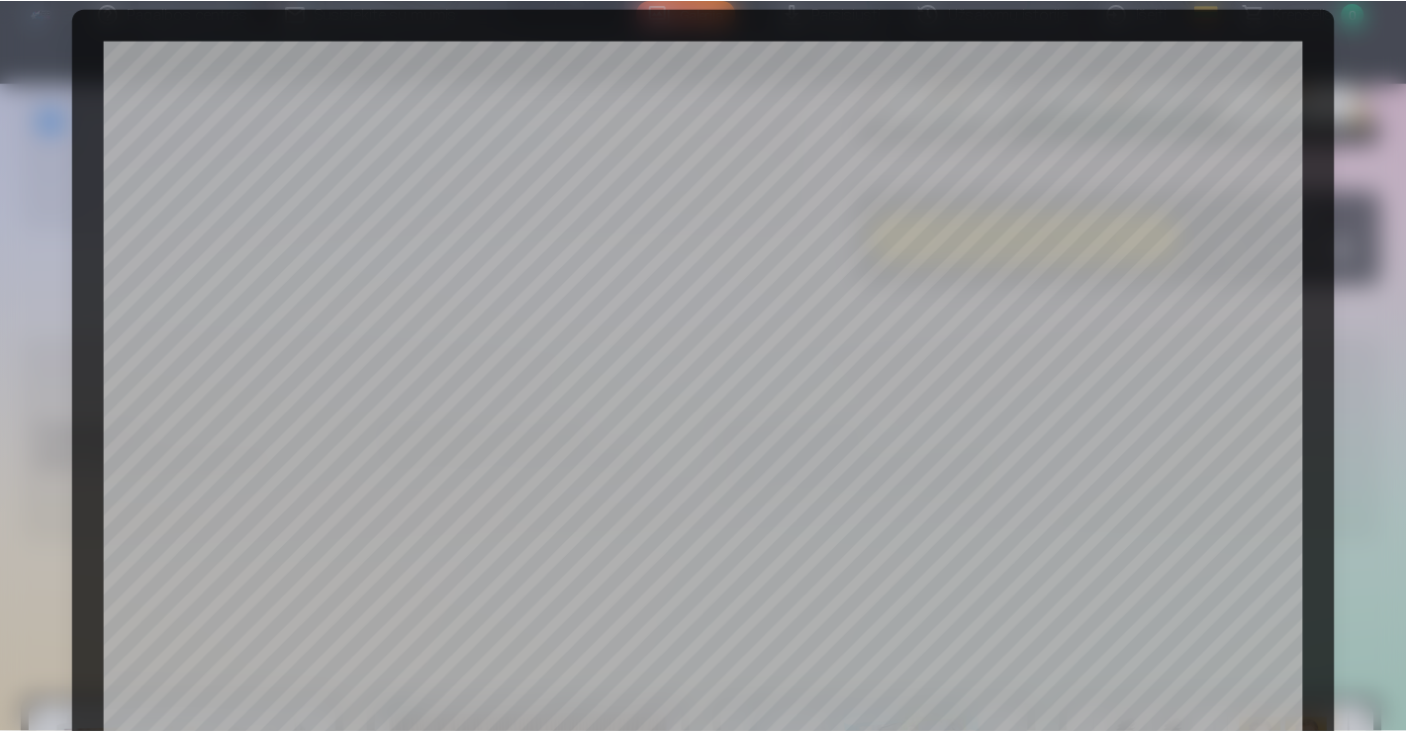
scroll to position [33, 0]
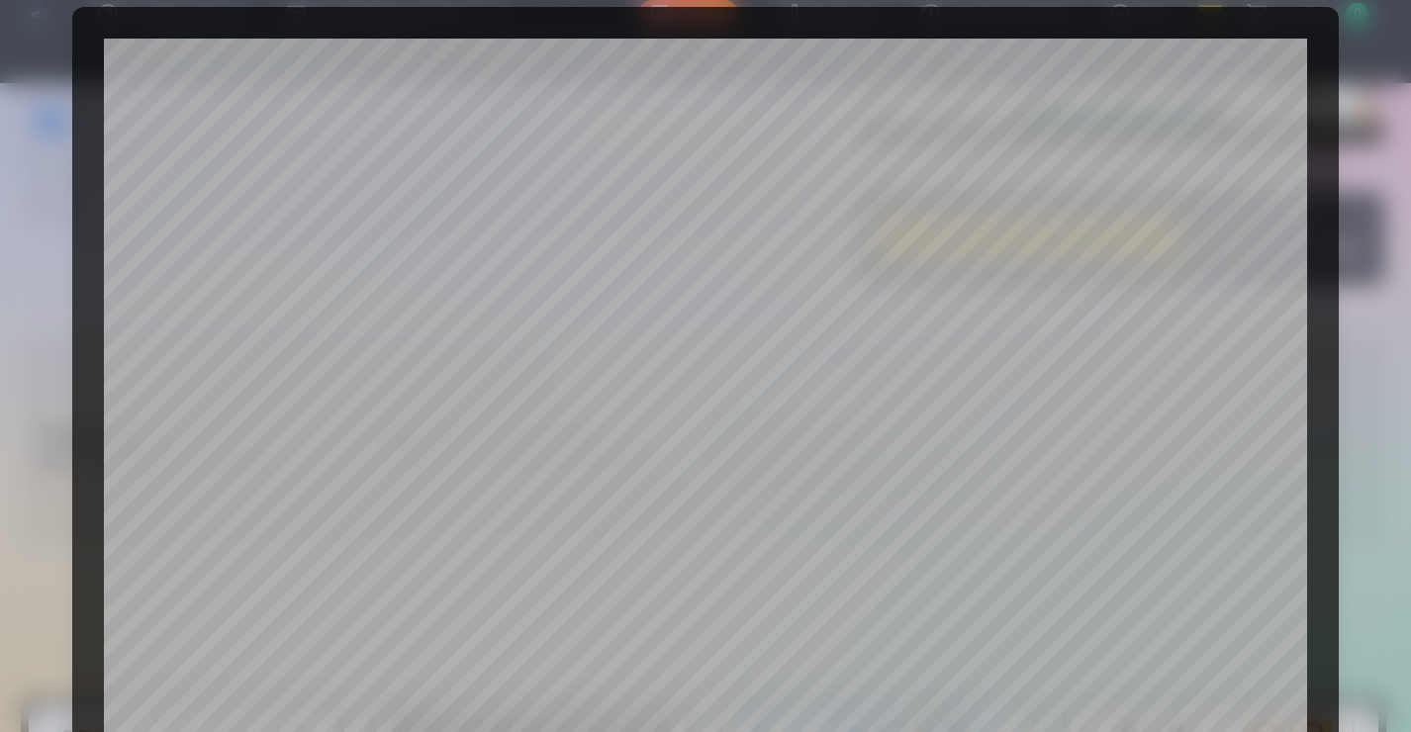
click at [1363, 68] on div at bounding box center [705, 366] width 1411 height 732
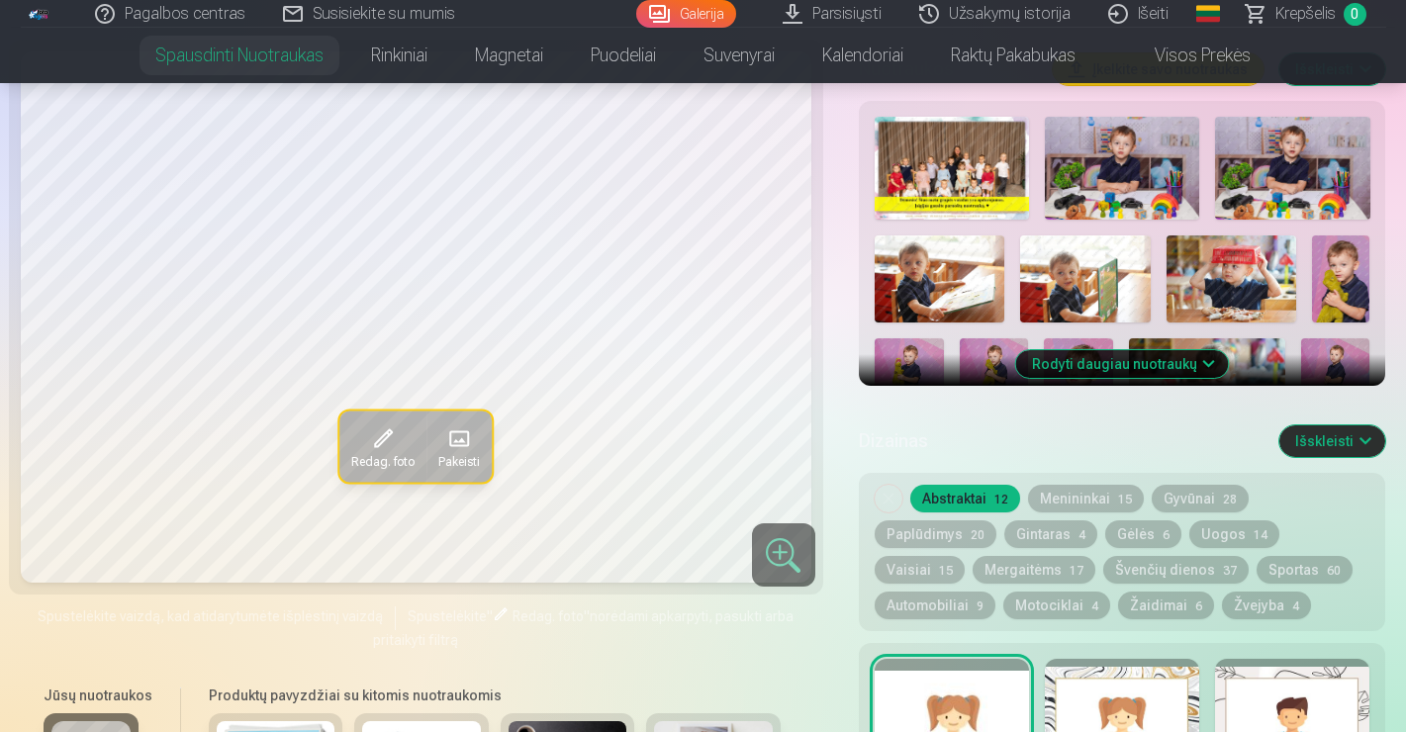
scroll to position [689, 0]
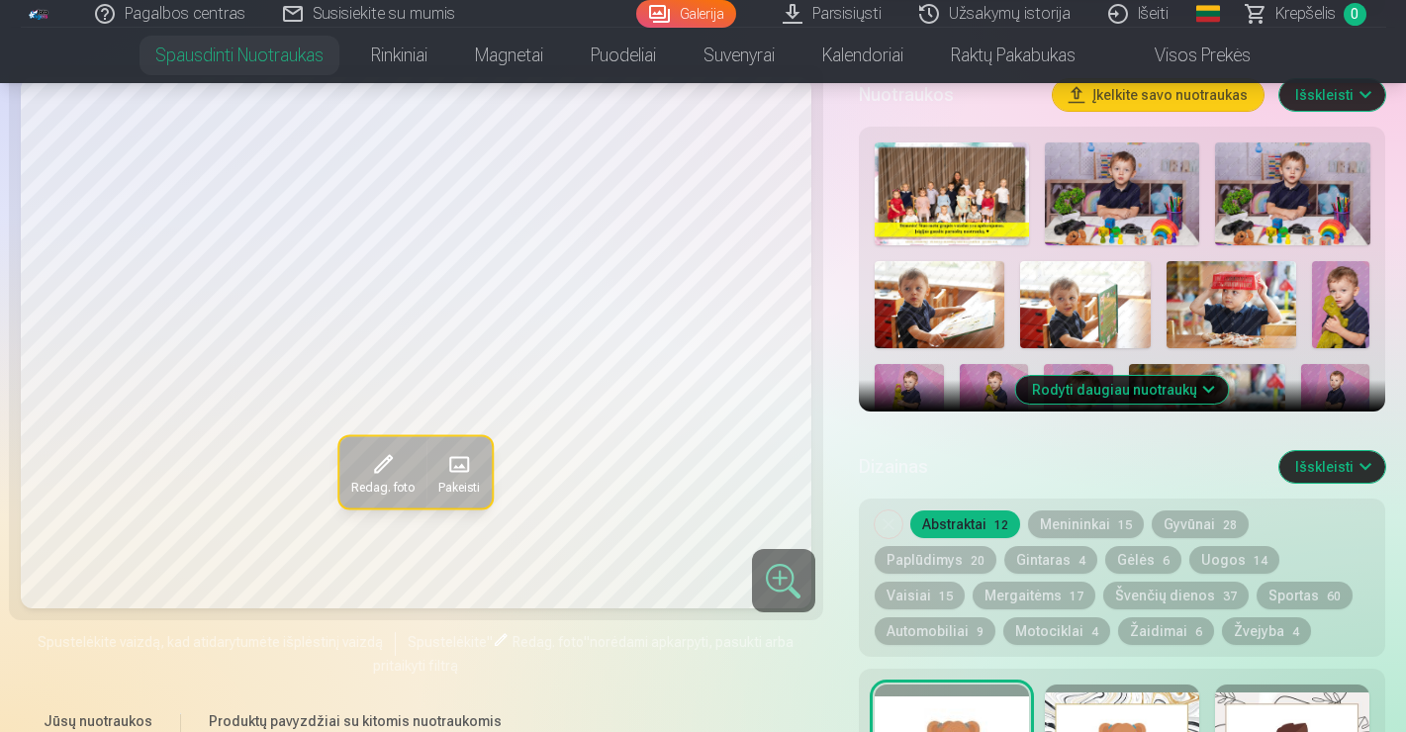
click at [1134, 177] on img at bounding box center [1122, 193] width 154 height 103
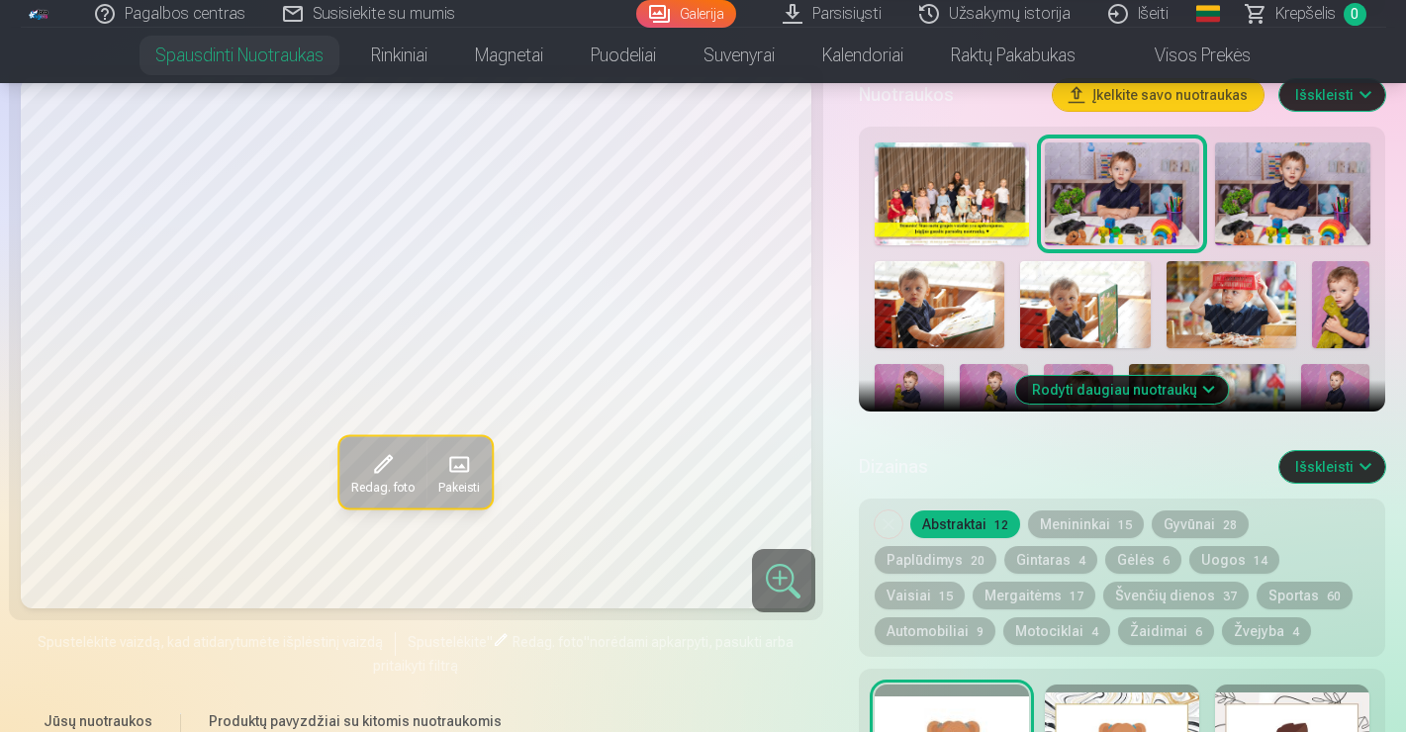
click at [1251, 200] on img at bounding box center [1292, 193] width 154 height 103
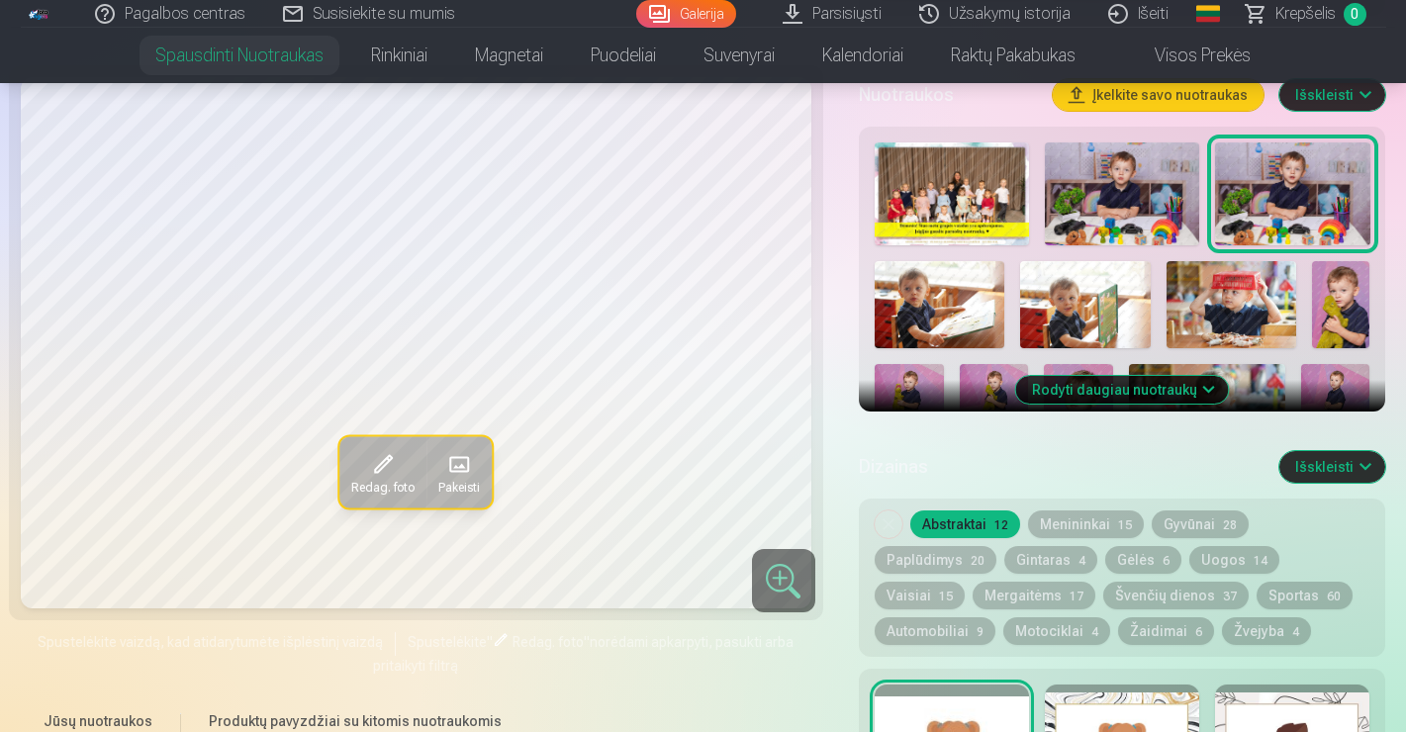
click at [937, 291] on img at bounding box center [940, 304] width 130 height 87
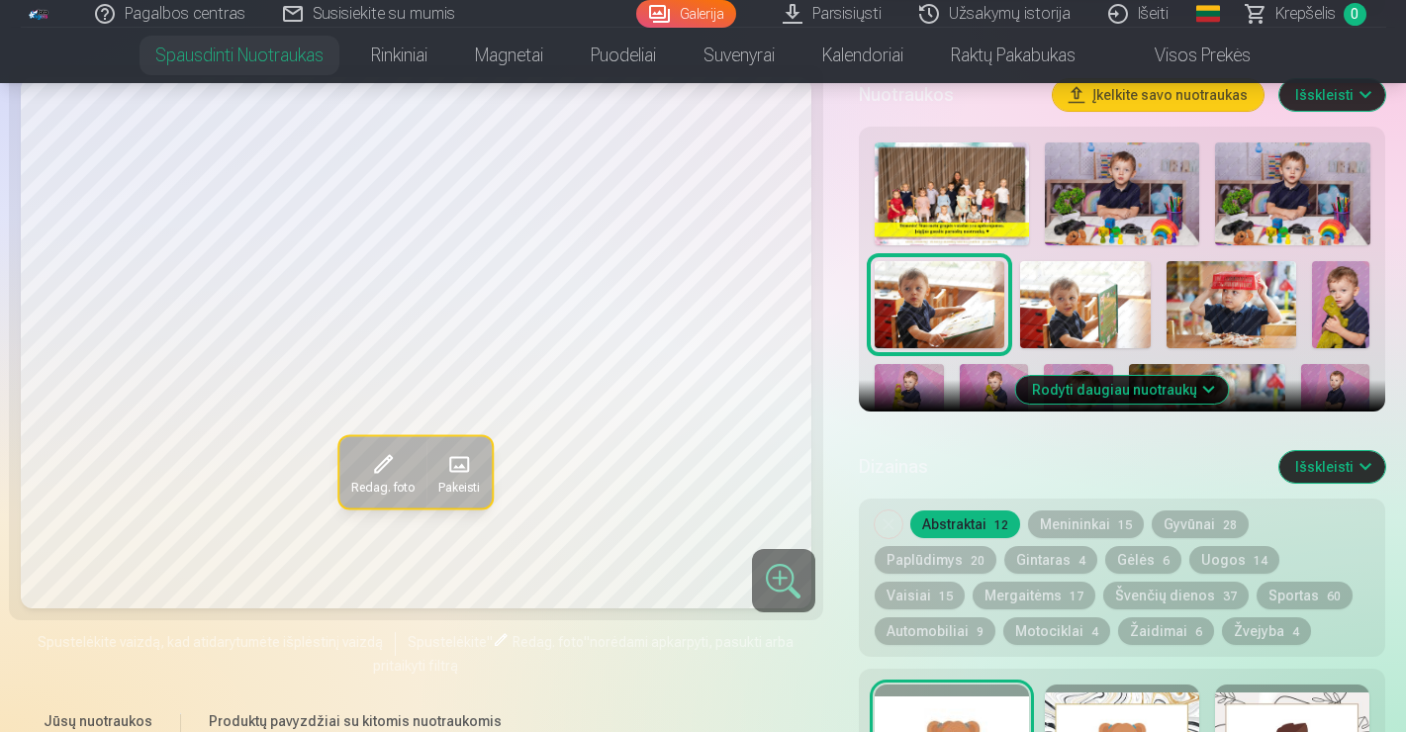
click at [1012, 214] on img at bounding box center [952, 193] width 154 height 103
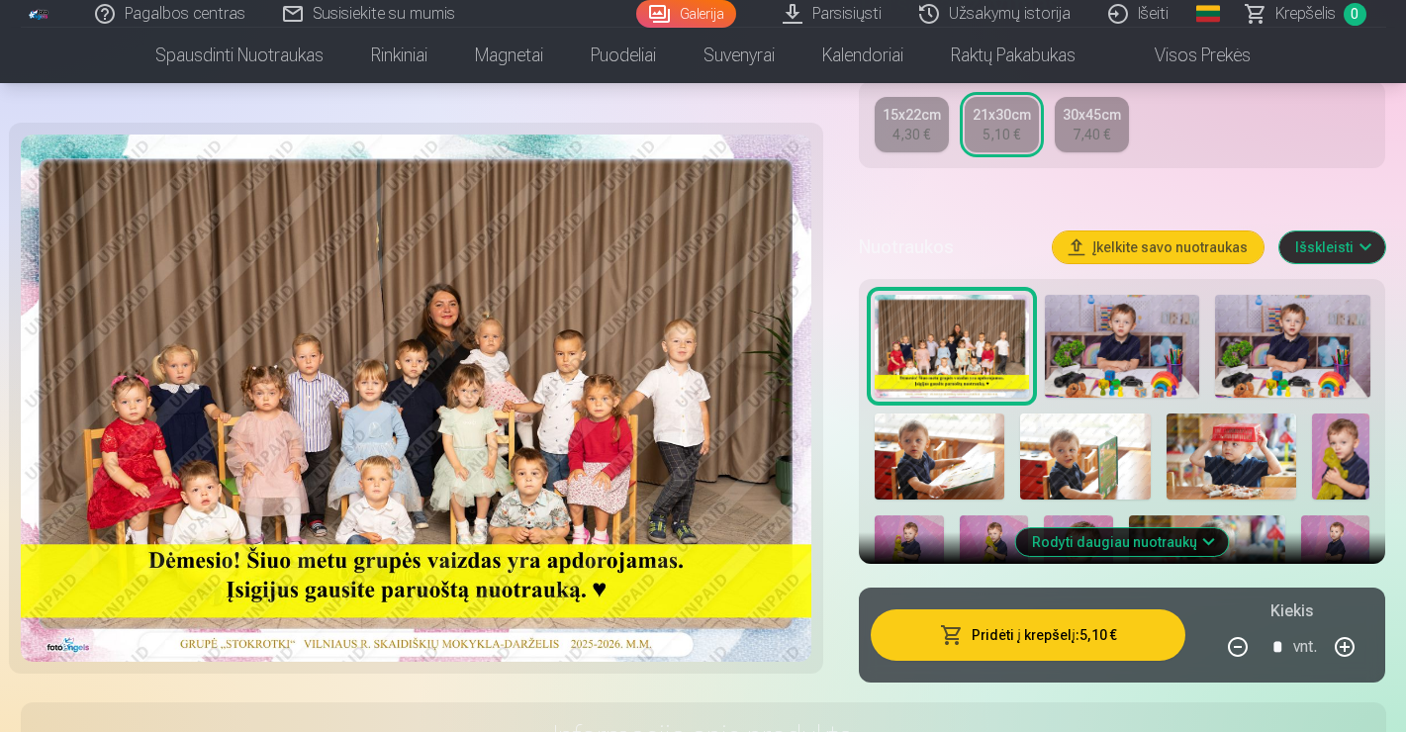
scroll to position [573, 0]
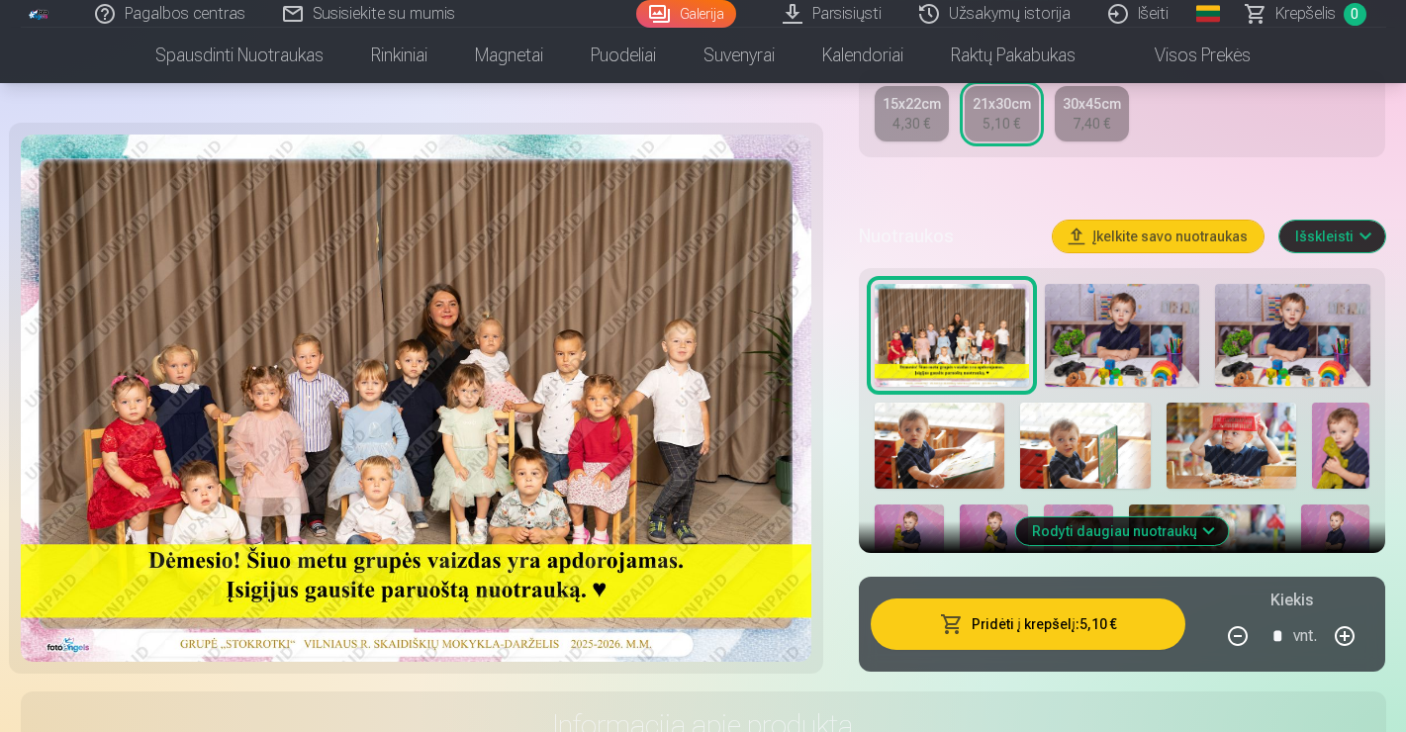
click at [1118, 321] on img at bounding box center [1122, 335] width 154 height 103
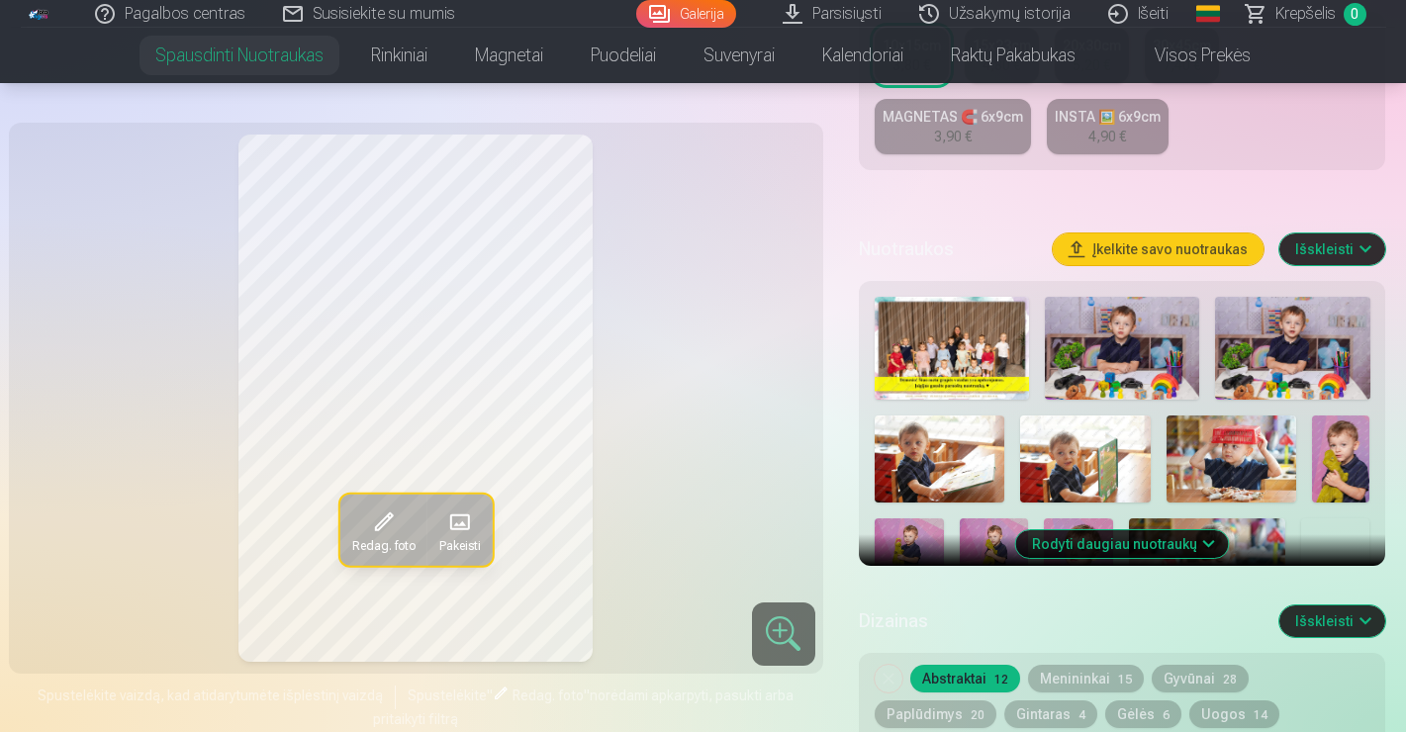
scroll to position [571, 0]
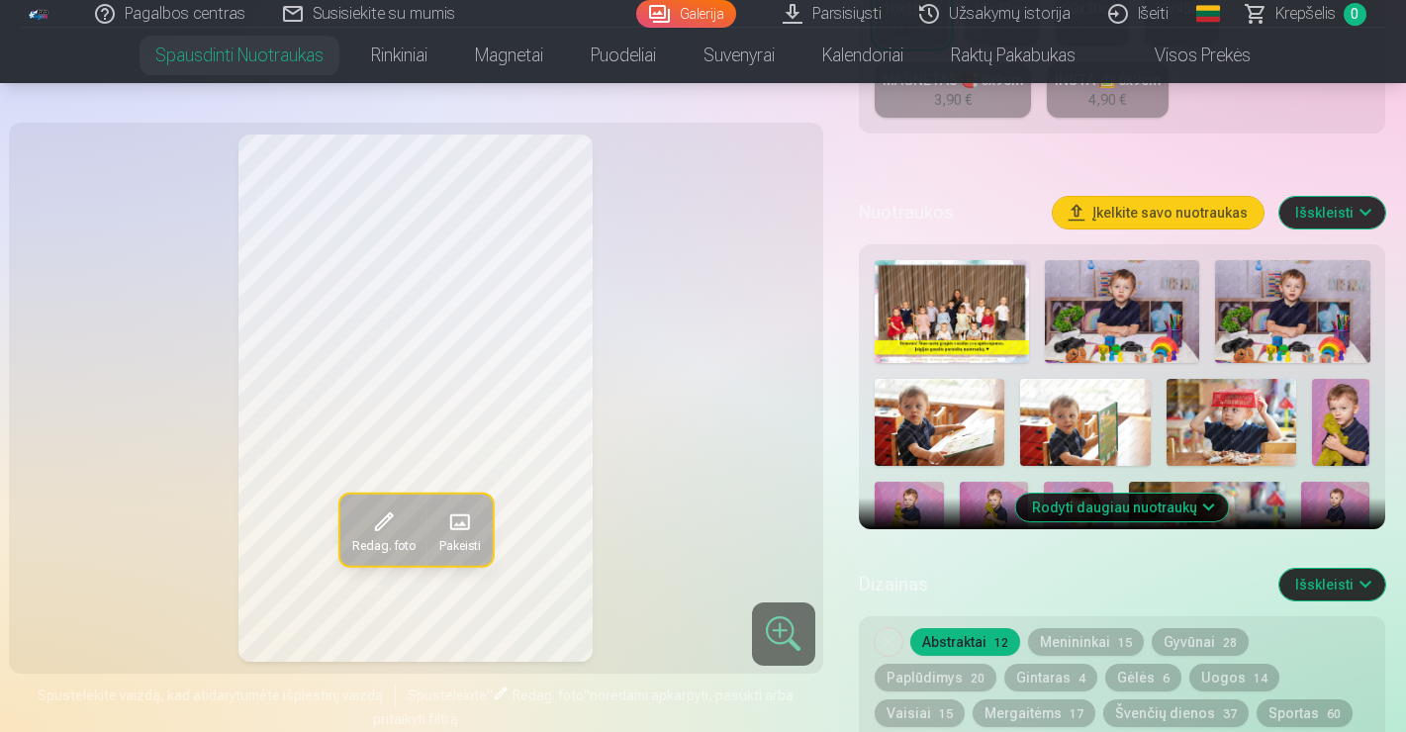
click at [1115, 314] on img at bounding box center [1122, 311] width 154 height 103
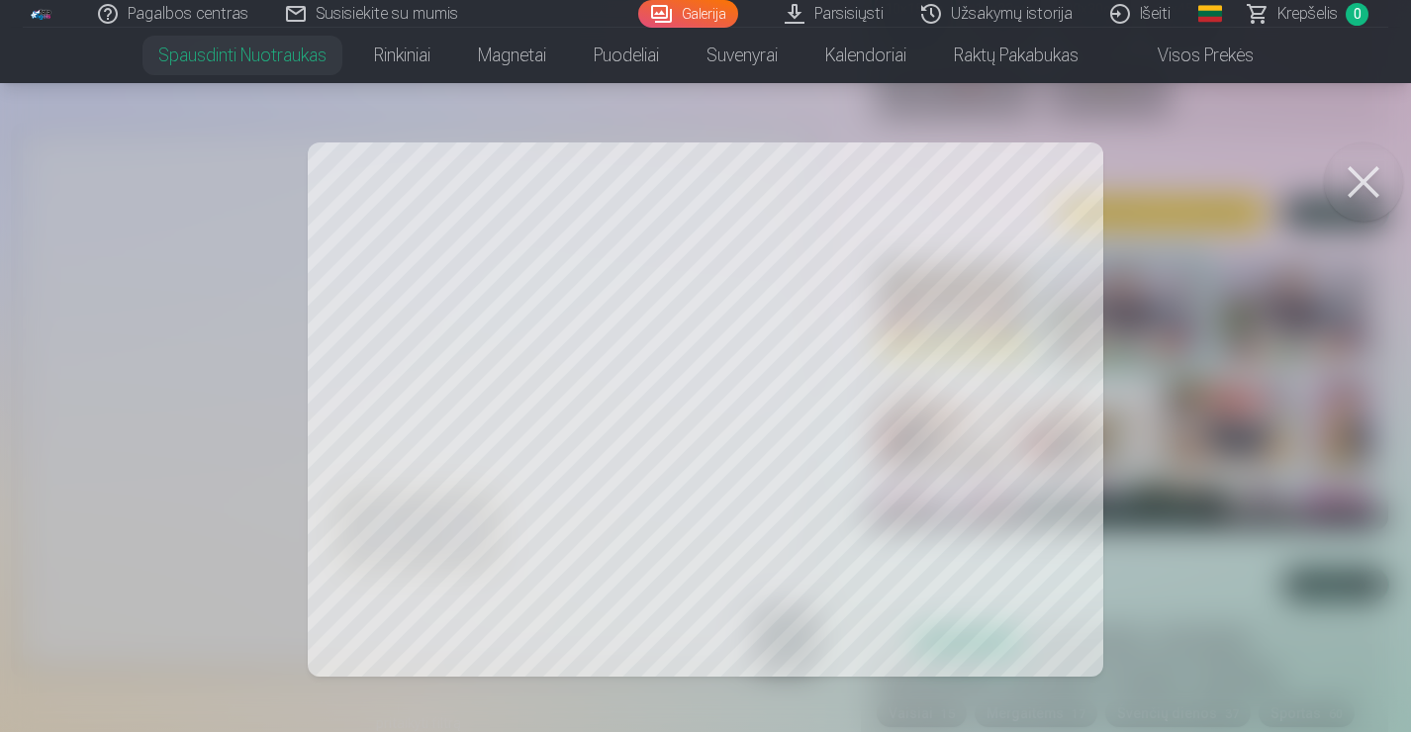
click at [1370, 196] on button at bounding box center [1363, 181] width 79 height 79
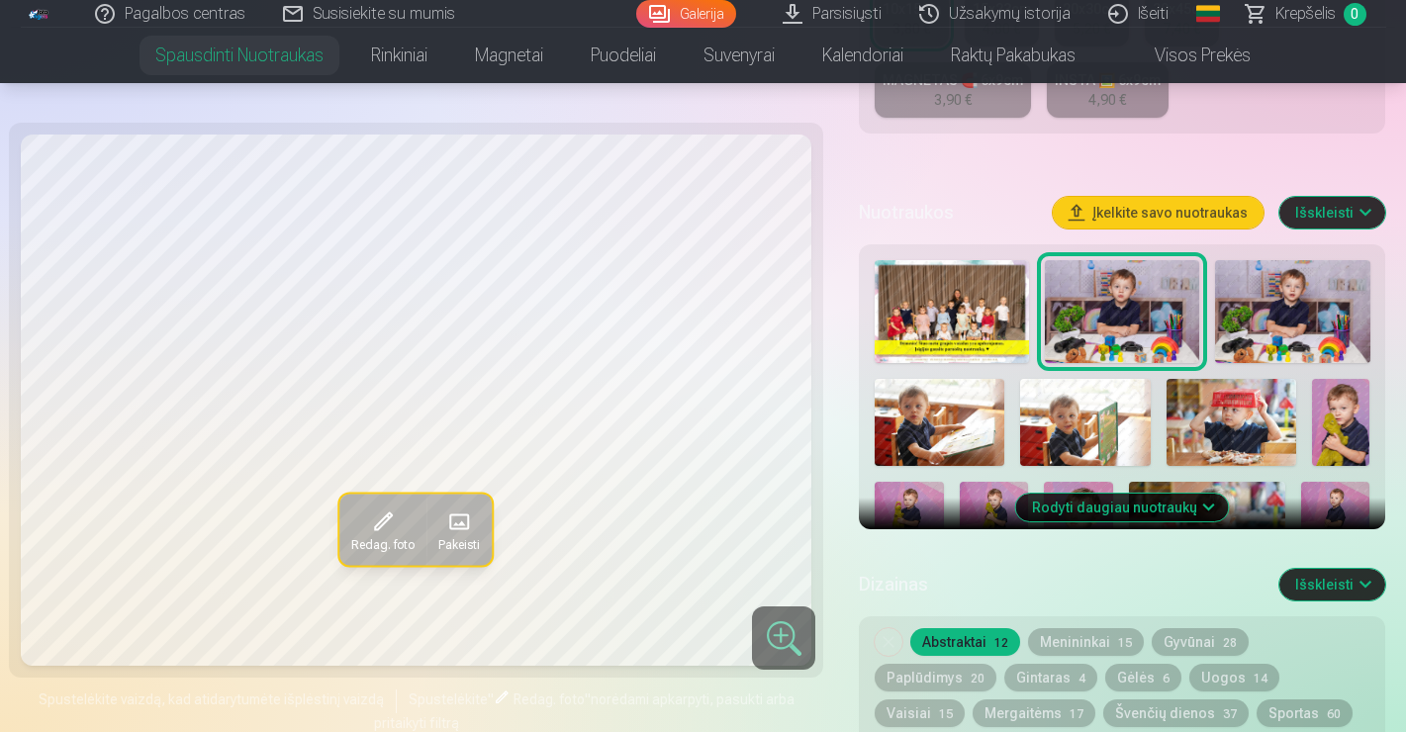
click at [1252, 317] on img at bounding box center [1292, 311] width 154 height 103
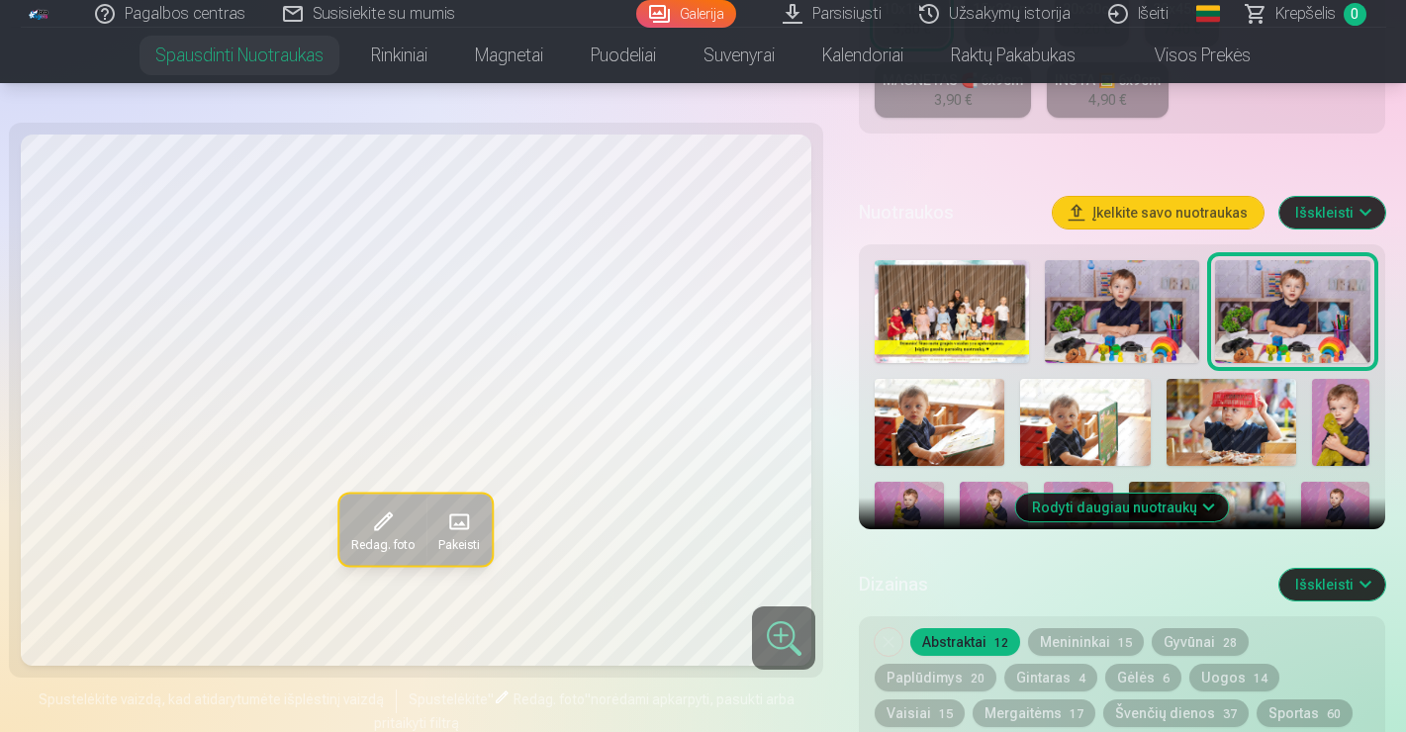
click at [926, 400] on img at bounding box center [940, 422] width 130 height 87
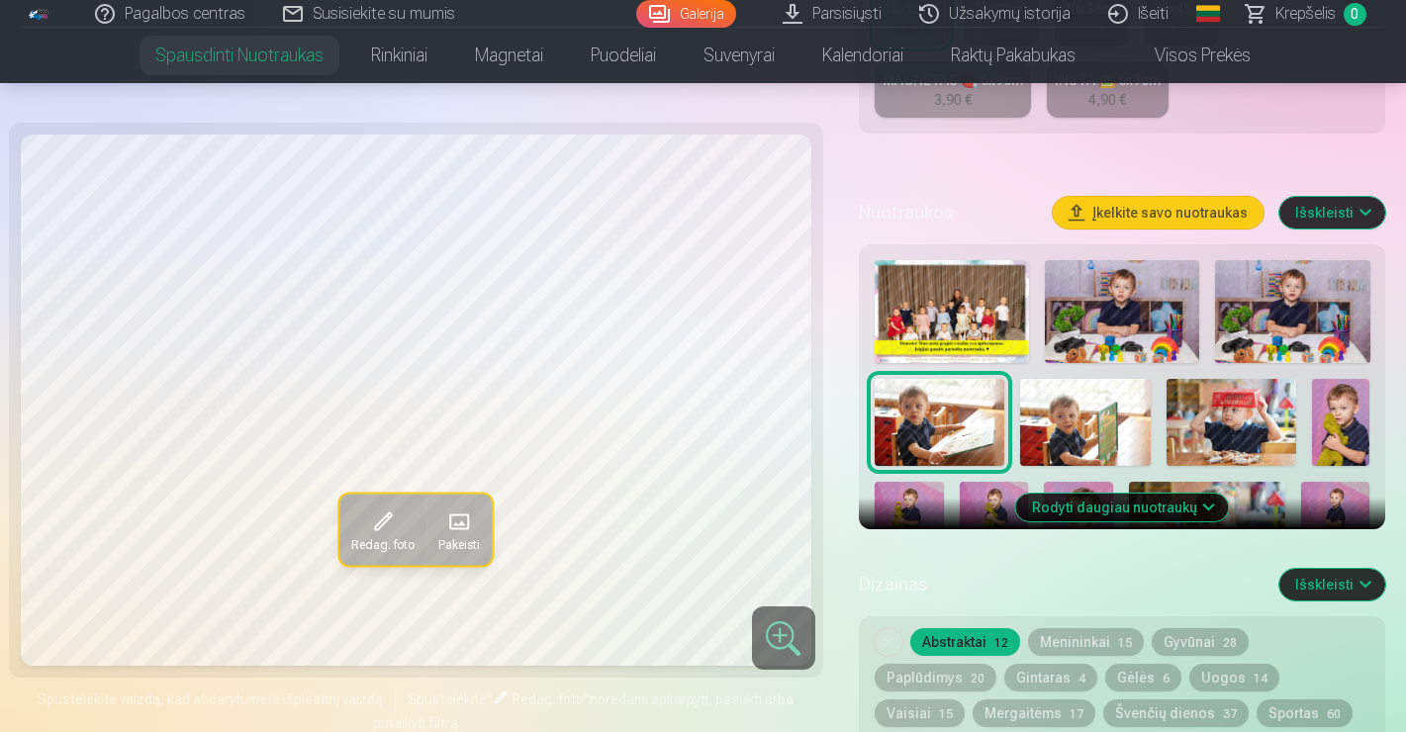
click at [768, 630] on div at bounding box center [783, 637] width 63 height 63
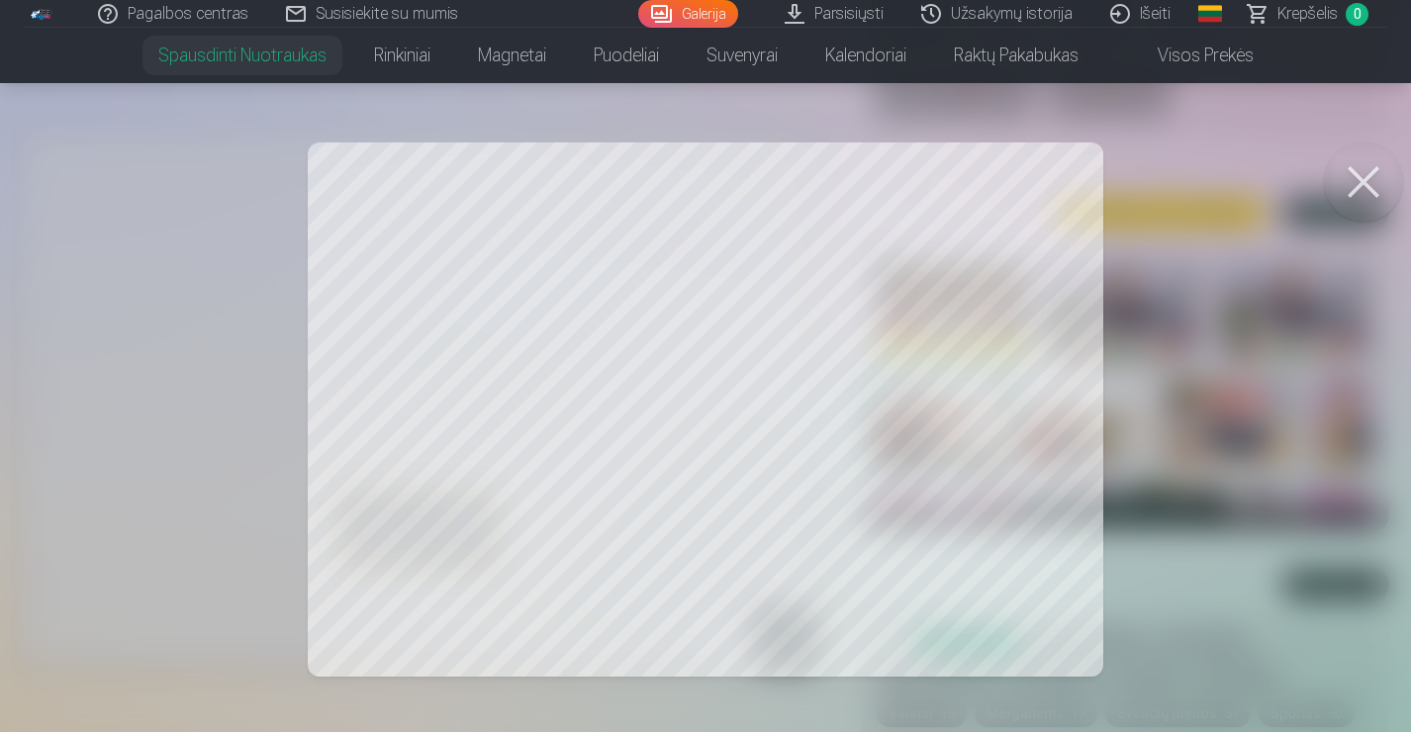
click at [1382, 161] on button at bounding box center [1363, 181] width 79 height 79
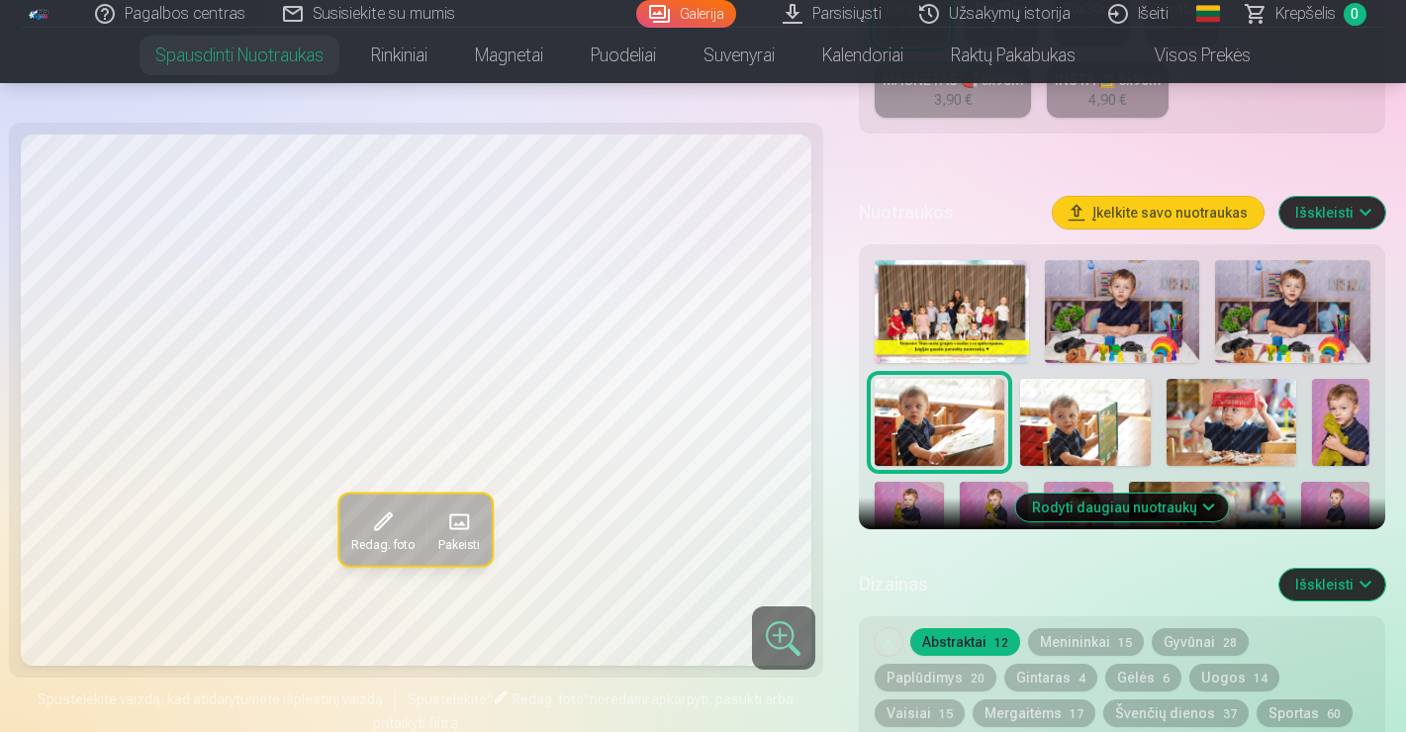
click at [1104, 437] on img at bounding box center [1085, 422] width 130 height 87
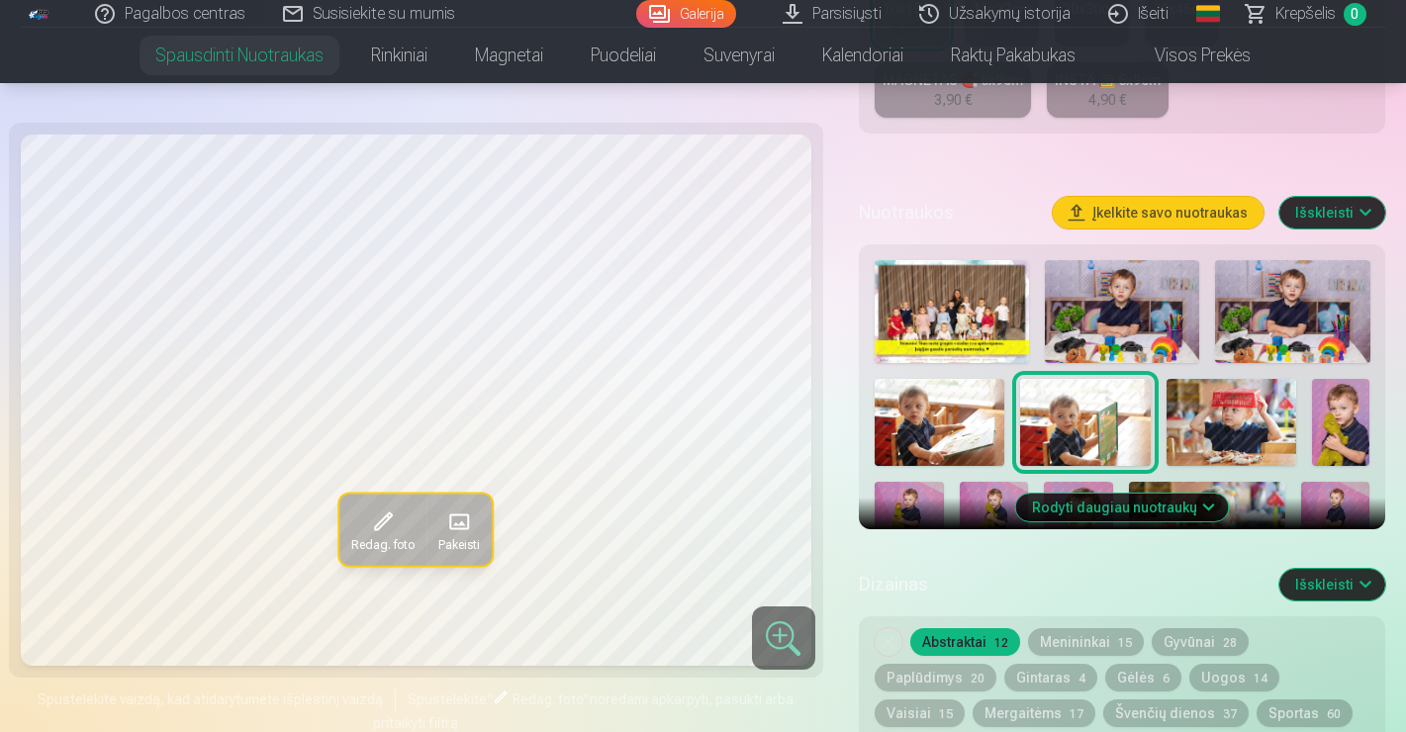
click at [1182, 432] on img at bounding box center [1231, 422] width 130 height 87
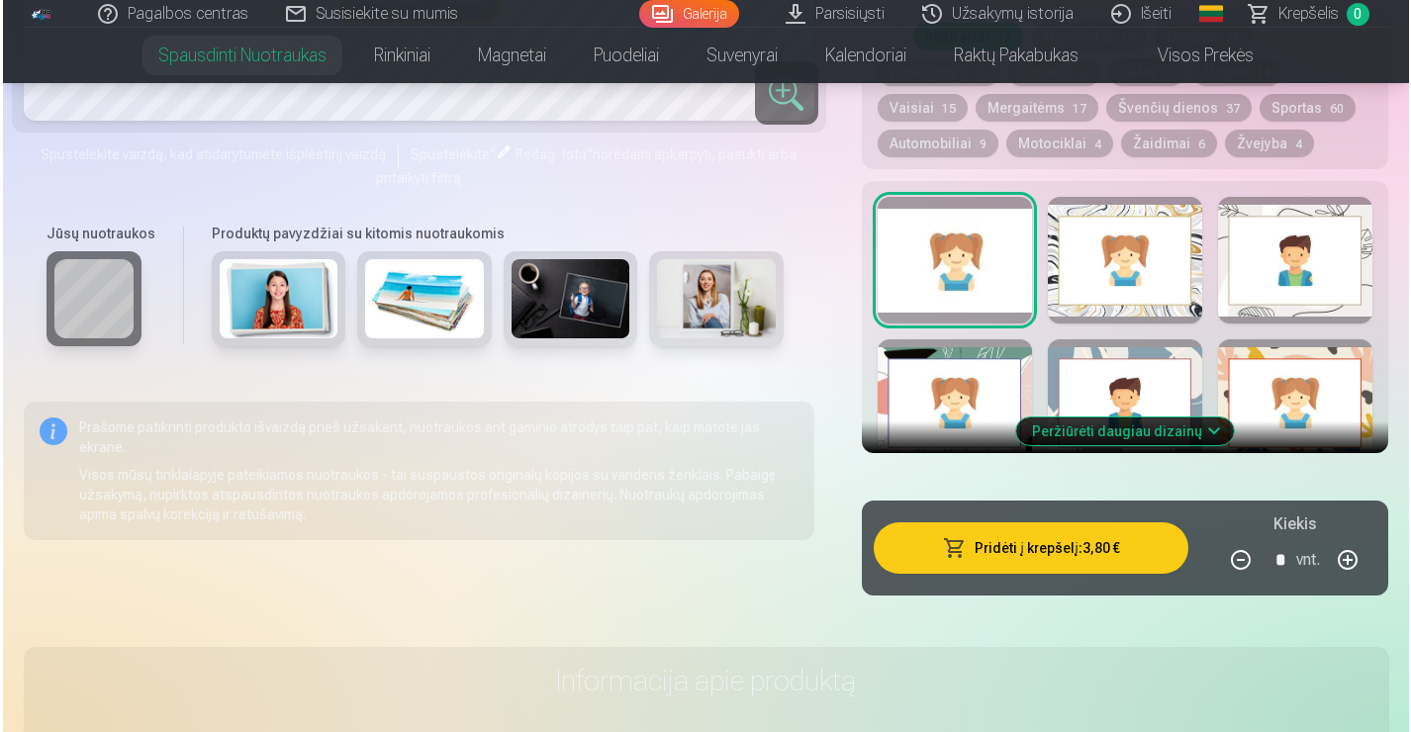
scroll to position [1178, 0]
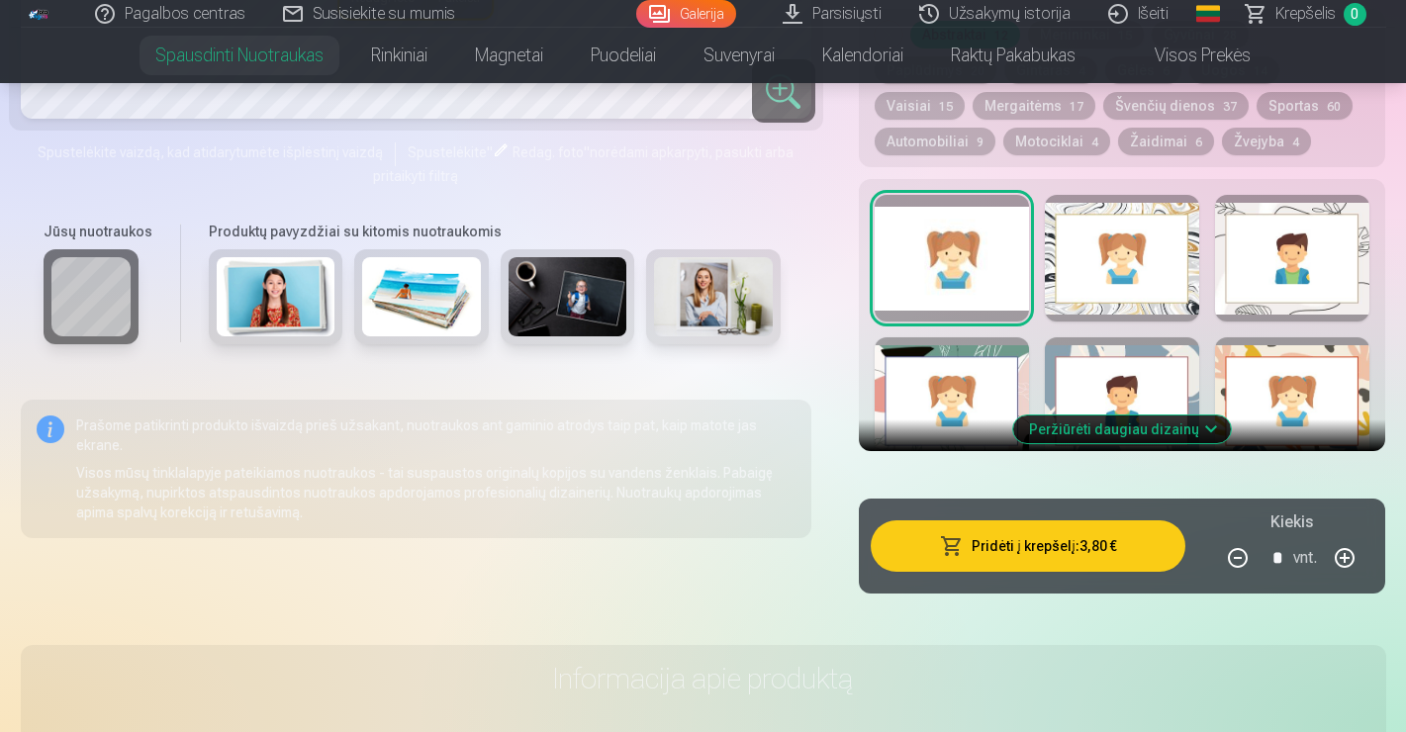
click at [1008, 546] on button "Pridėti į krepšelį : 3,80 €" at bounding box center [1029, 545] width 316 height 51
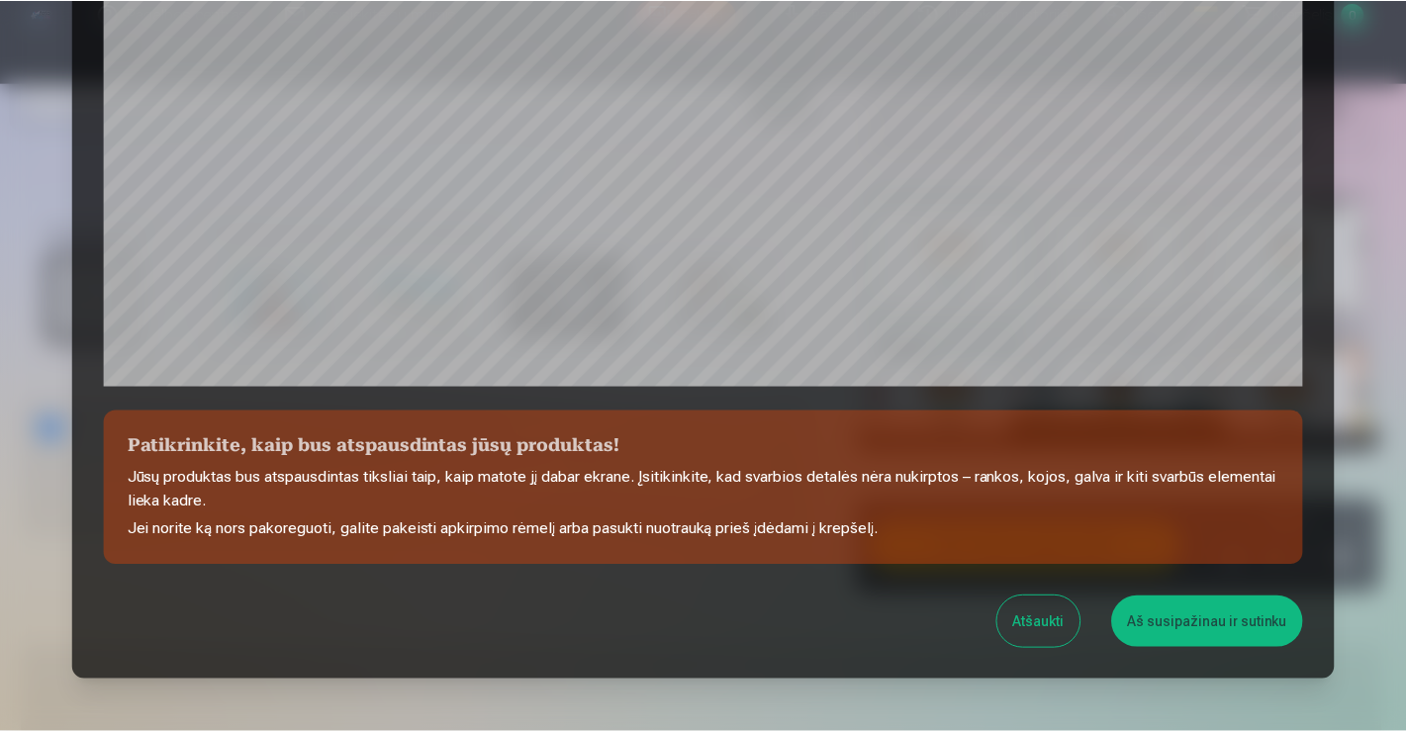
scroll to position [693, 0]
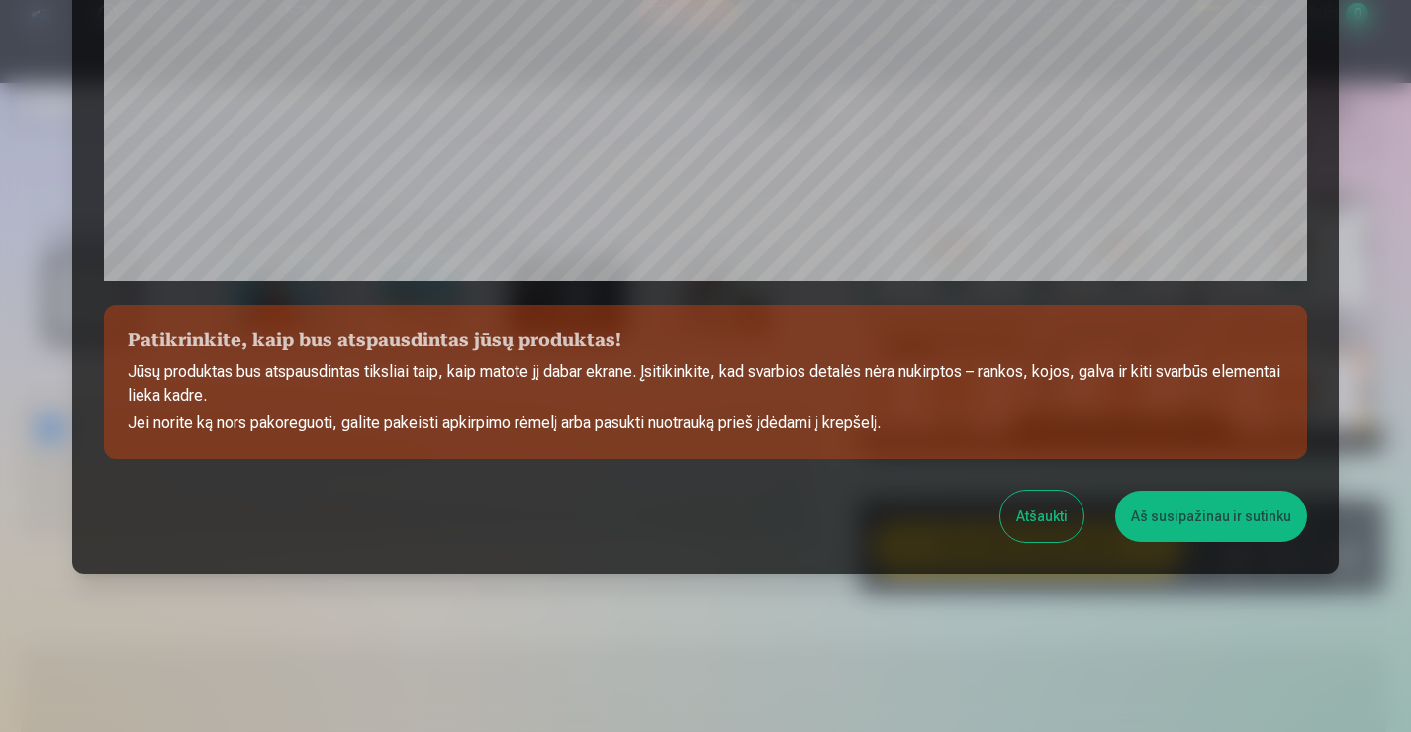
click at [1187, 515] on button "Aš susipažinau ir sutinku" at bounding box center [1211, 516] width 192 height 51
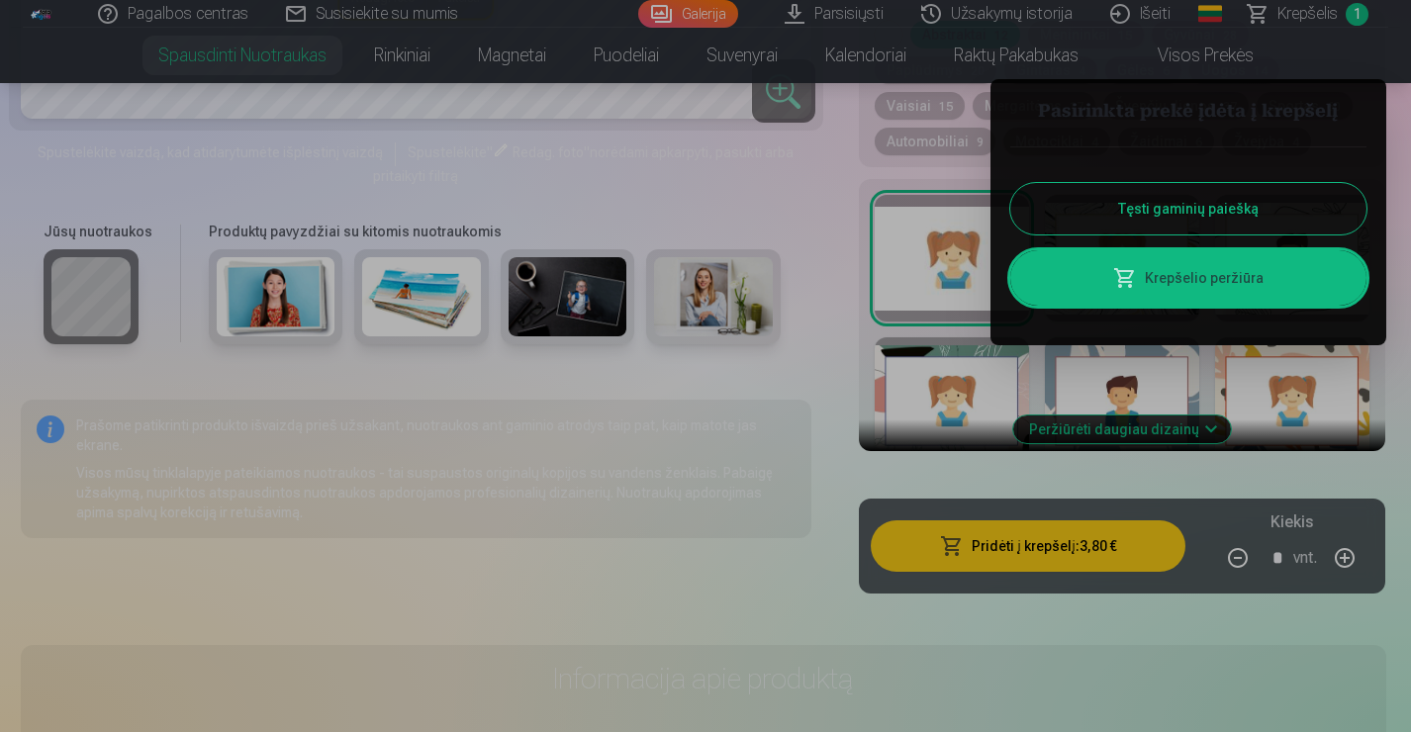
click at [1113, 216] on button "Tęsti gaminių paiešką" at bounding box center [1188, 208] width 356 height 51
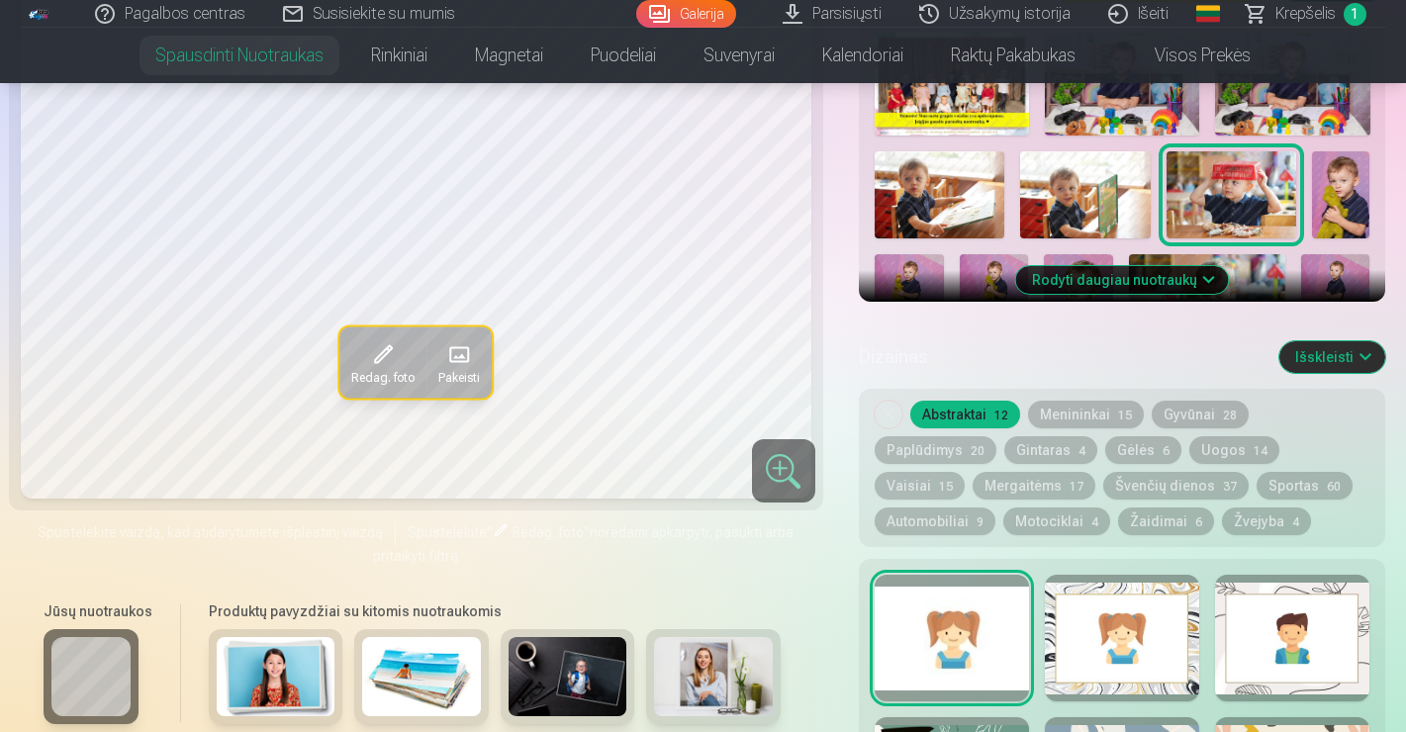
scroll to position [813, 0]
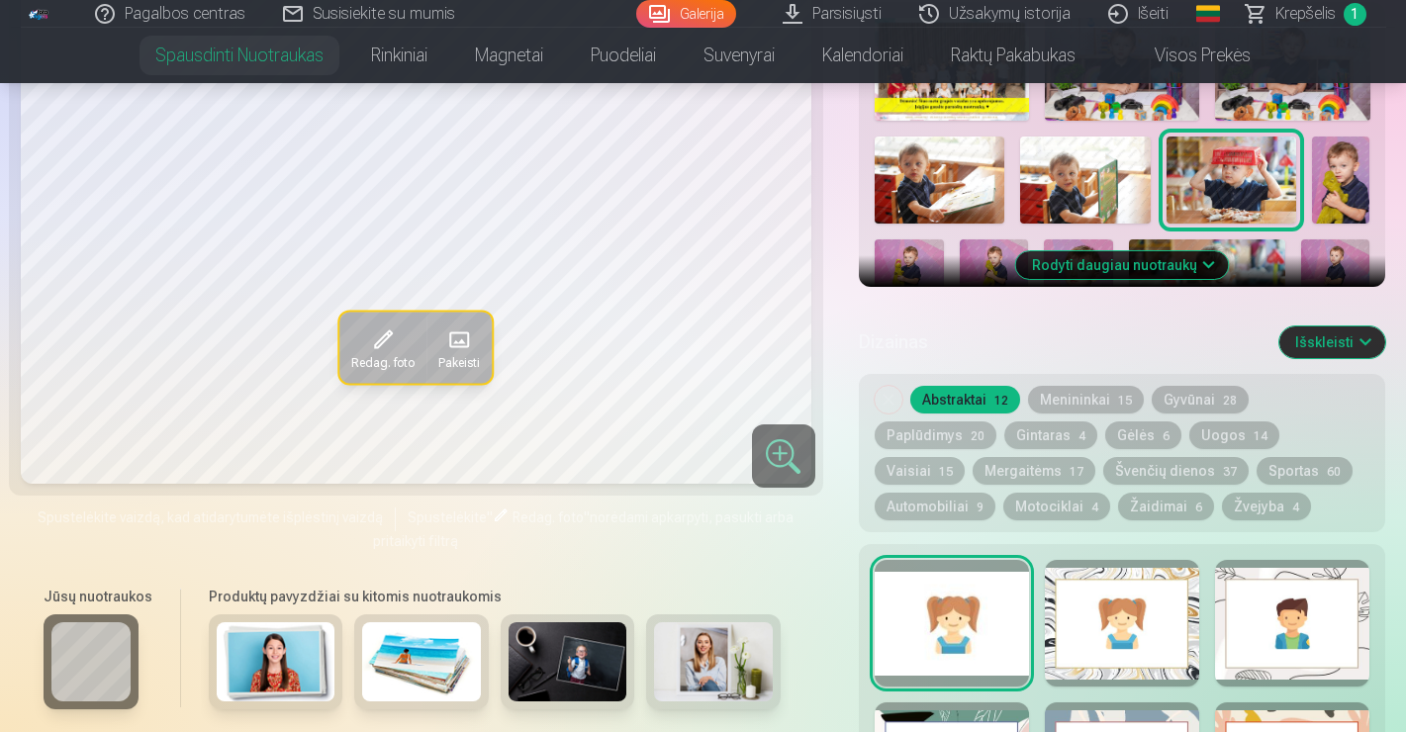
click at [1166, 264] on button "Rodyti daugiau nuotraukų" at bounding box center [1122, 265] width 213 height 28
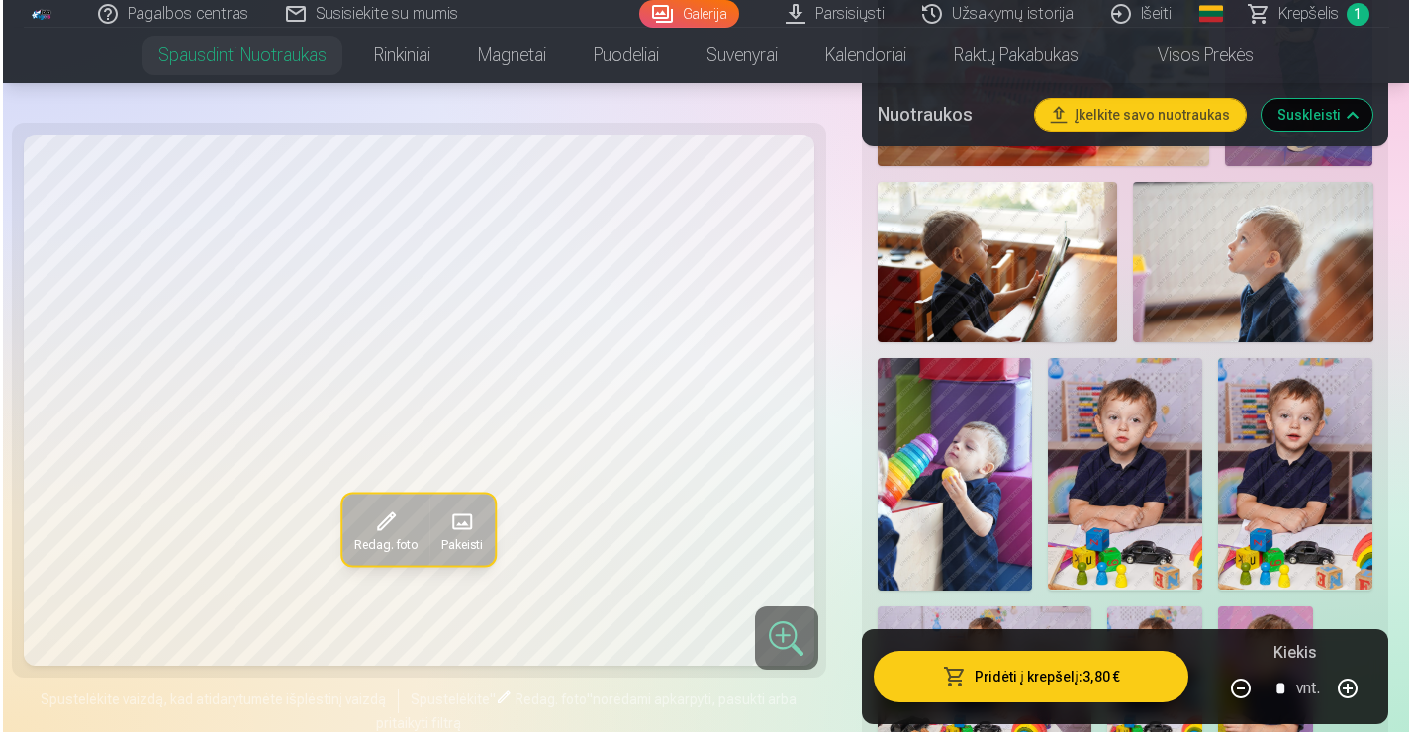
scroll to position [1585, 0]
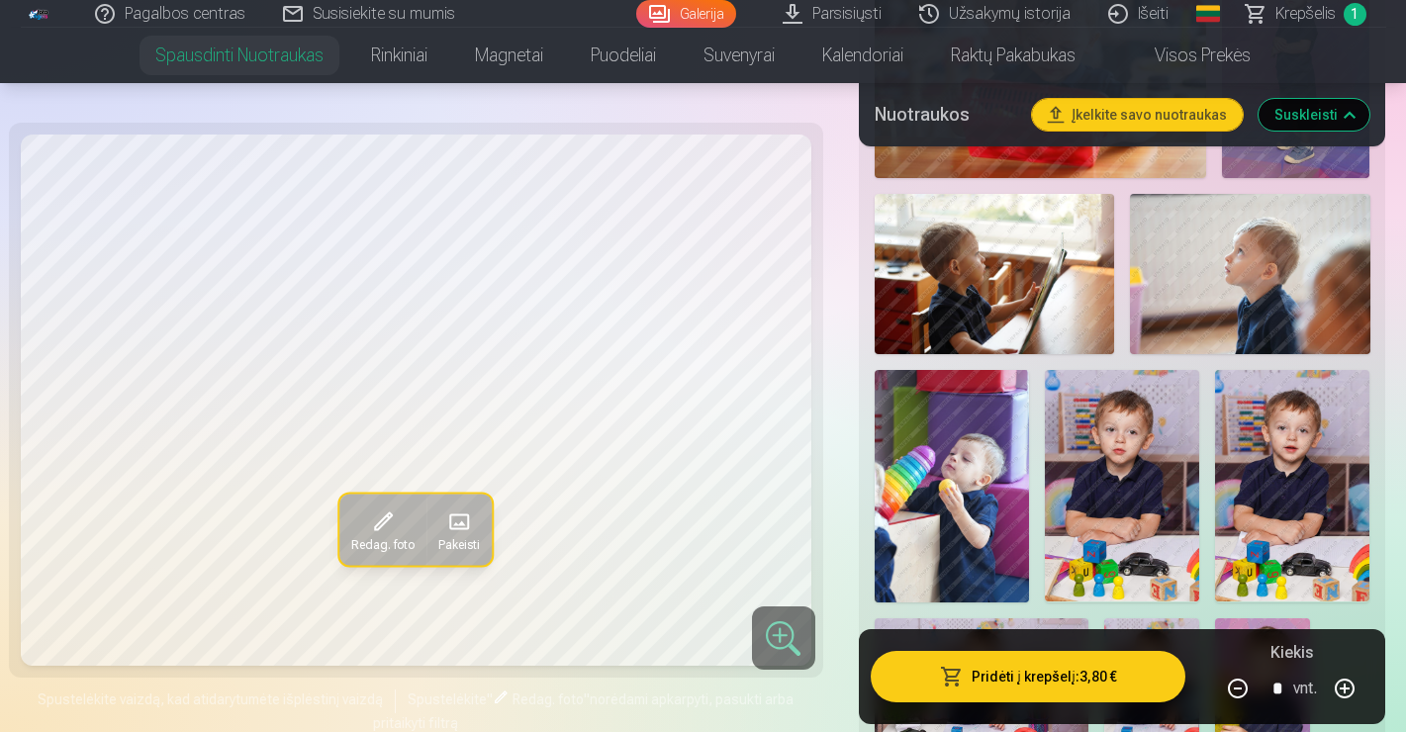
click at [1241, 279] on img at bounding box center [1249, 274] width 239 height 160
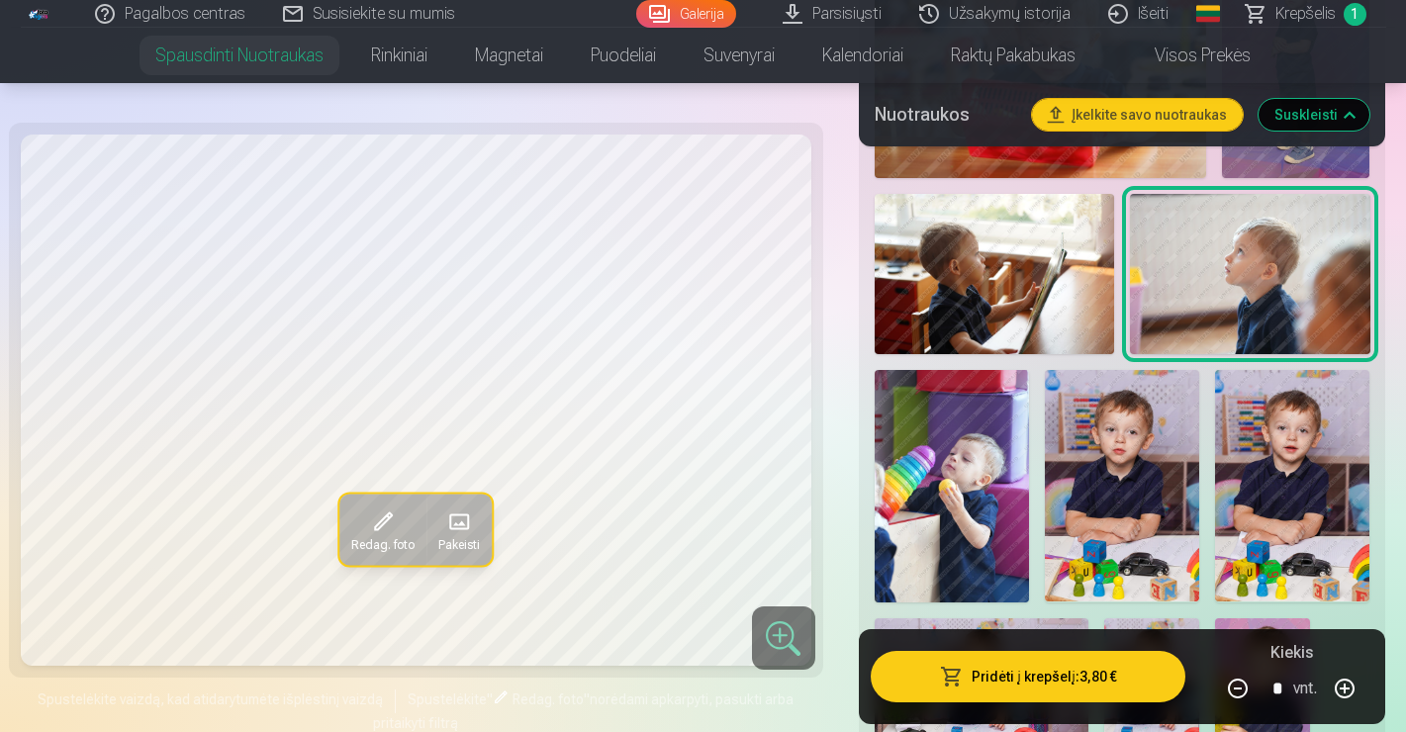
click at [954, 684] on span "button" at bounding box center [952, 677] width 24 height 20
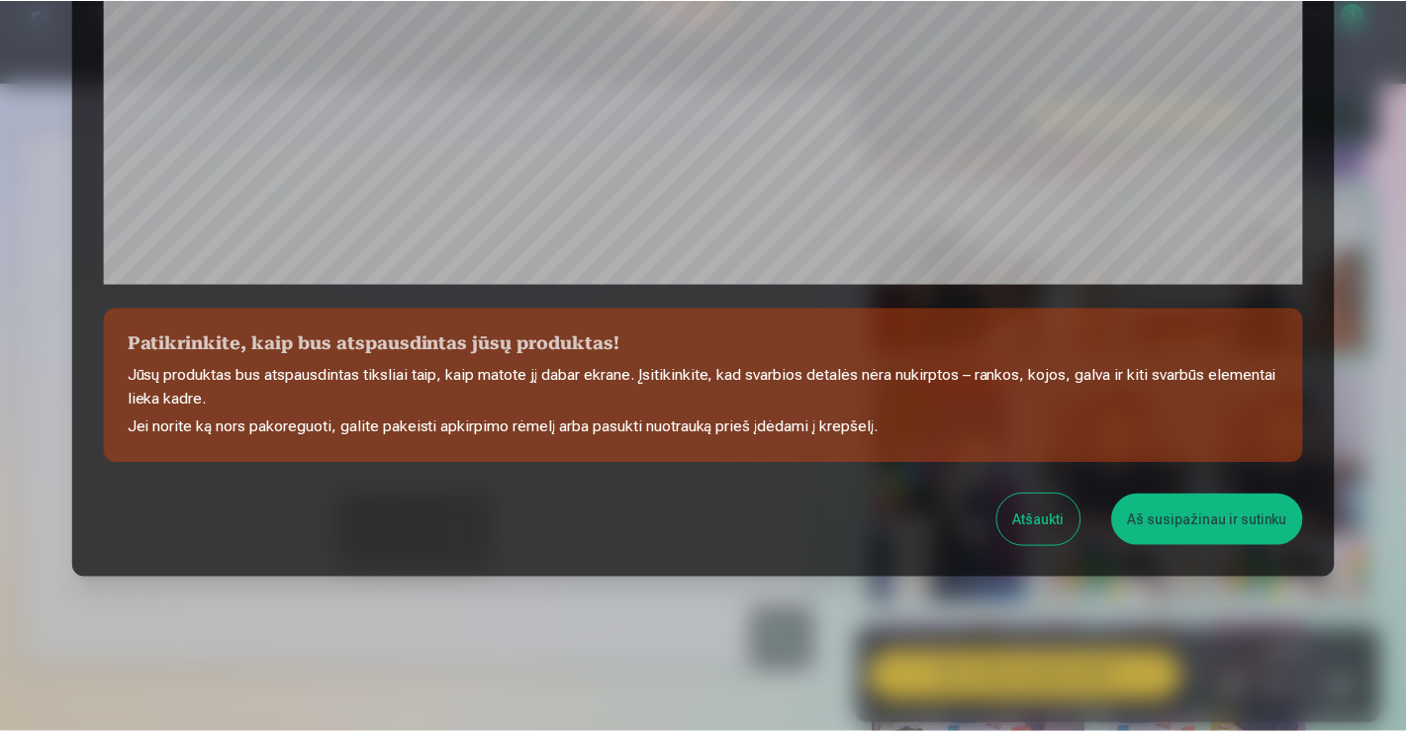
scroll to position [693, 0]
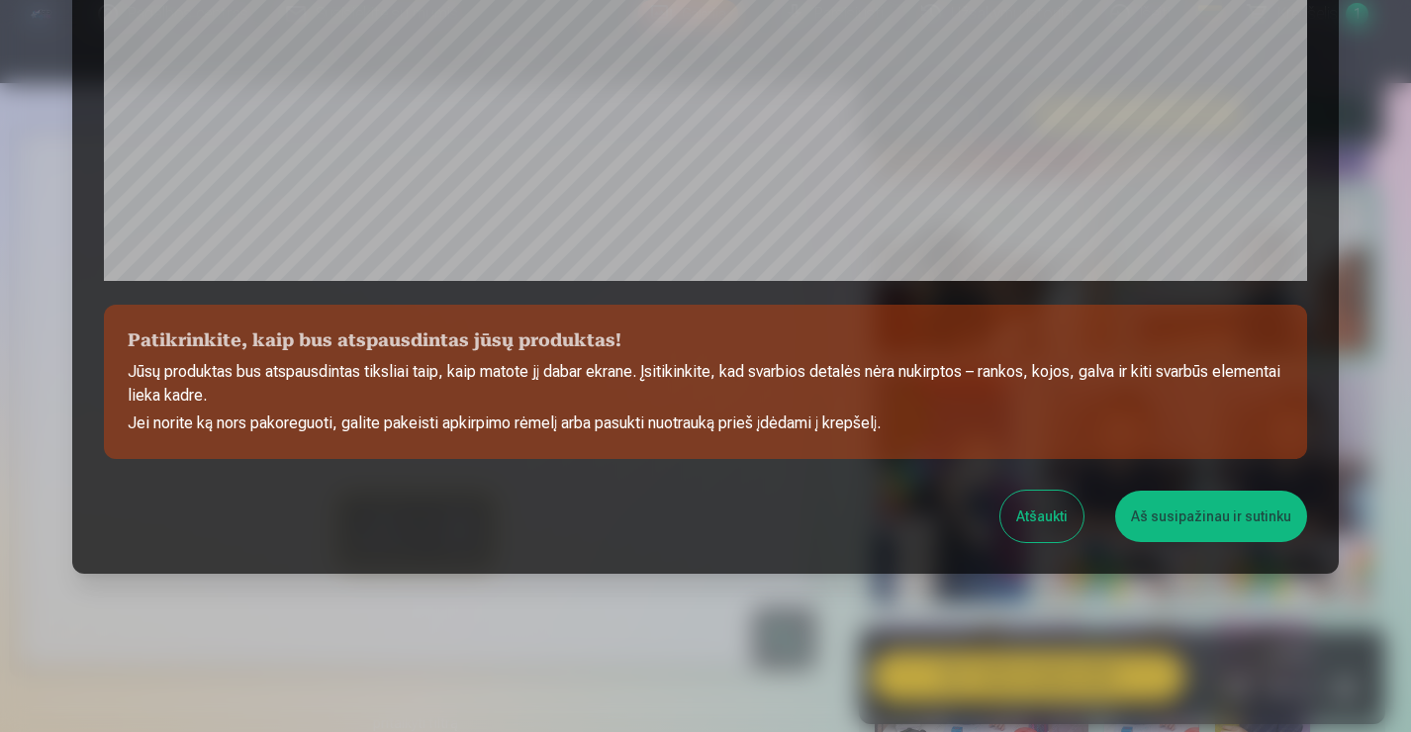
click at [1160, 506] on button "Aš susipažinau ir sutinku" at bounding box center [1211, 516] width 192 height 51
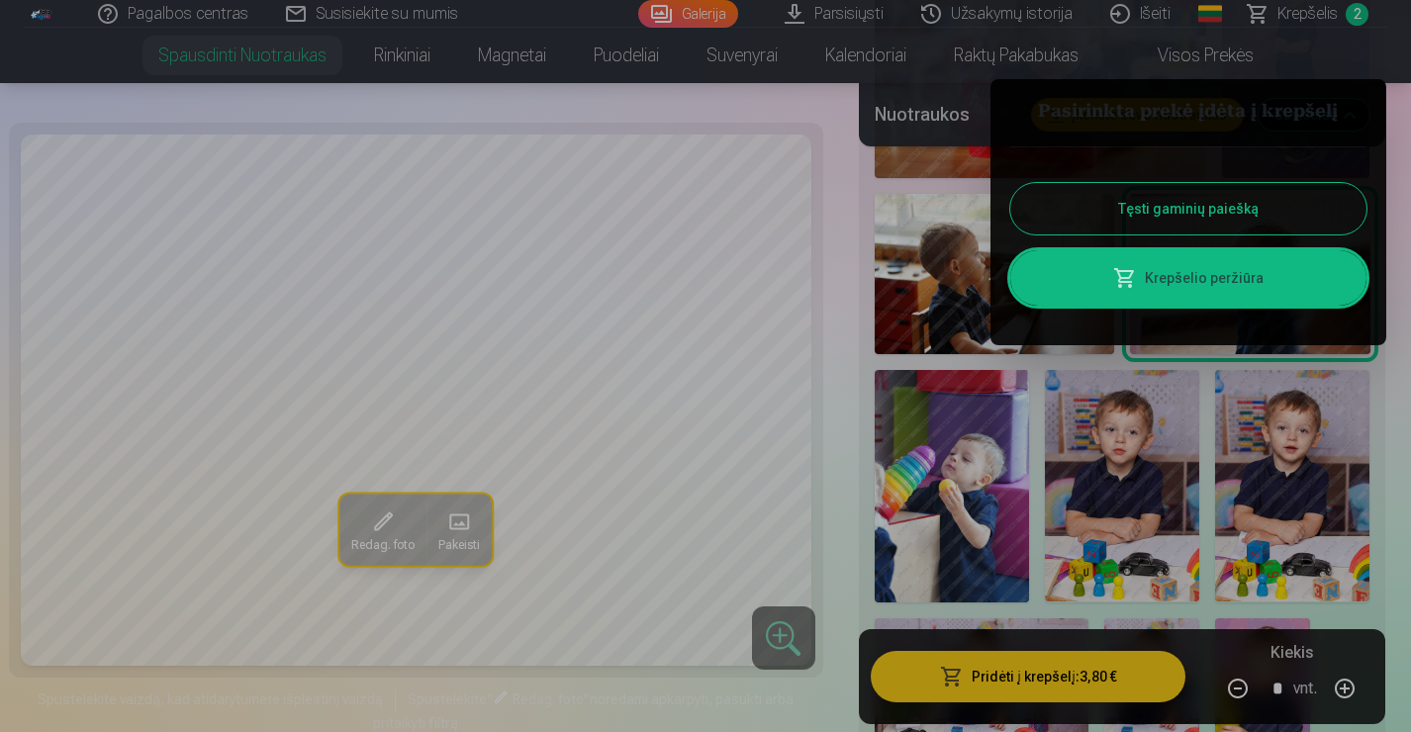
click at [1340, 76] on div at bounding box center [705, 366] width 1411 height 732
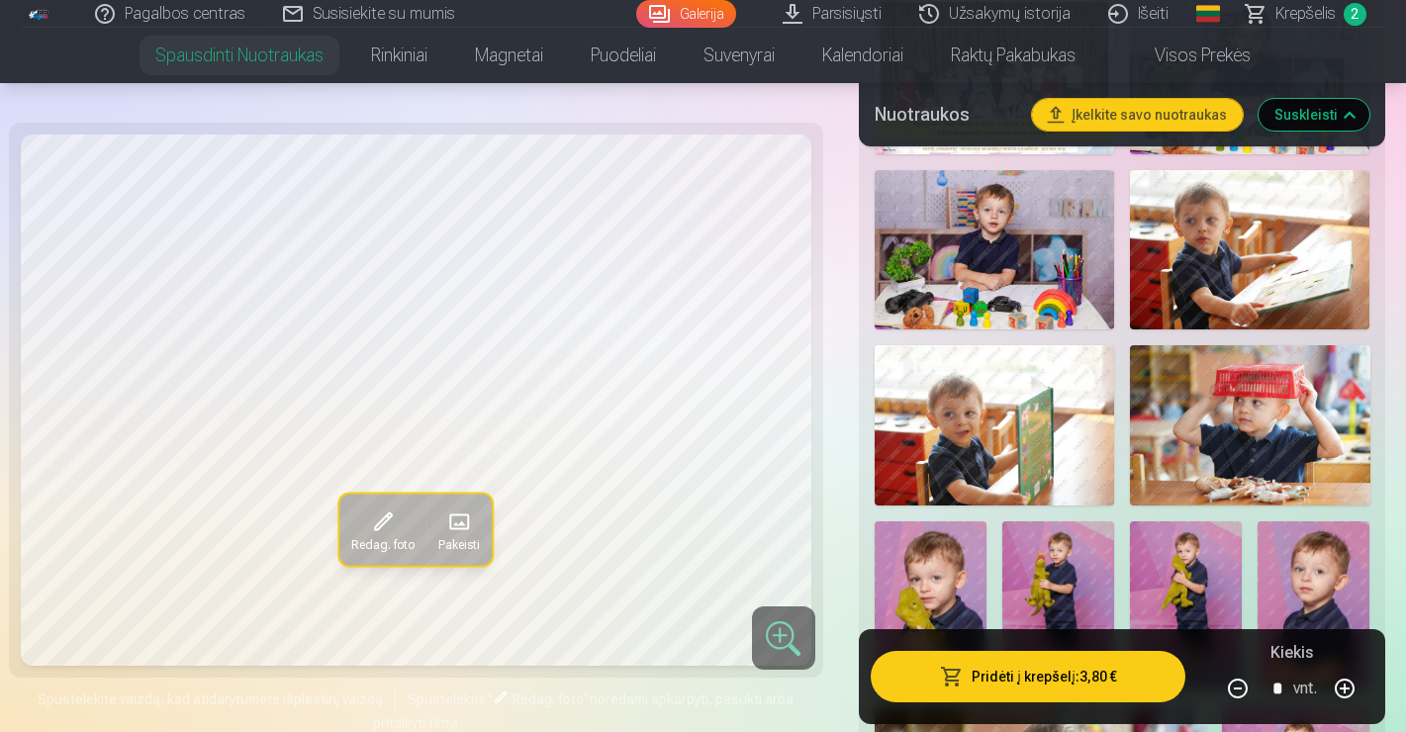
scroll to position [813, 0]
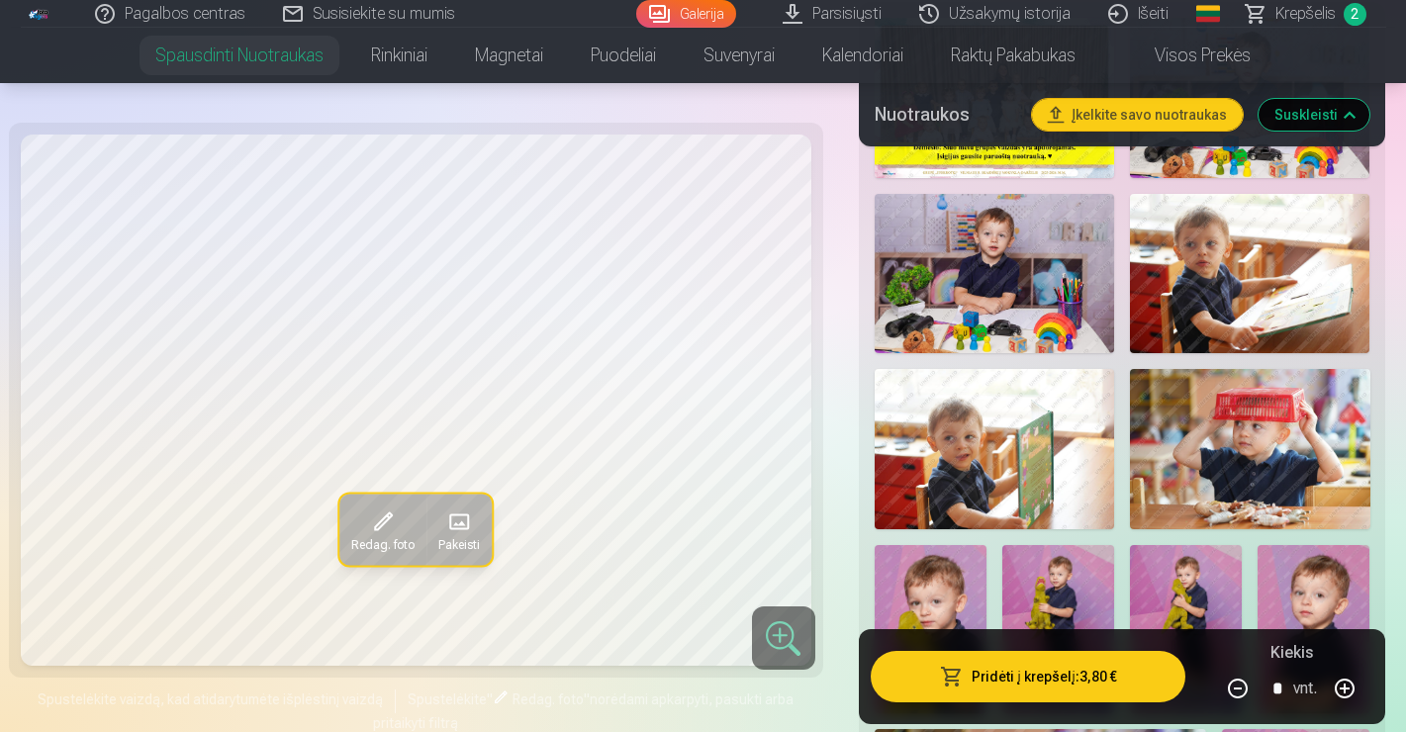
click at [1177, 439] on img at bounding box center [1249, 449] width 239 height 160
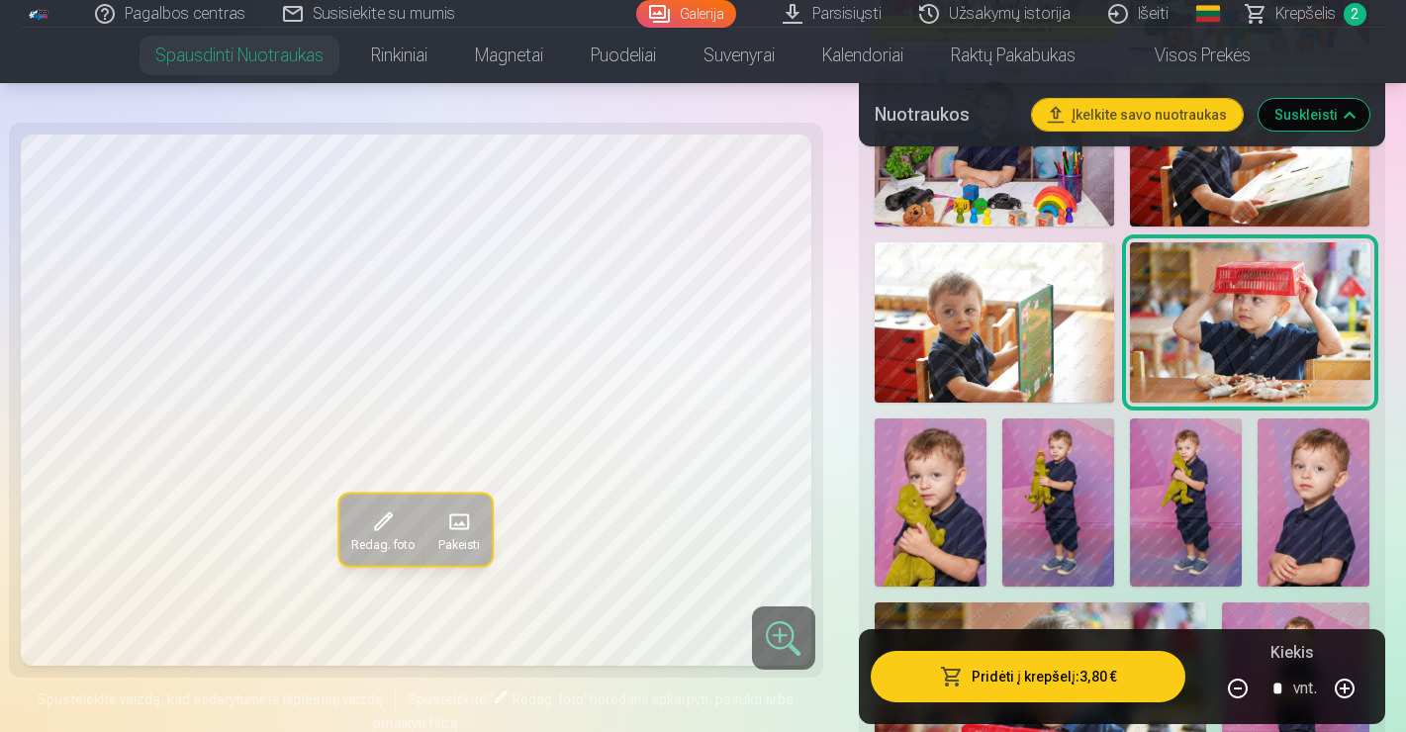
scroll to position [944, 0]
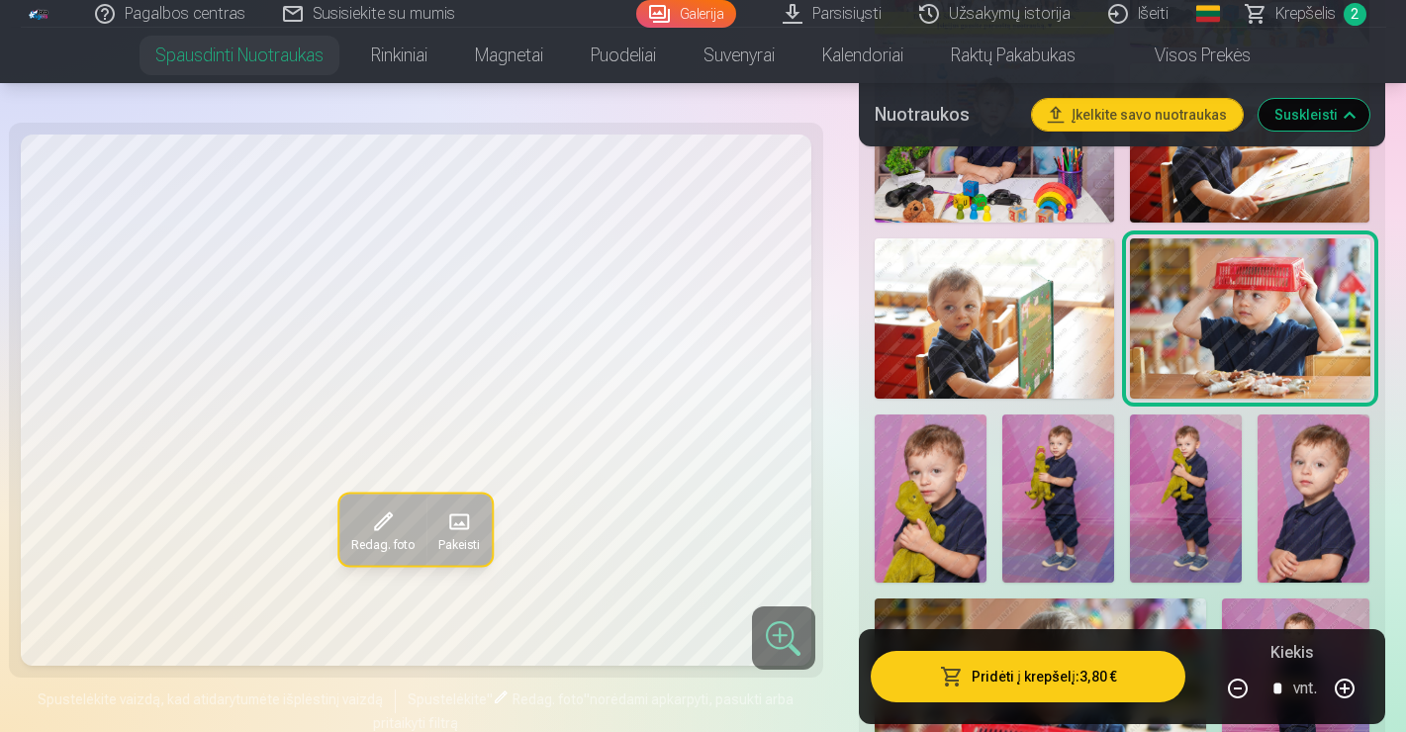
click at [902, 502] on img at bounding box center [931, 499] width 112 height 168
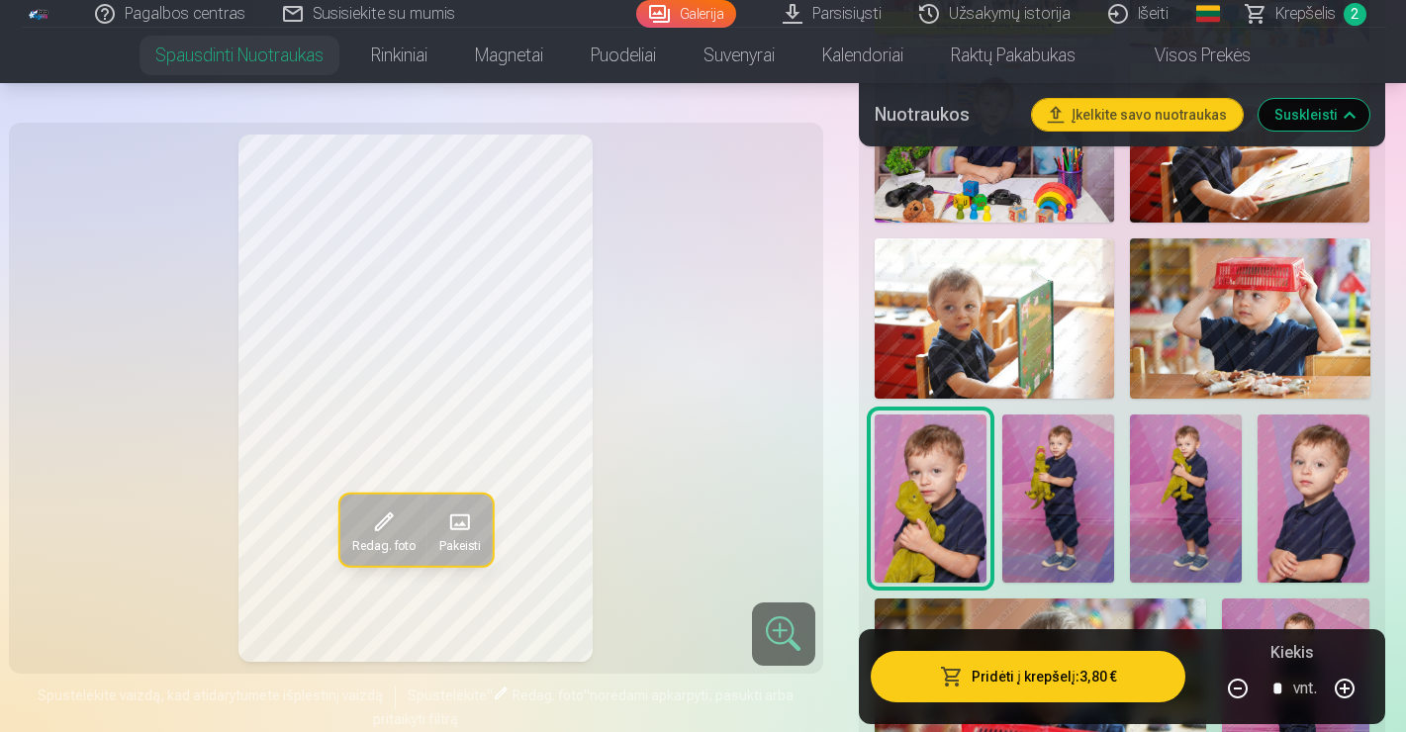
click at [1065, 497] on img at bounding box center [1058, 499] width 112 height 168
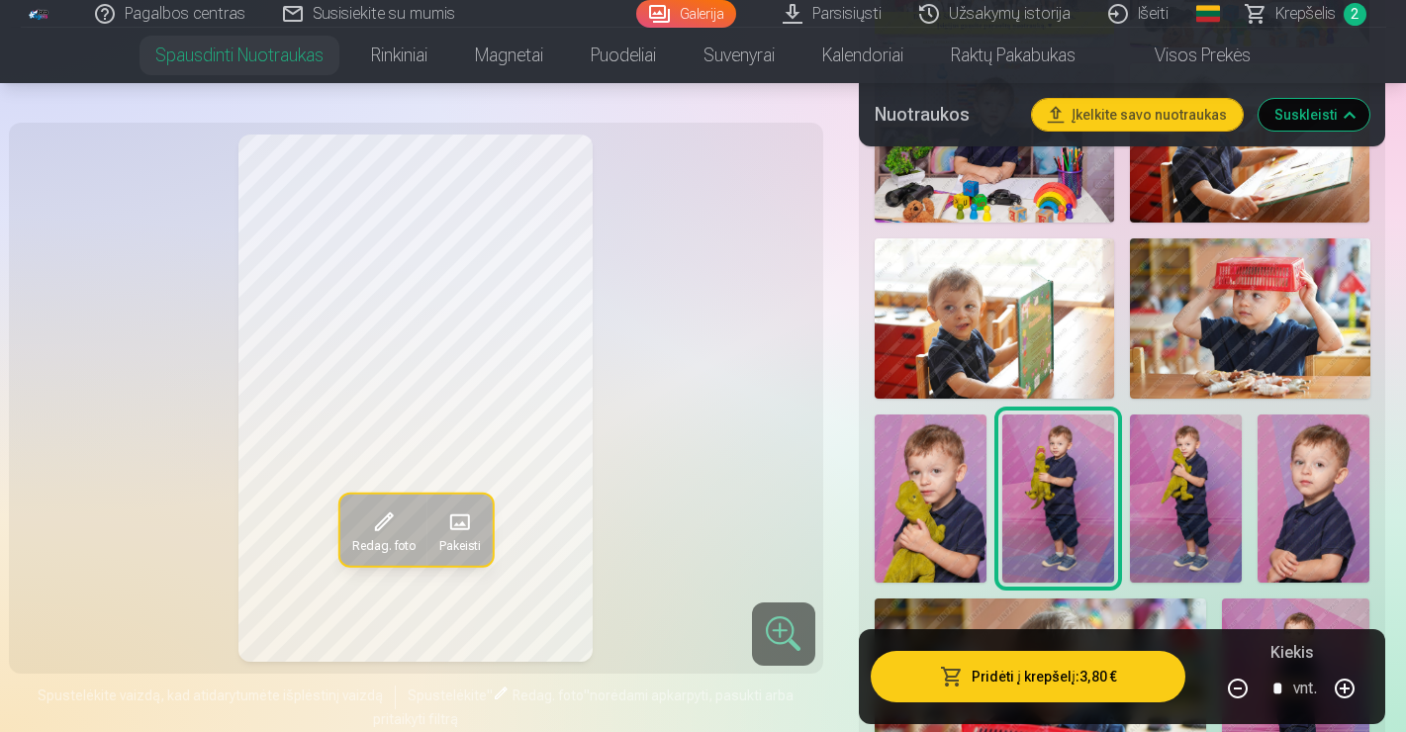
click at [1161, 499] on img at bounding box center [1186, 499] width 112 height 168
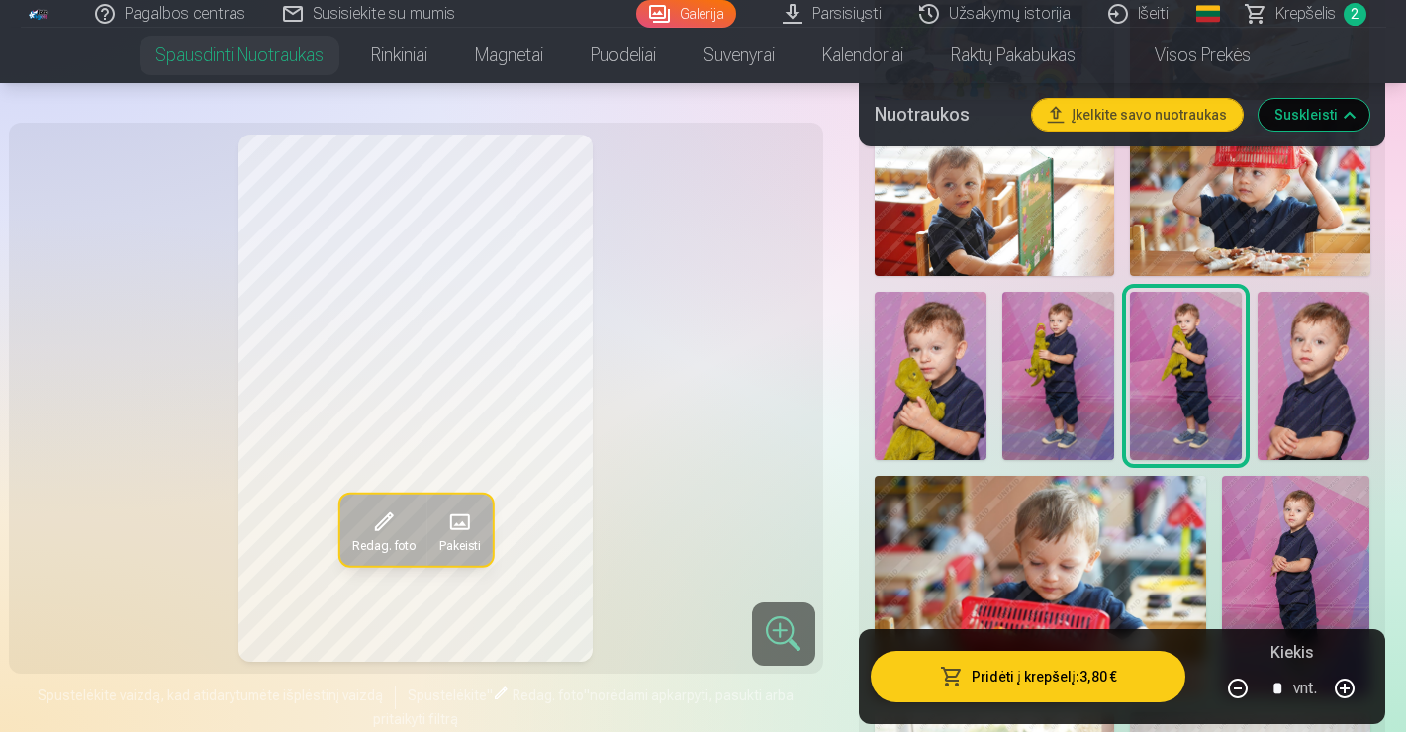
scroll to position [1206, 0]
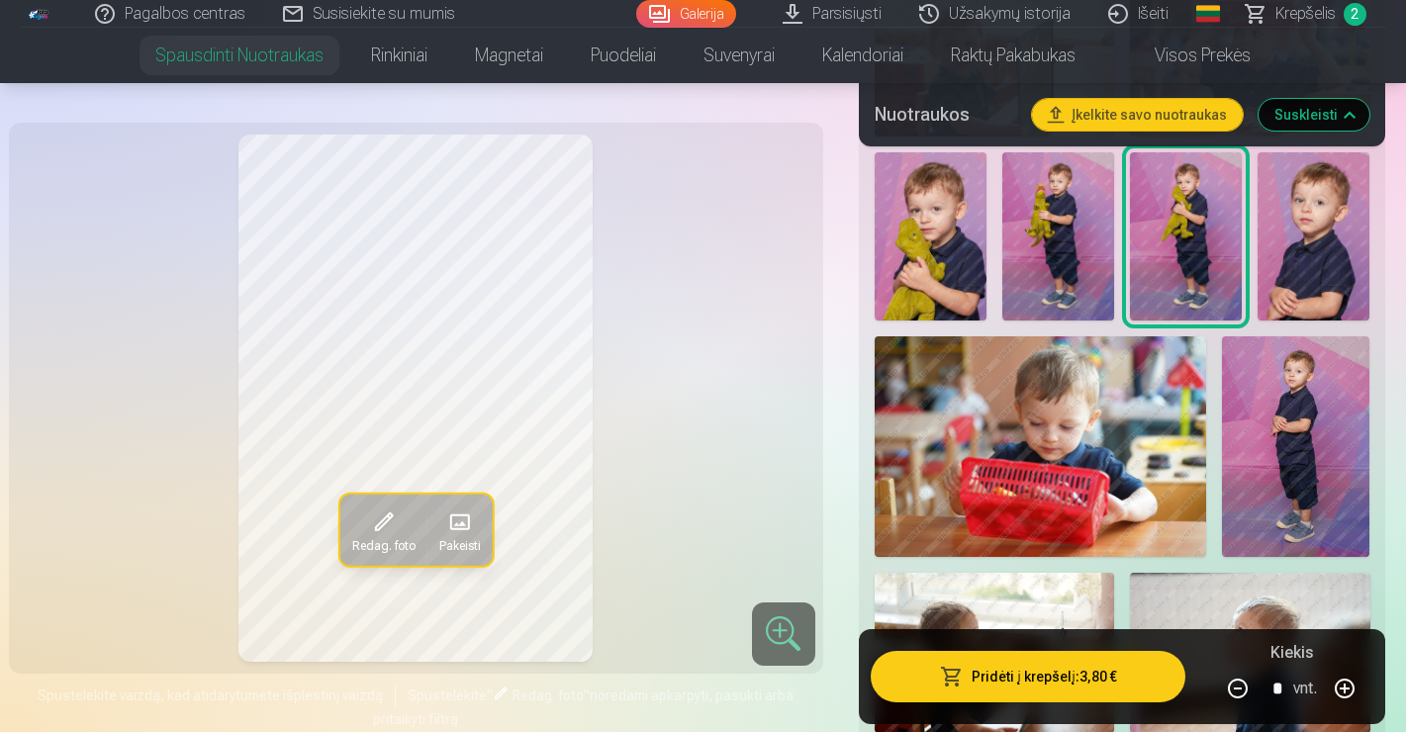
click at [1265, 471] on img at bounding box center [1295, 447] width 147 height 222
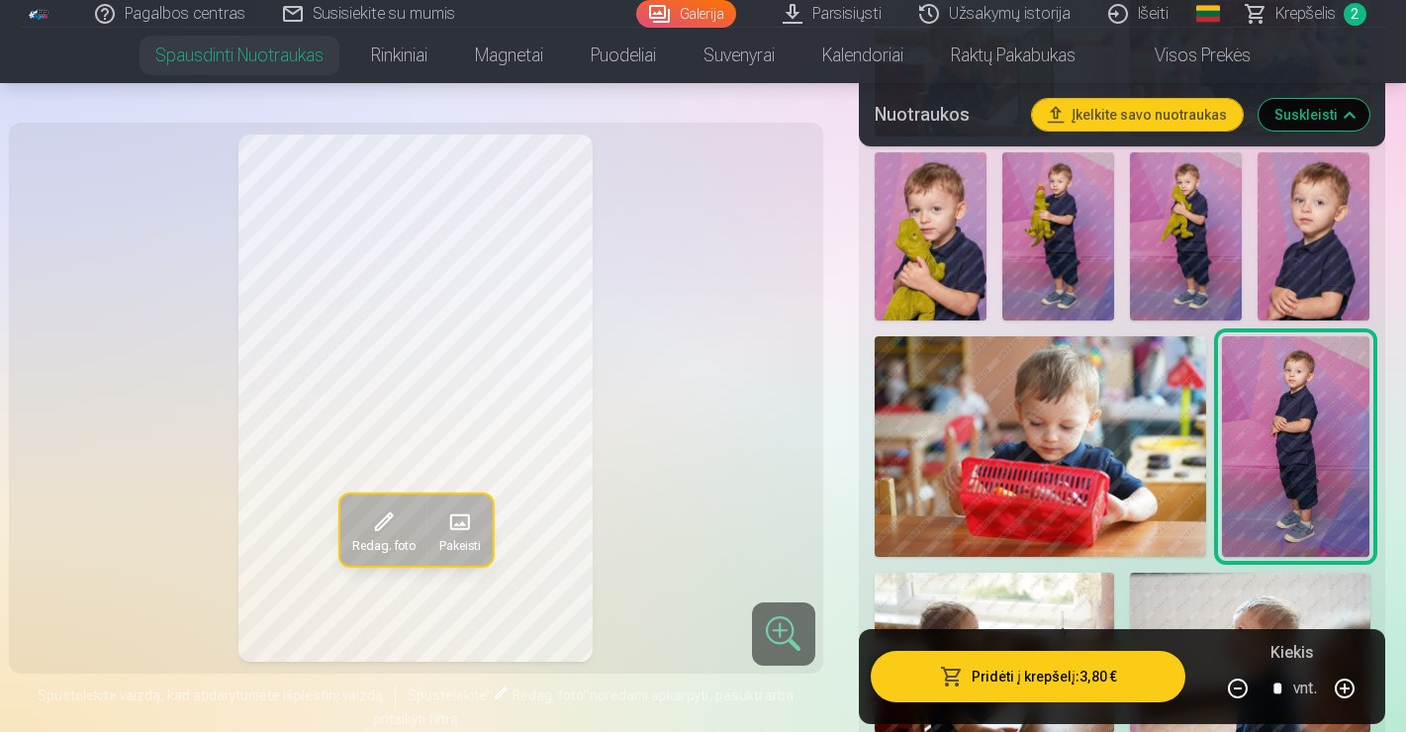
click at [1121, 462] on img at bounding box center [1041, 447] width 332 height 222
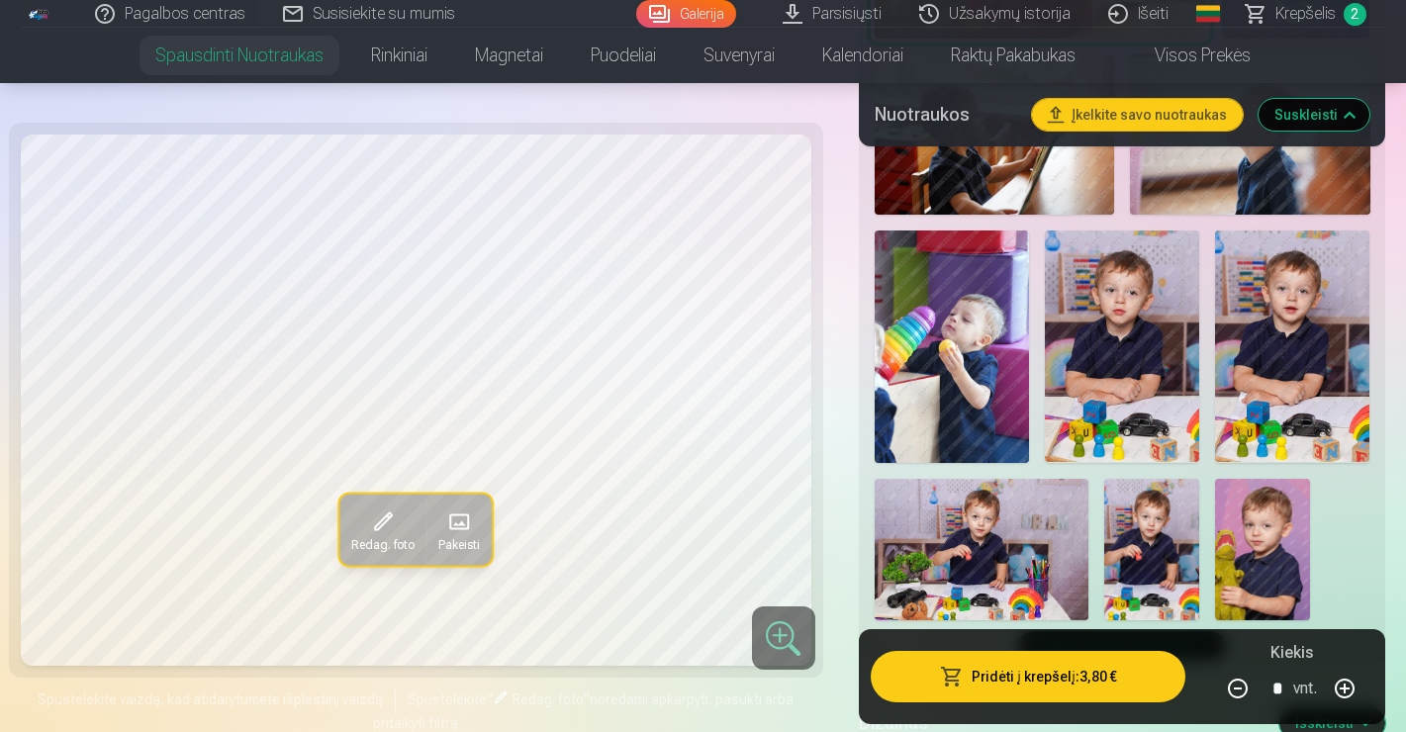
scroll to position [1729, 0]
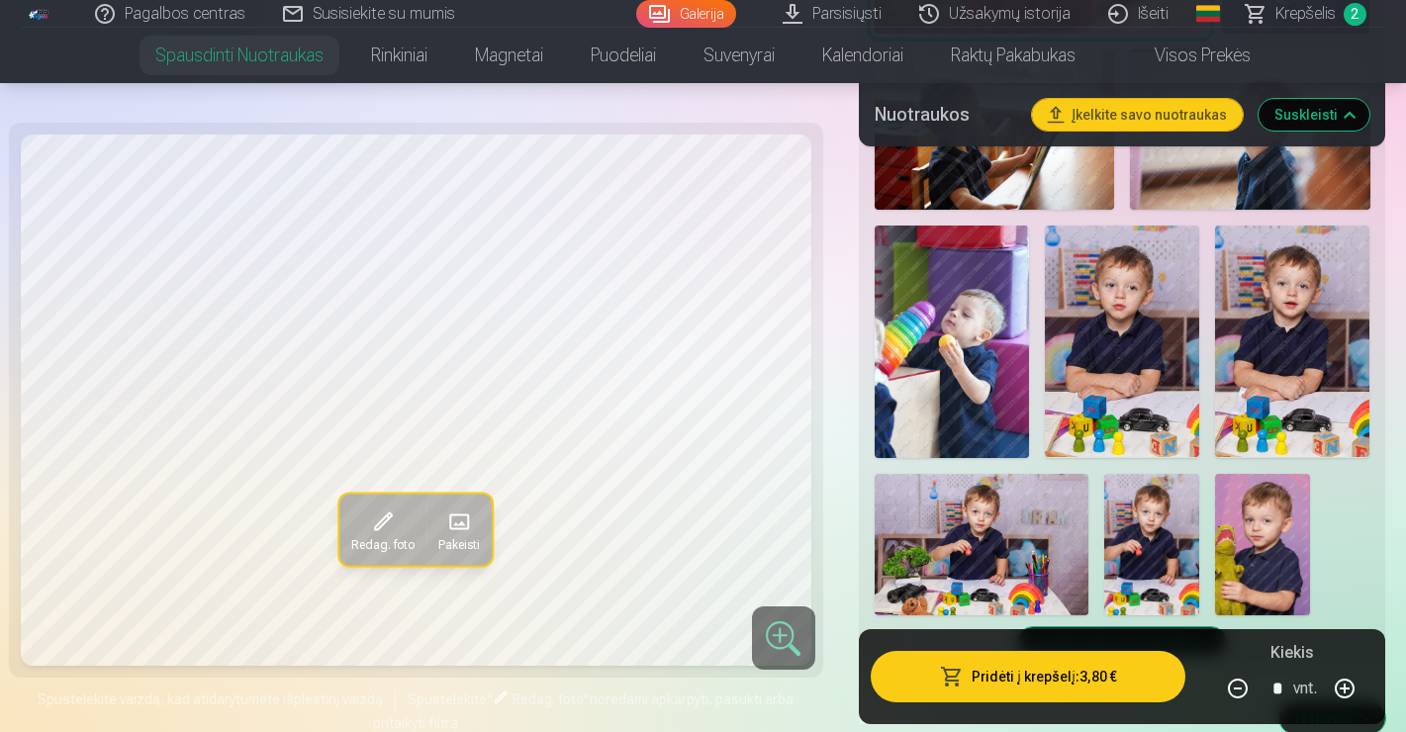
click at [1132, 361] on img at bounding box center [1122, 342] width 154 height 232
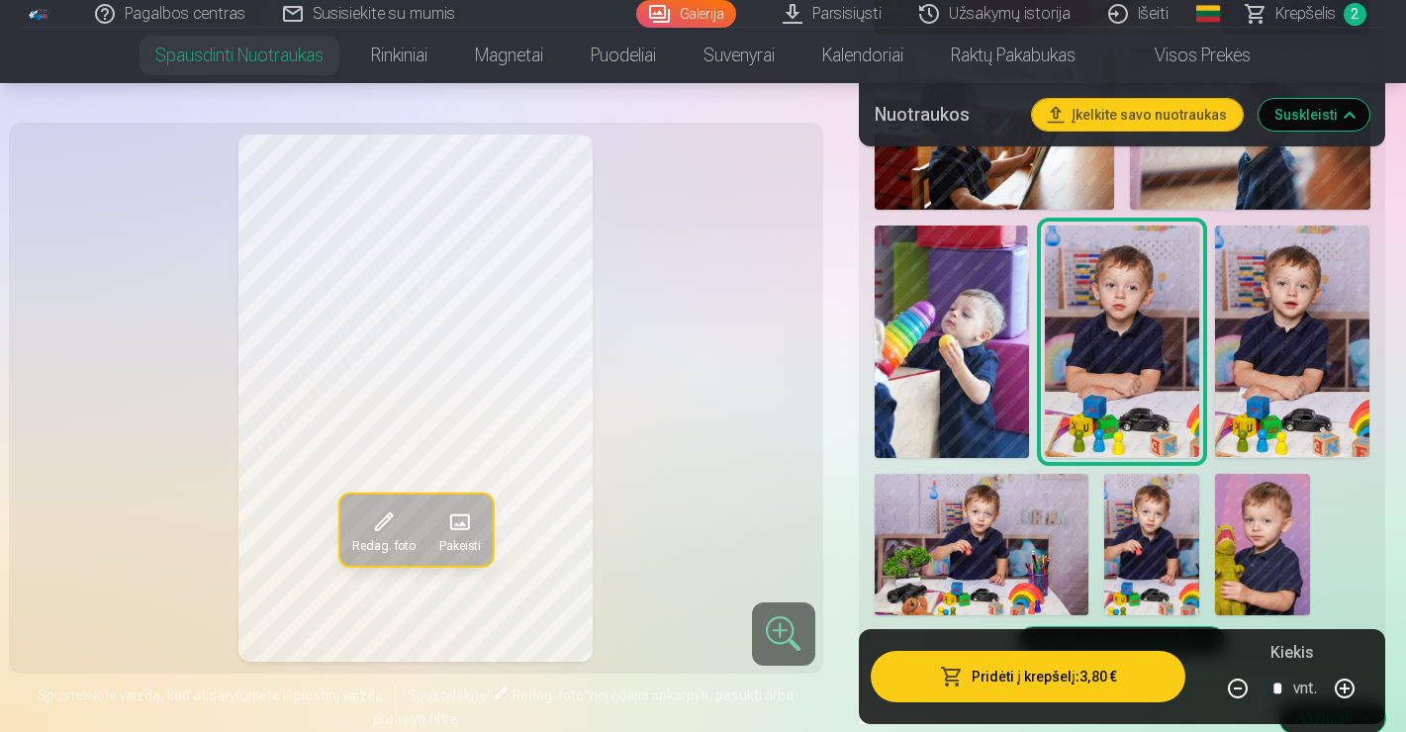
click at [1247, 341] on img at bounding box center [1292, 342] width 154 height 232
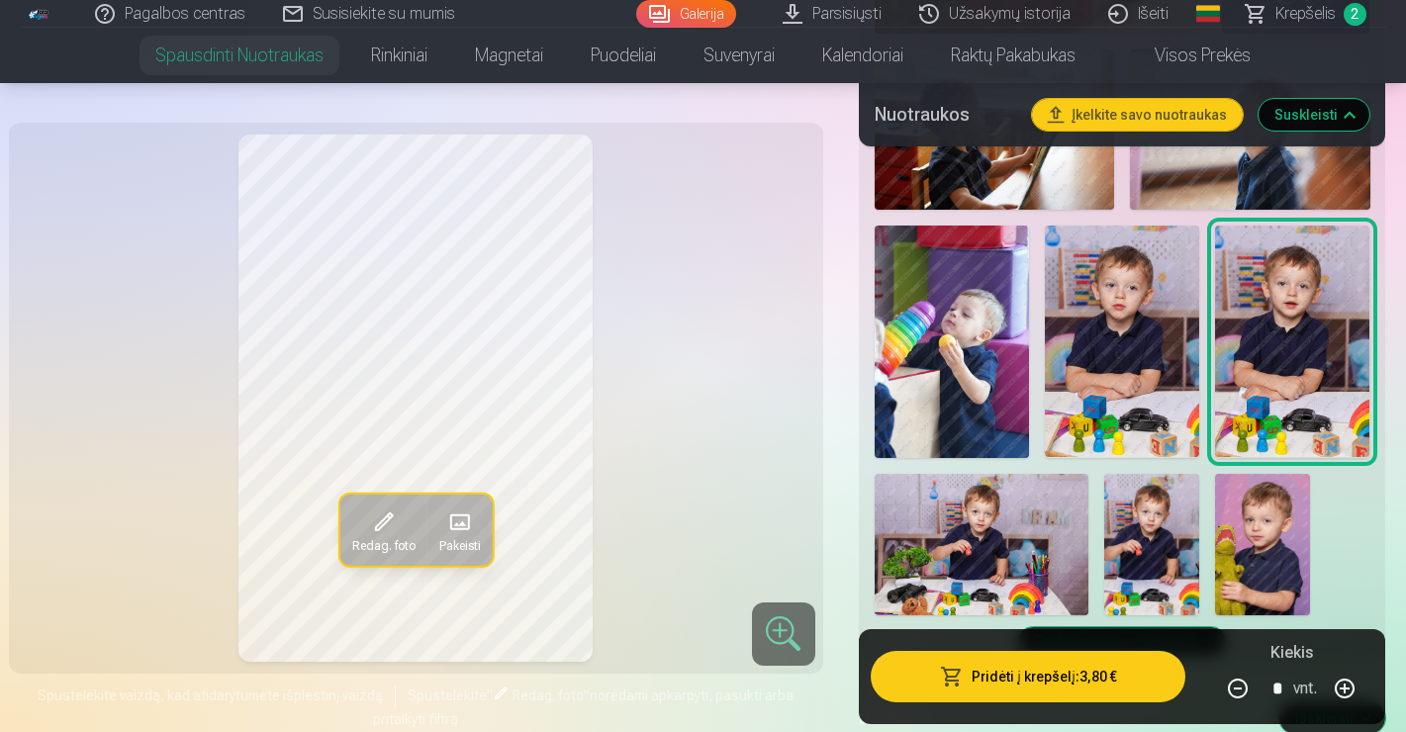
click at [982, 530] on img at bounding box center [982, 545] width 214 height 142
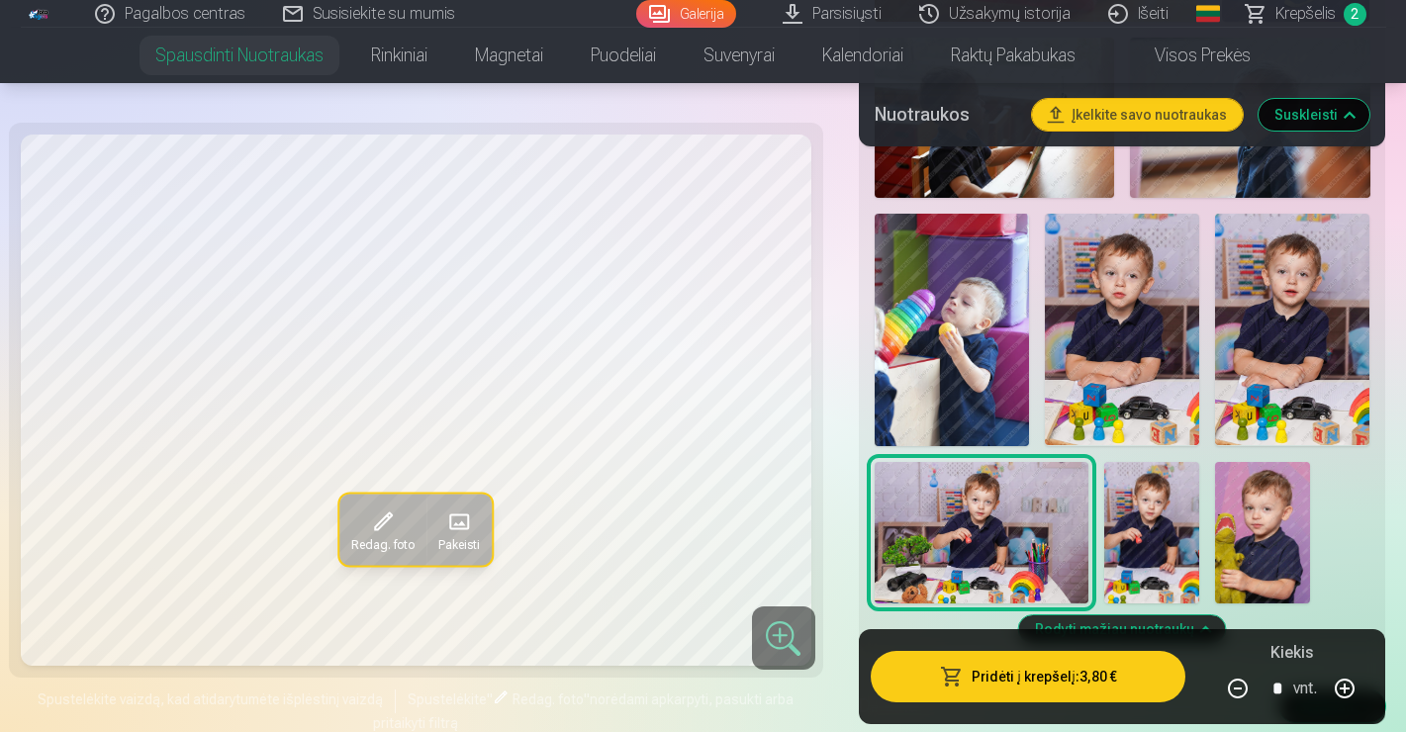
scroll to position [1740, 0]
click at [1313, 19] on span "Krepšelis" at bounding box center [1305, 14] width 60 height 24
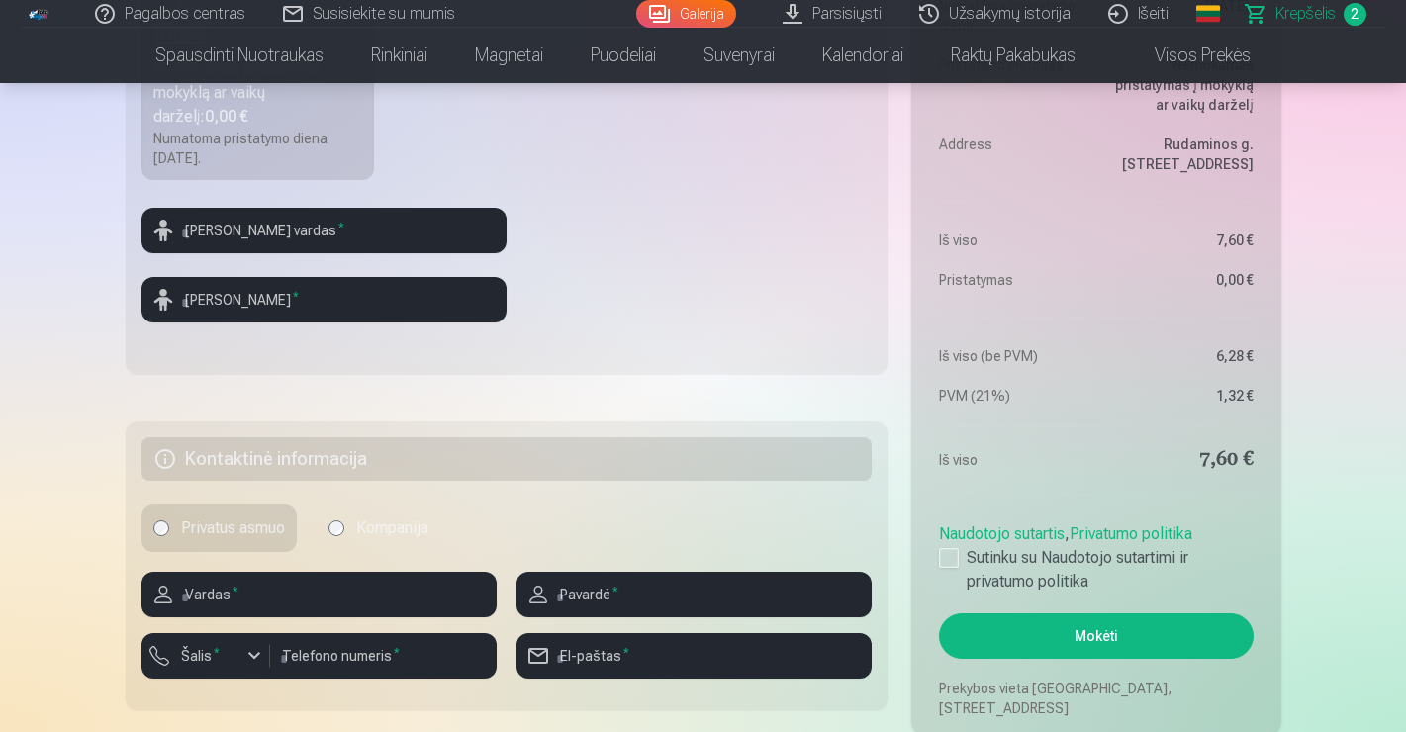
scroll to position [788, 0]
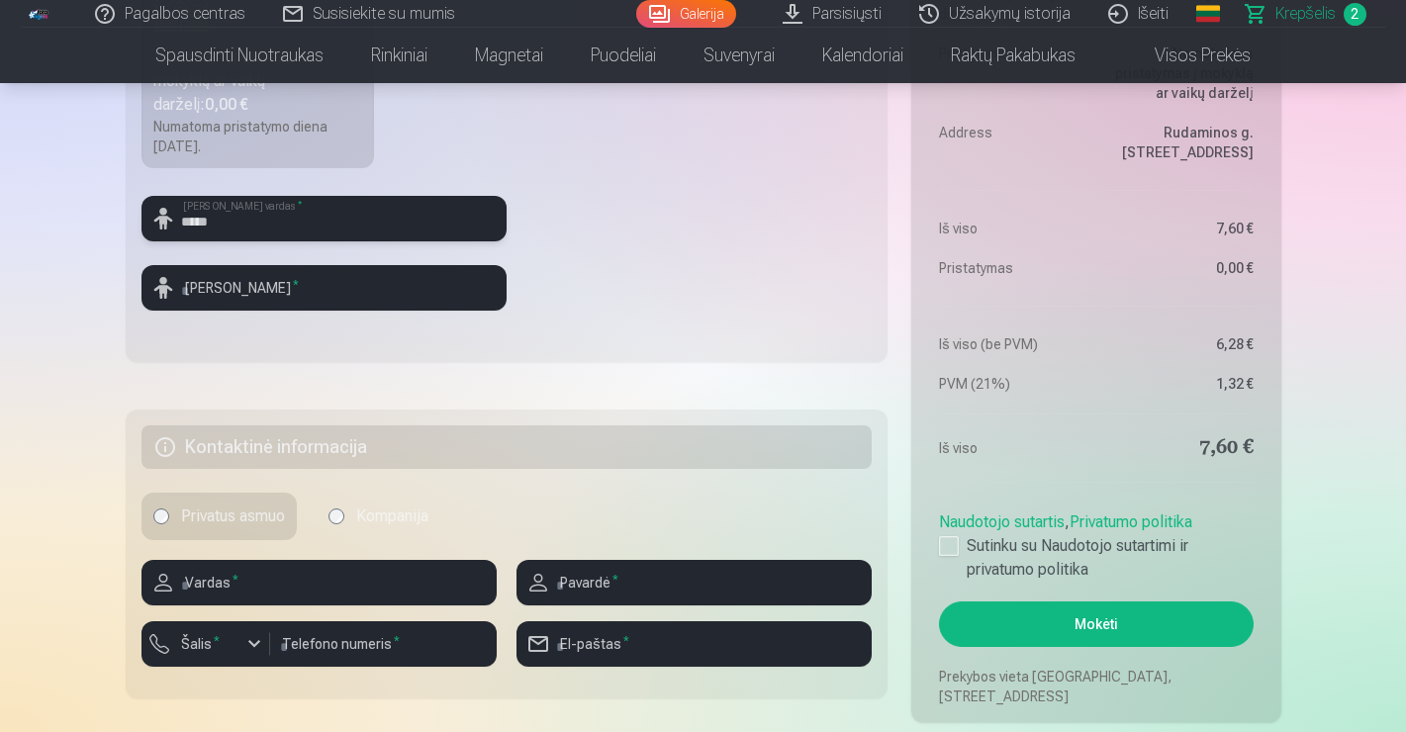
type input "****"
type input "**********"
click at [568, 267] on fieldset "**********" at bounding box center [507, 114] width 763 height 495
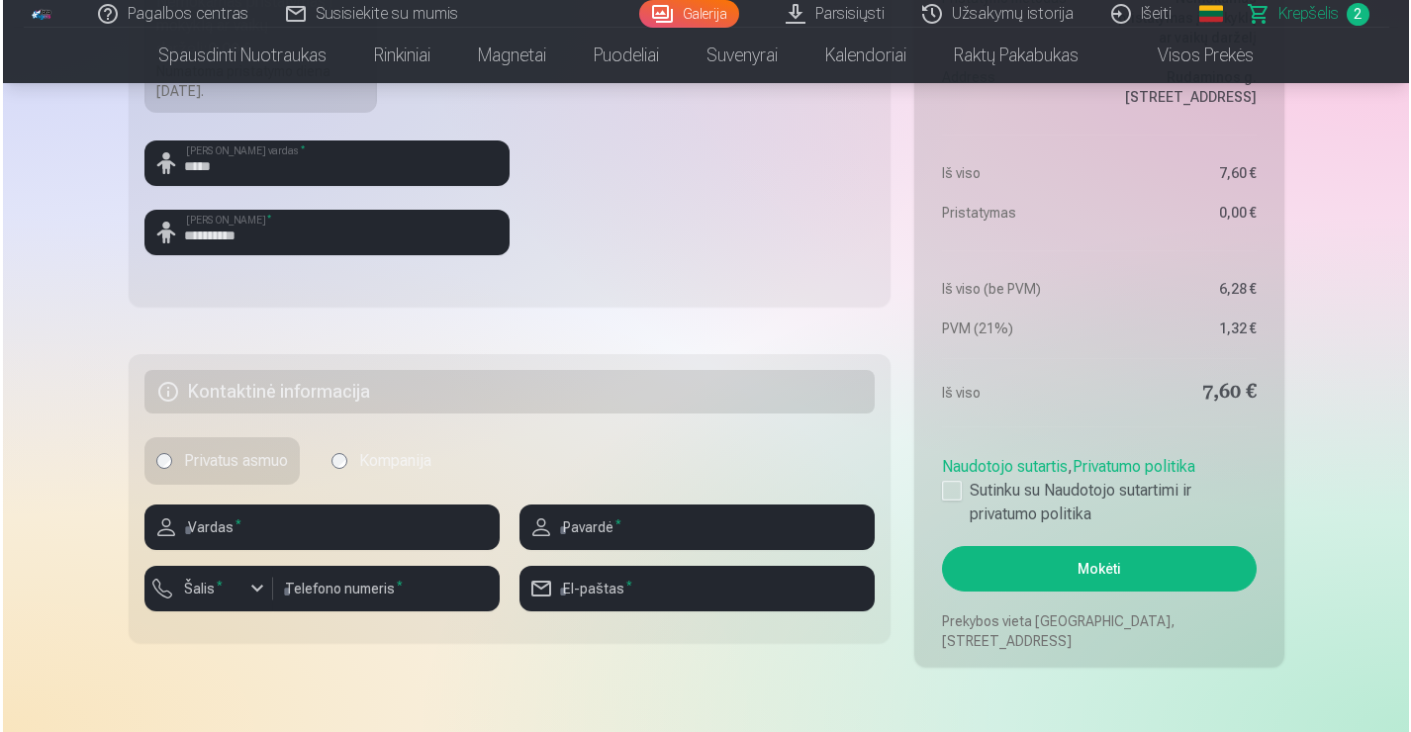
scroll to position [875, 0]
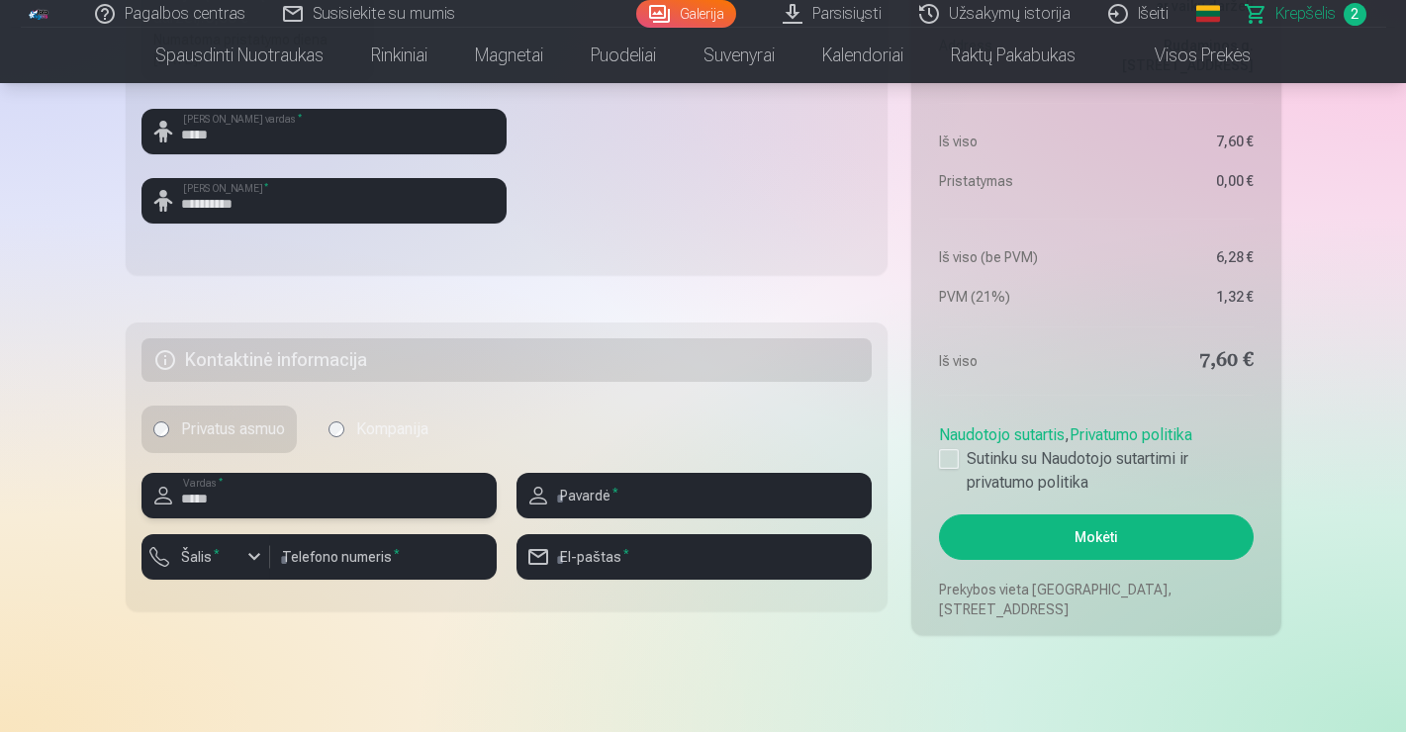
type input "*****"
type input "**********"
click at [232, 561] on div "button" at bounding box center [210, 560] width 59 height 20
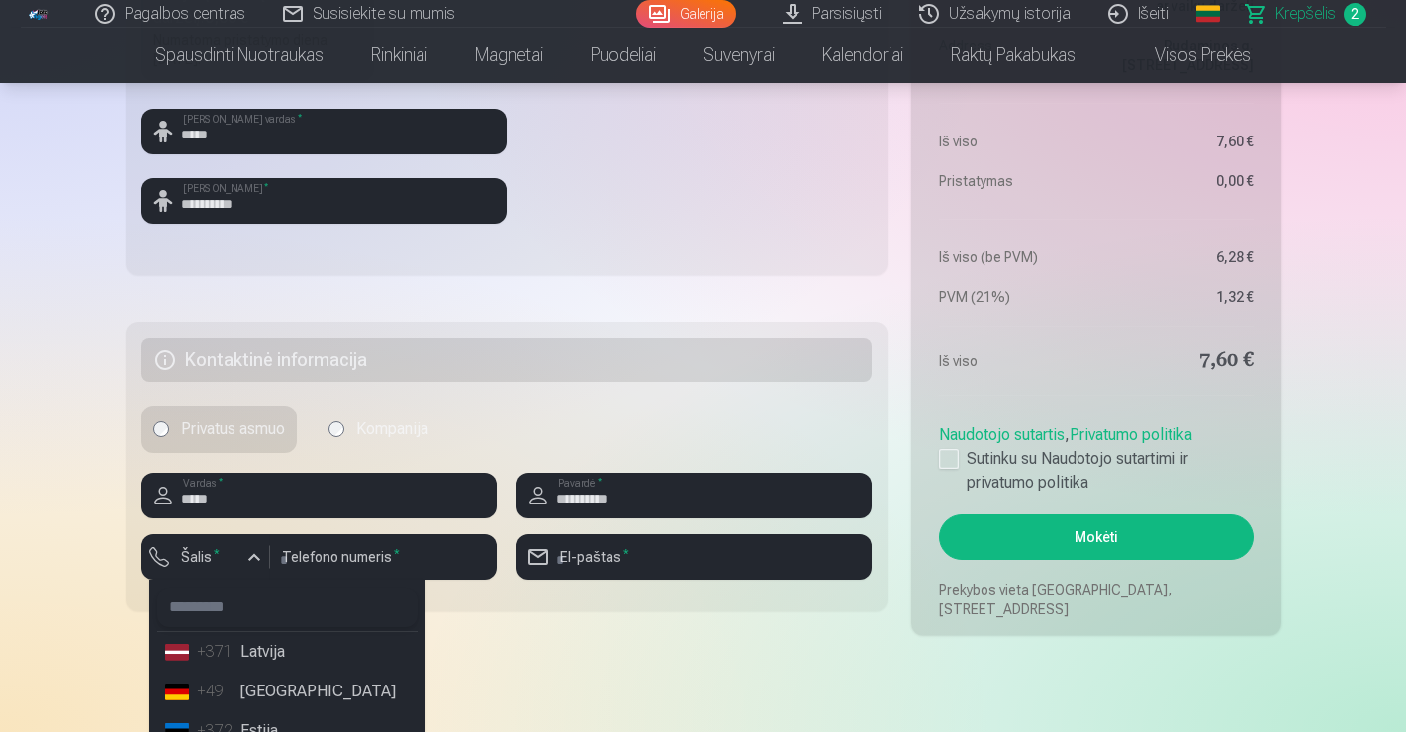
click at [250, 609] on input "text" at bounding box center [287, 608] width 260 height 40
type input "**"
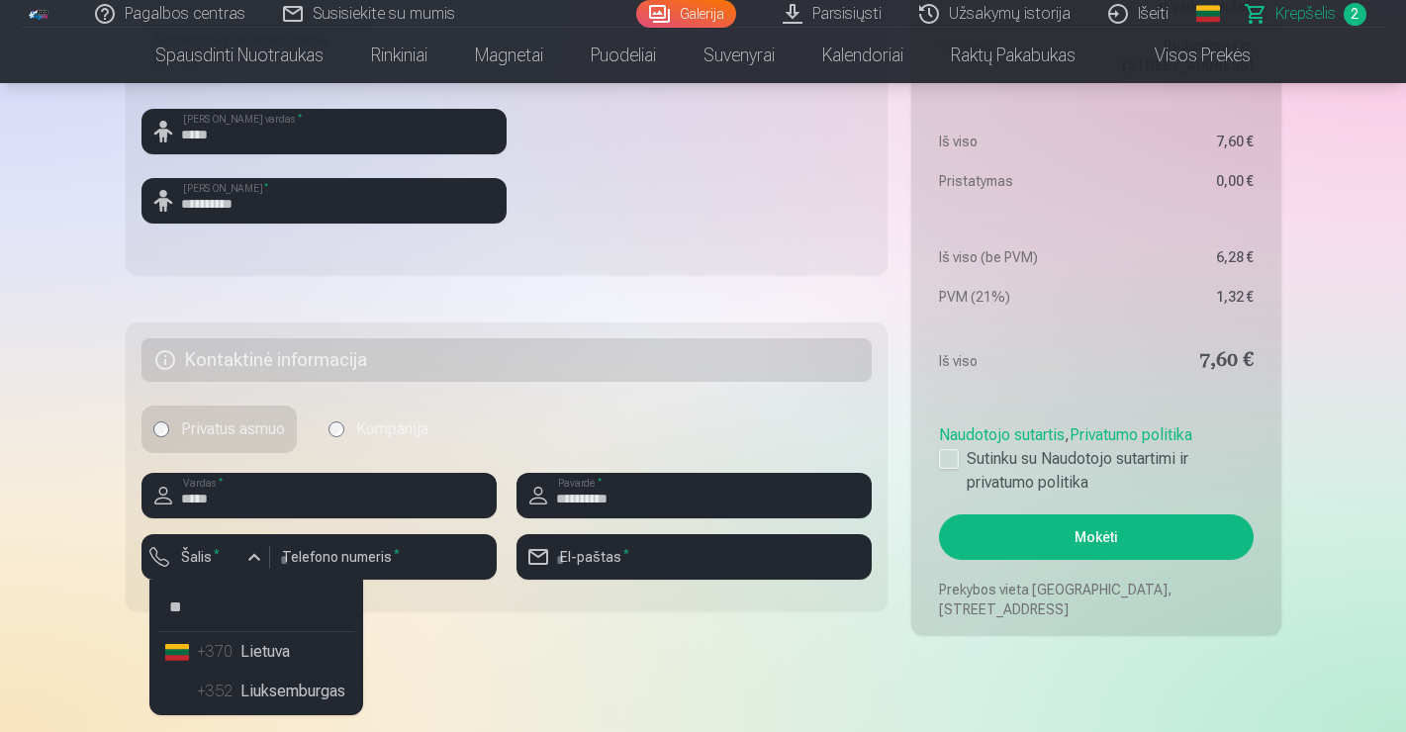
click at [292, 651] on li "+370 Lietuva" at bounding box center [256, 652] width 198 height 40
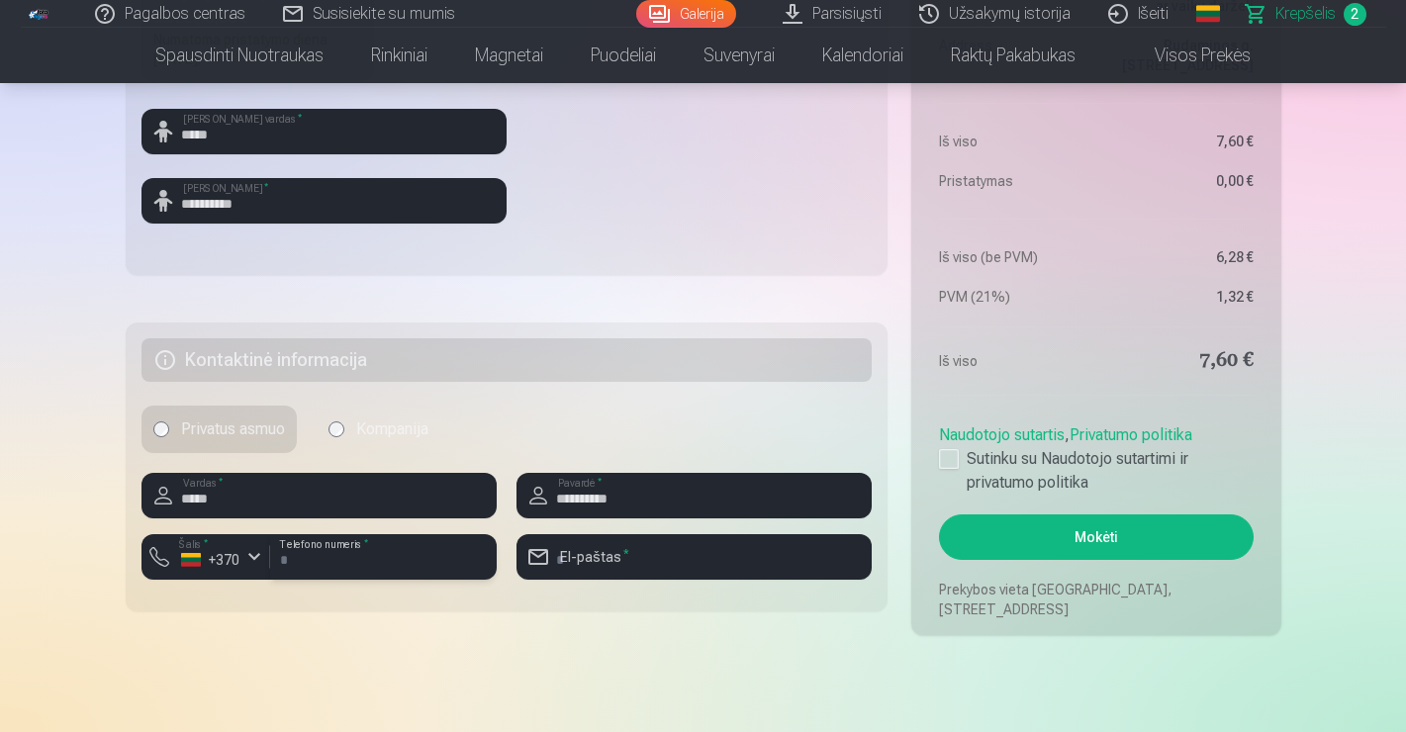
click at [363, 560] on input "number" at bounding box center [383, 557] width 227 height 46
type input "********"
click at [609, 552] on input "email" at bounding box center [693, 557] width 355 height 46
type input "**********"
click at [954, 455] on div at bounding box center [949, 459] width 20 height 20
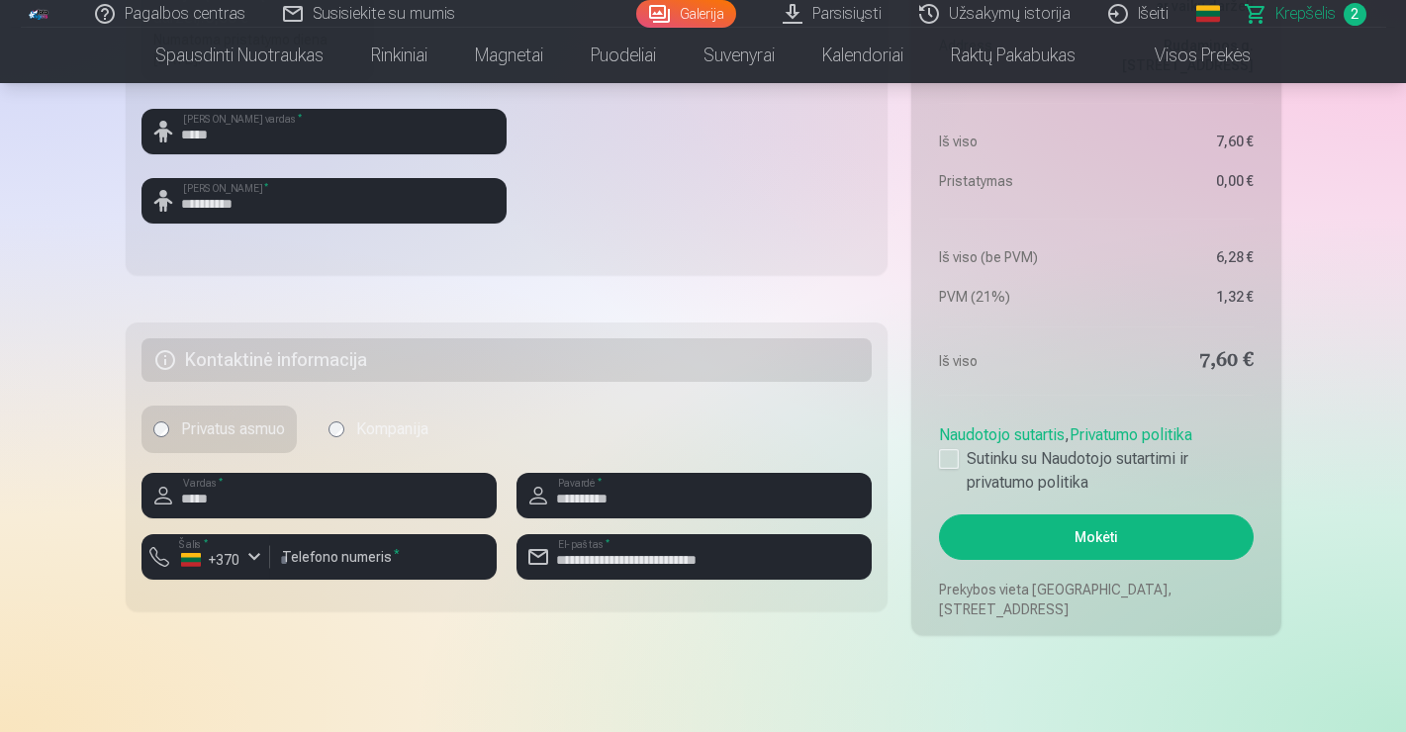
click at [1026, 530] on button "Mokėti" at bounding box center [1096, 537] width 314 height 46
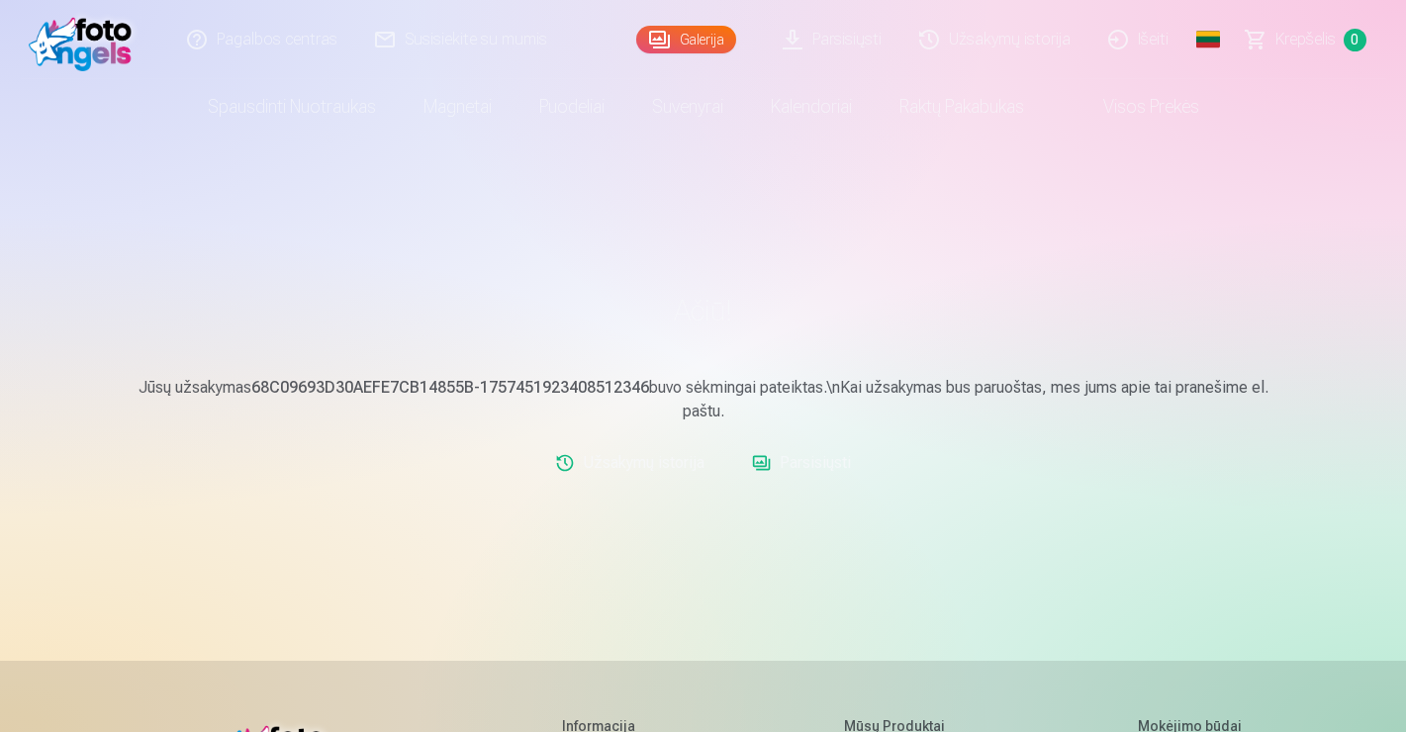
click at [1001, 39] on link "Užsakymų istorija" at bounding box center [995, 39] width 189 height 79
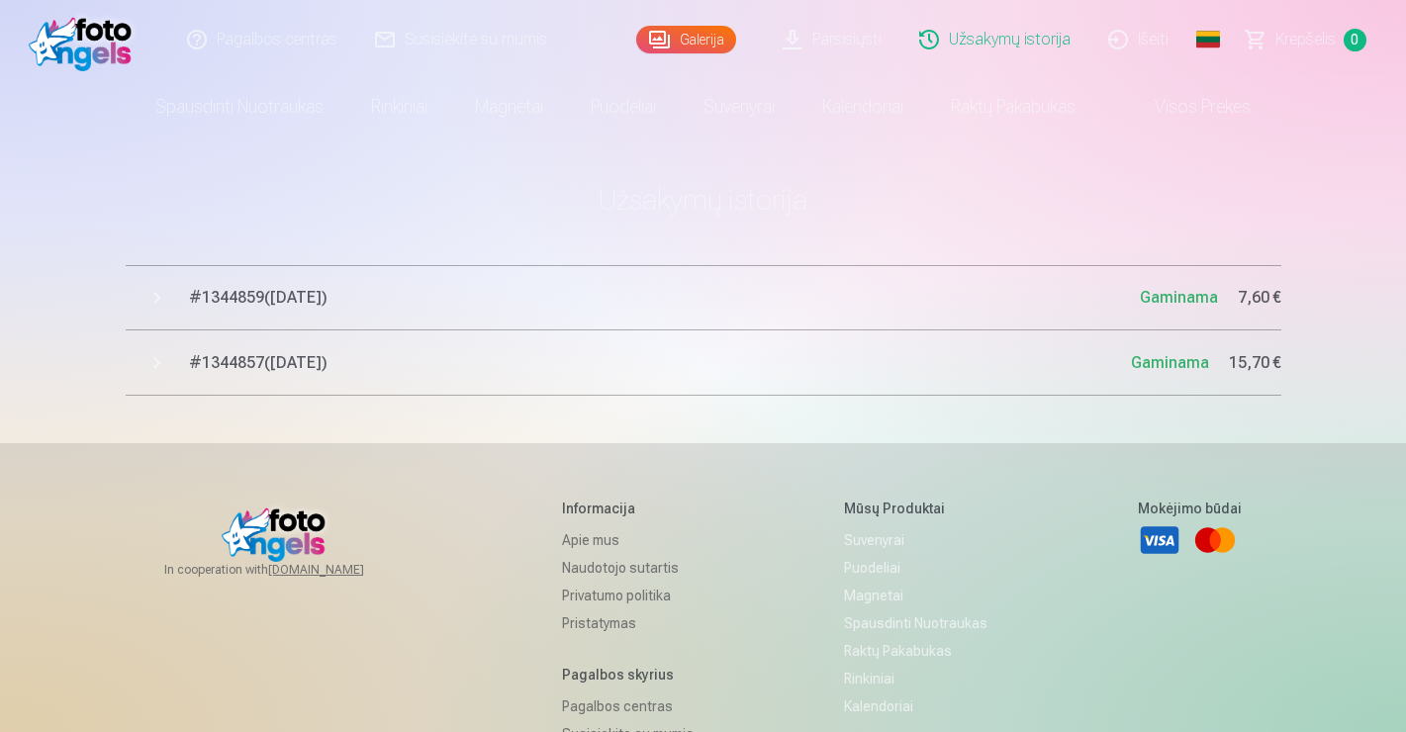
click at [158, 294] on button "# 1344859 ( [DATE] ) Gaminama 7,60 €" at bounding box center [704, 297] width 1156 height 65
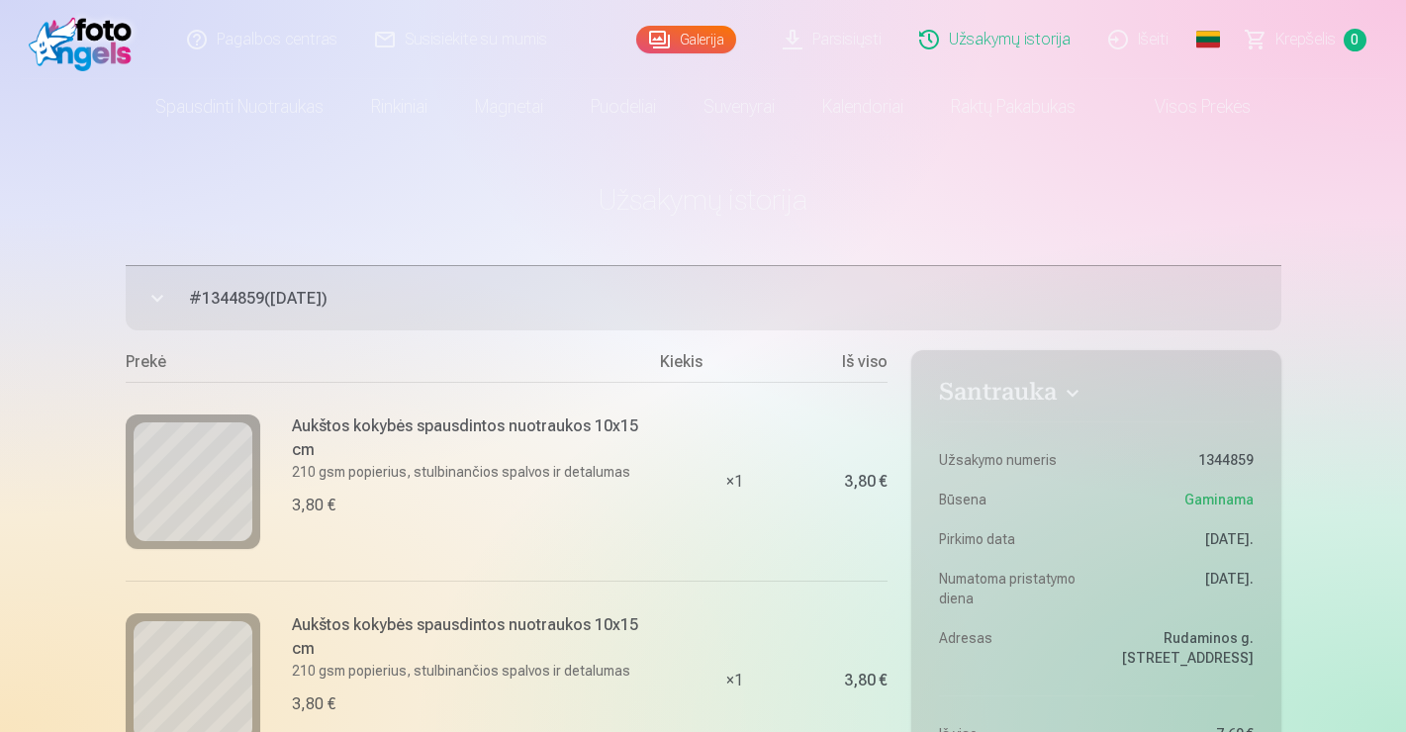
click at [158, 294] on button "# 1344859 ( [DATE] ) Gaminama 7,60 €" at bounding box center [704, 297] width 1156 height 65
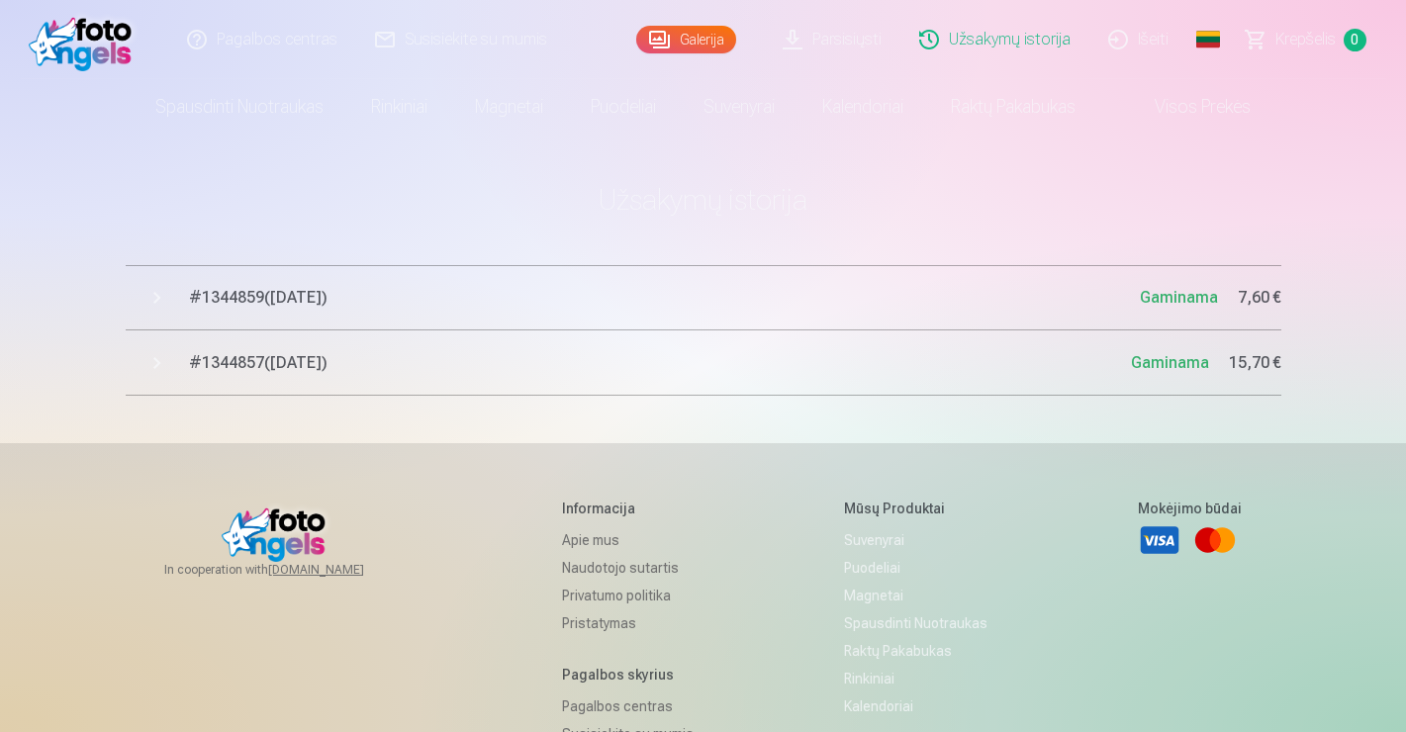
click at [154, 359] on button "# 1344857 ( [DATE] ) Gaminama 15,70 €" at bounding box center [704, 362] width 1156 height 65
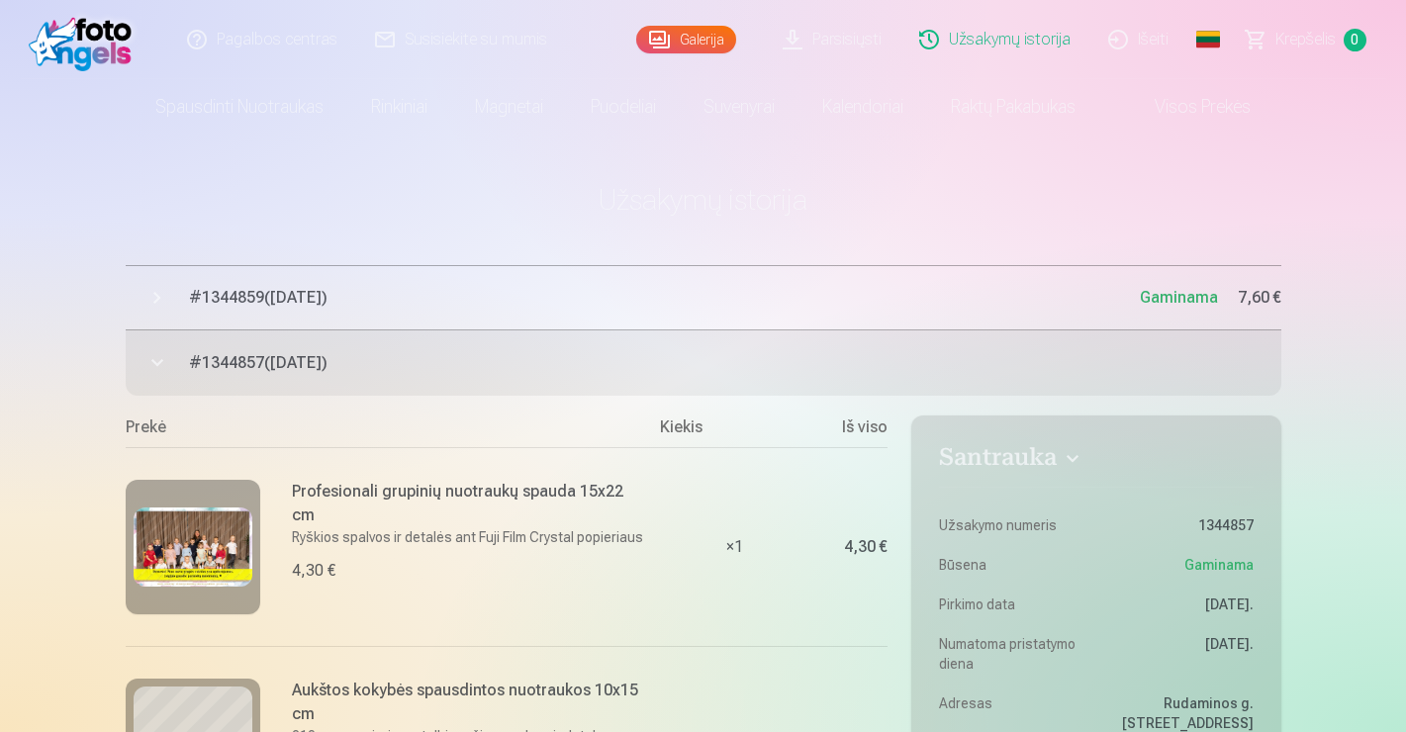
click at [694, 32] on link "Galerija" at bounding box center [686, 40] width 100 height 28
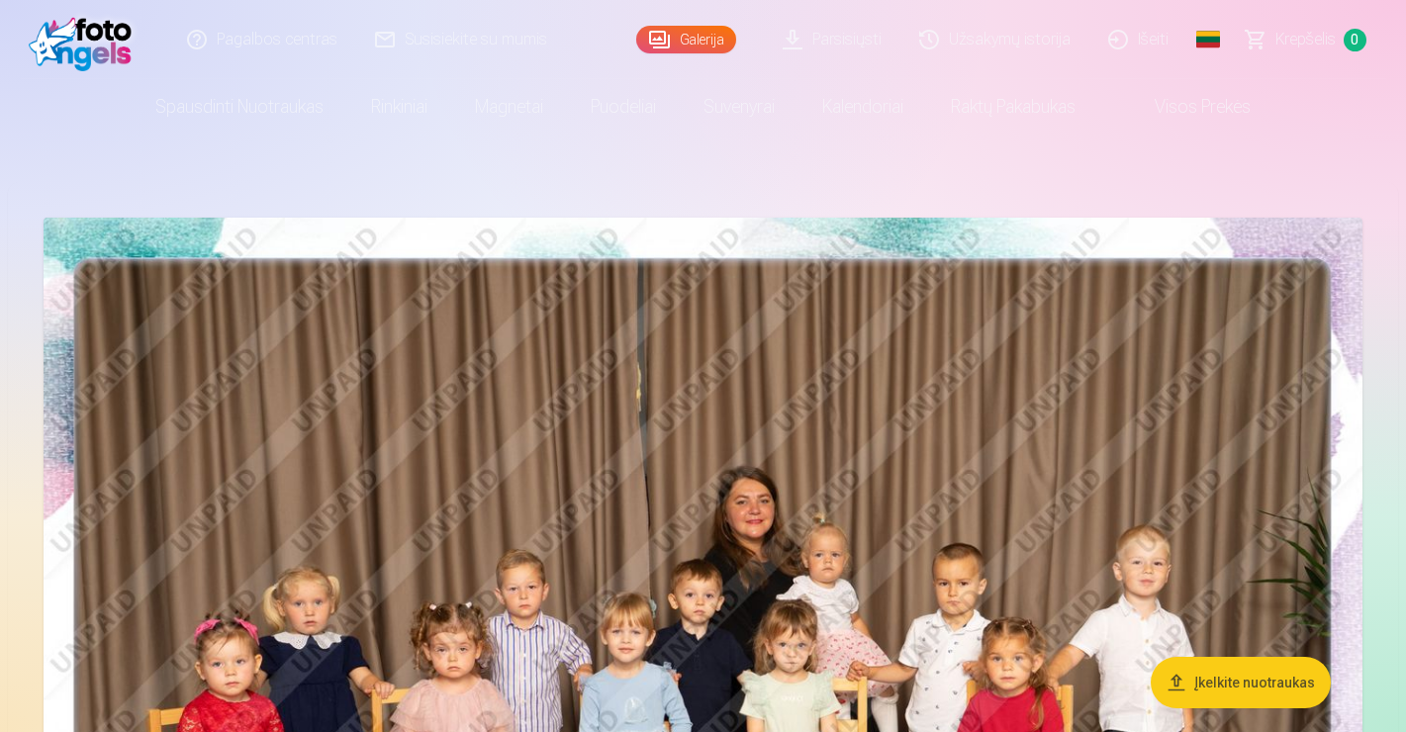
click at [862, 37] on link "Parsisiųsti" at bounding box center [833, 39] width 137 height 79
